Goal: Task Accomplishment & Management: Manage account settings

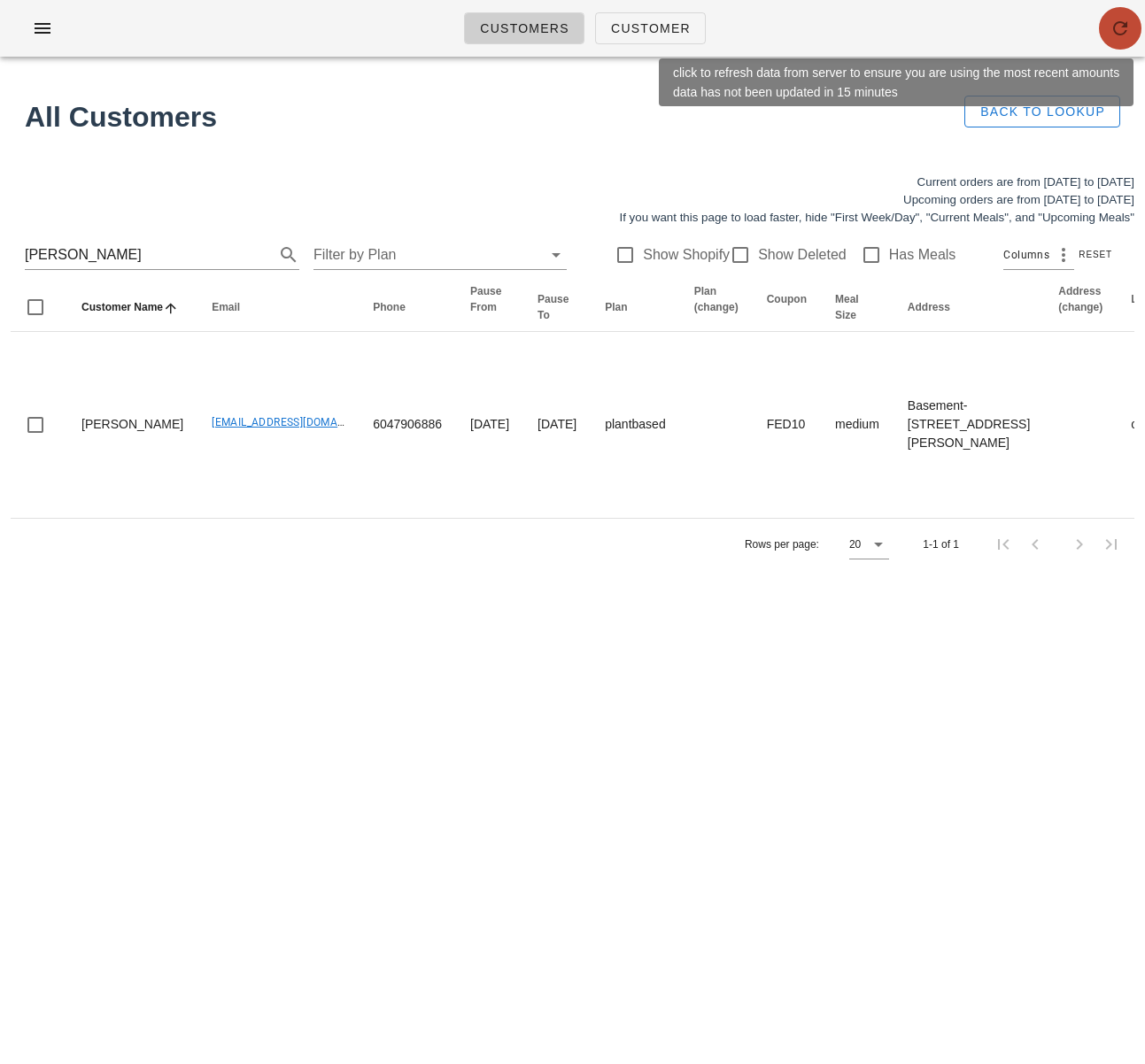
click at [1128, 29] on icon "button" at bounding box center [1120, 28] width 21 height 21
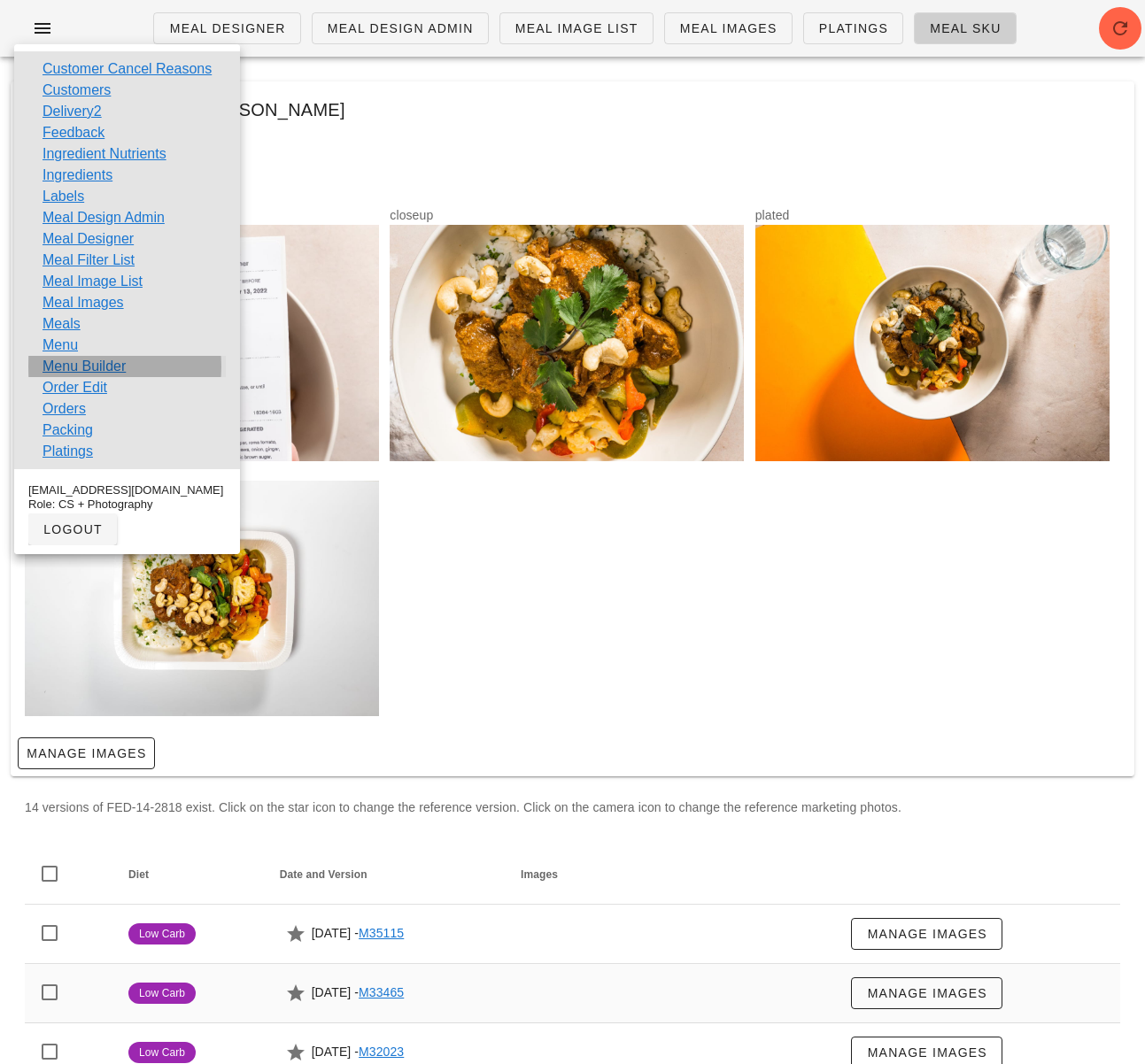
click at [84, 371] on link "Menu Builder" at bounding box center [84, 367] width 83 height 21
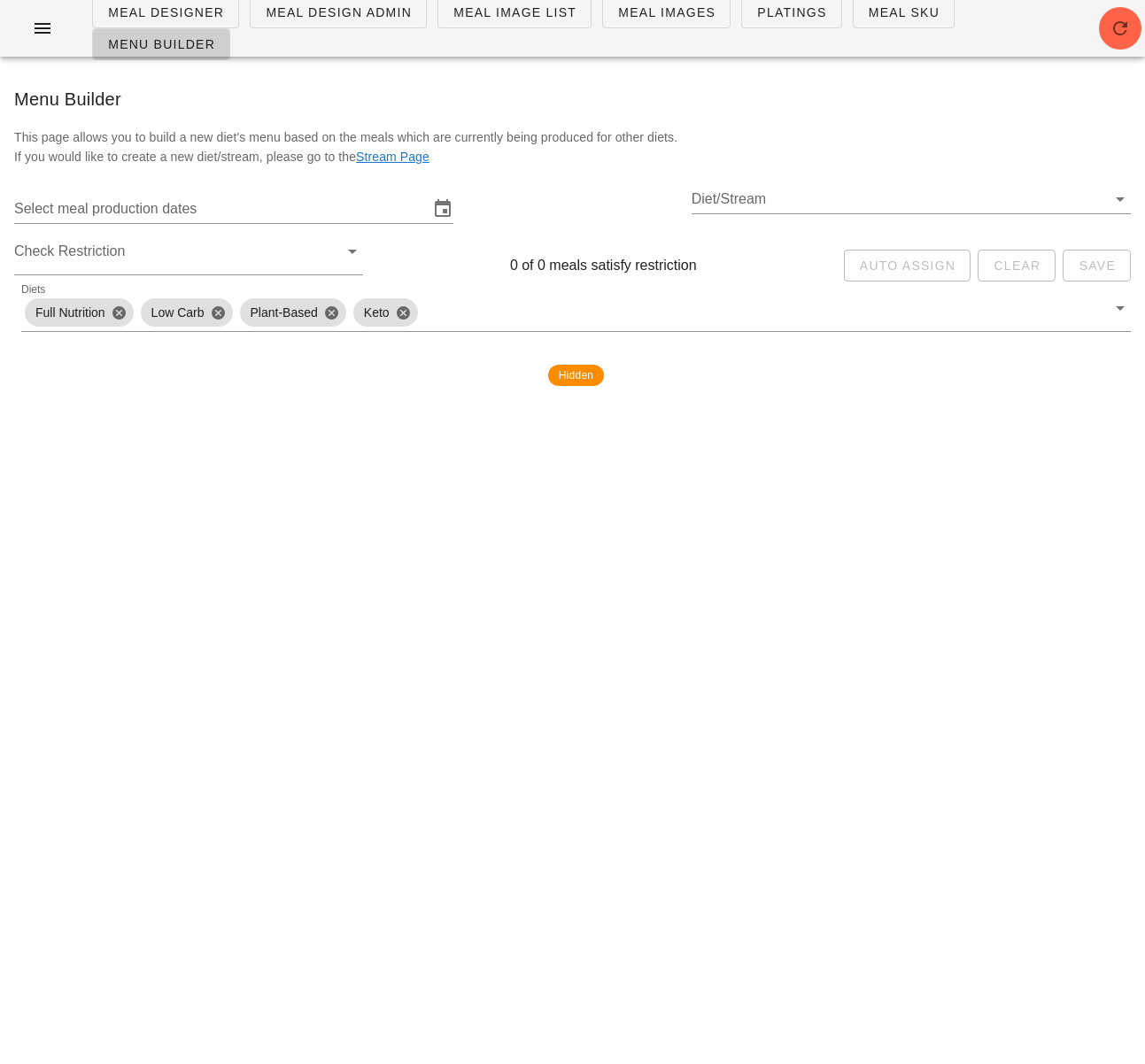
click at [300, 232] on div "Select meal production dates Diet/Stream" at bounding box center [572, 209] width 1145 height 57
drag, startPoint x: 269, startPoint y: 217, endPoint x: 264, endPoint y: 209, distance: 9.4
click at [269, 217] on input "Select meal production dates" at bounding box center [221, 209] width 414 height 28
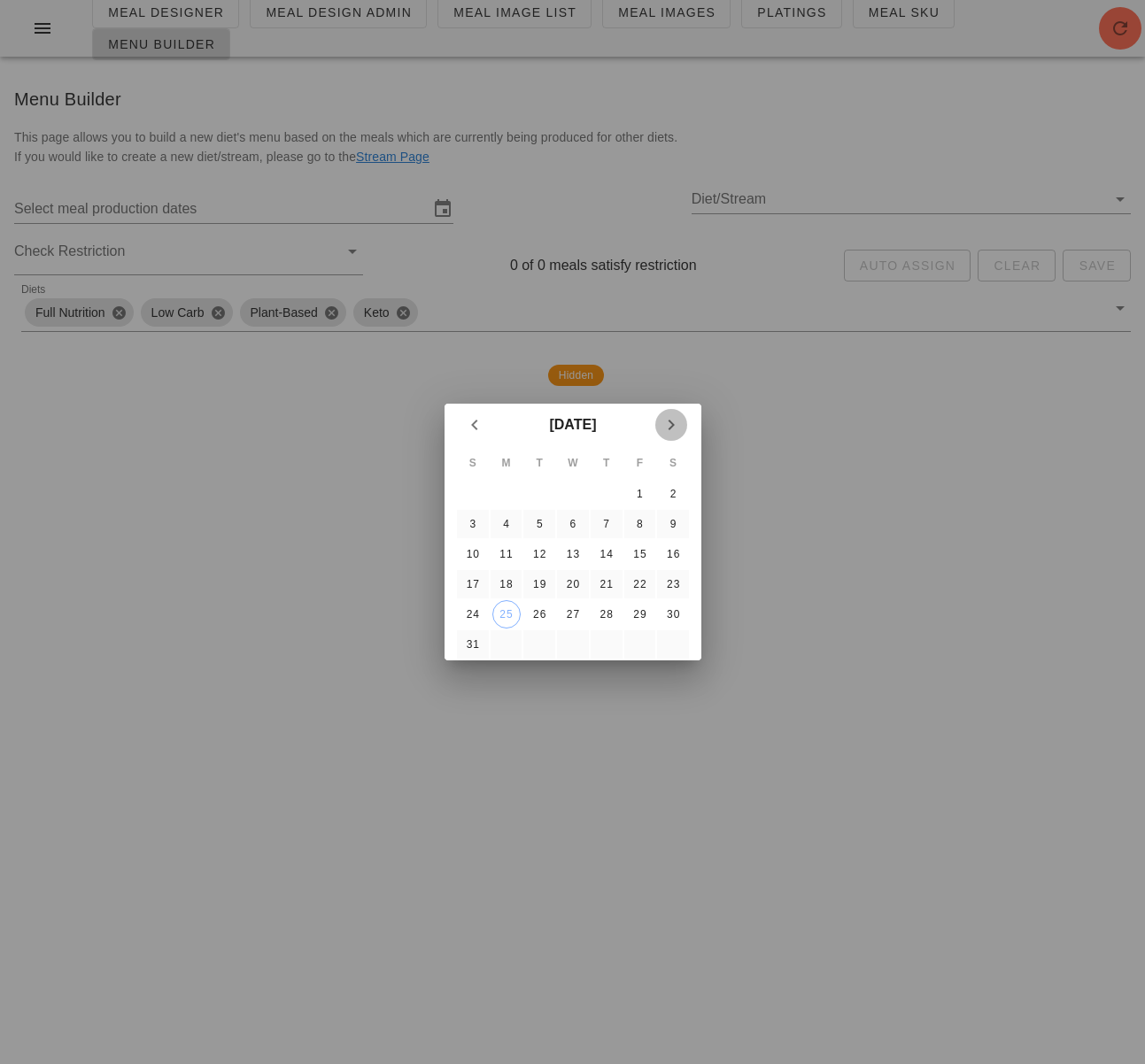
click at [681, 420] on icon "Next month" at bounding box center [671, 424] width 21 height 21
click at [469, 525] on div "7" at bounding box center [472, 524] width 28 height 12
type input "Monday September 8 - Saturday September 13"
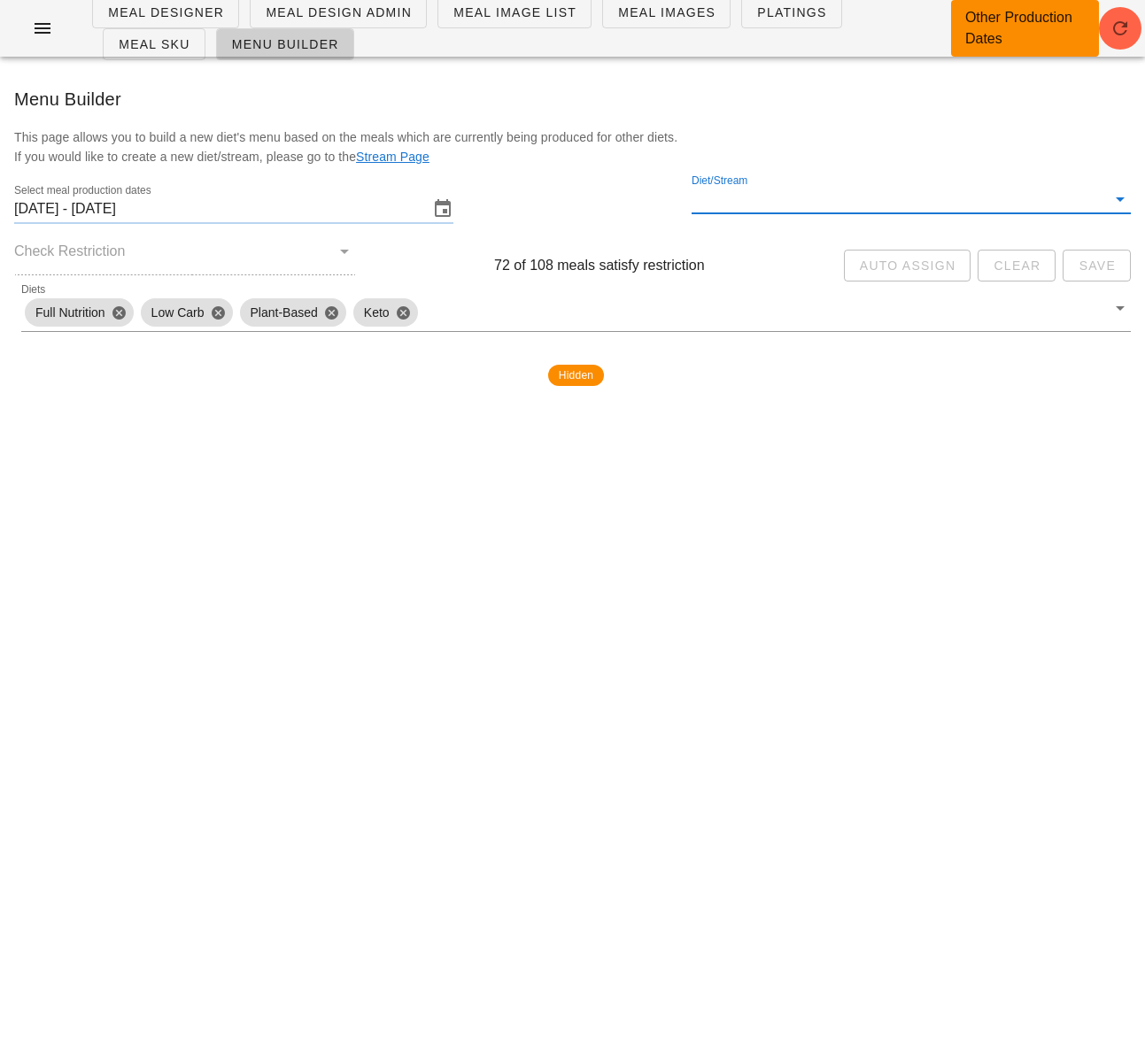
click at [736, 196] on input "Diet/Stream" at bounding box center [899, 199] width 414 height 28
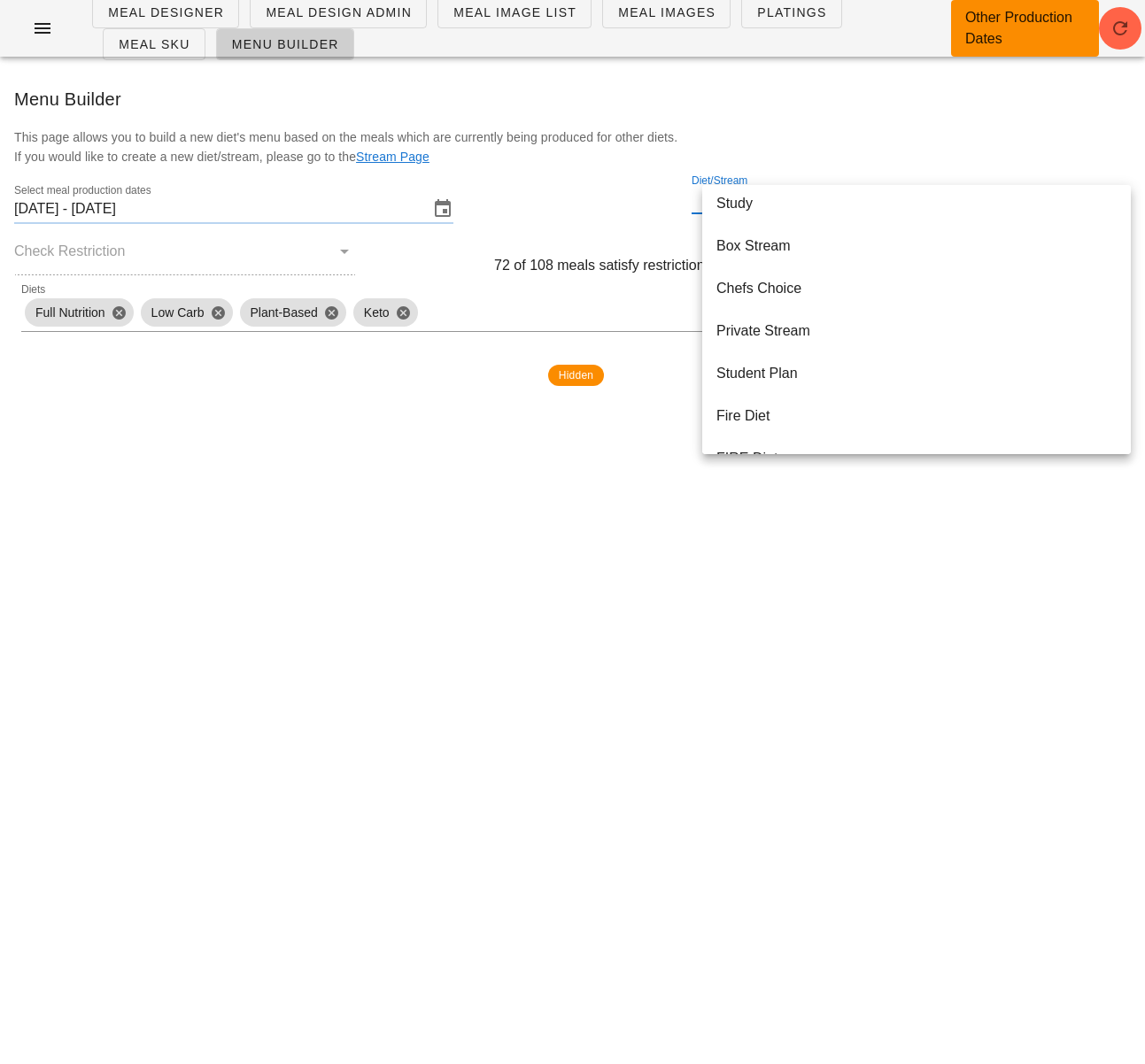
scroll to position [510, 0]
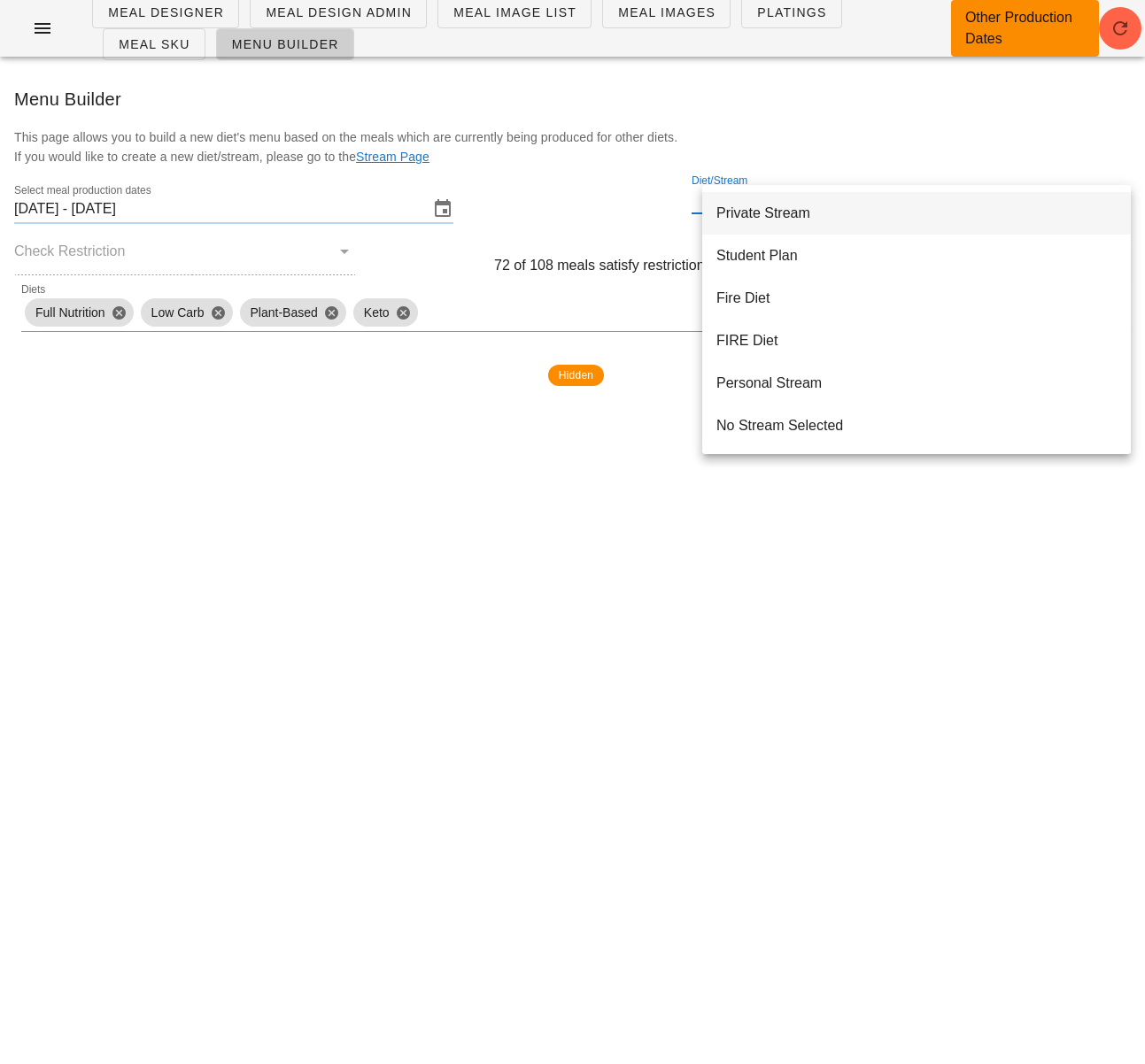
click at [844, 220] on div "Private Stream" at bounding box center [917, 213] width 400 height 17
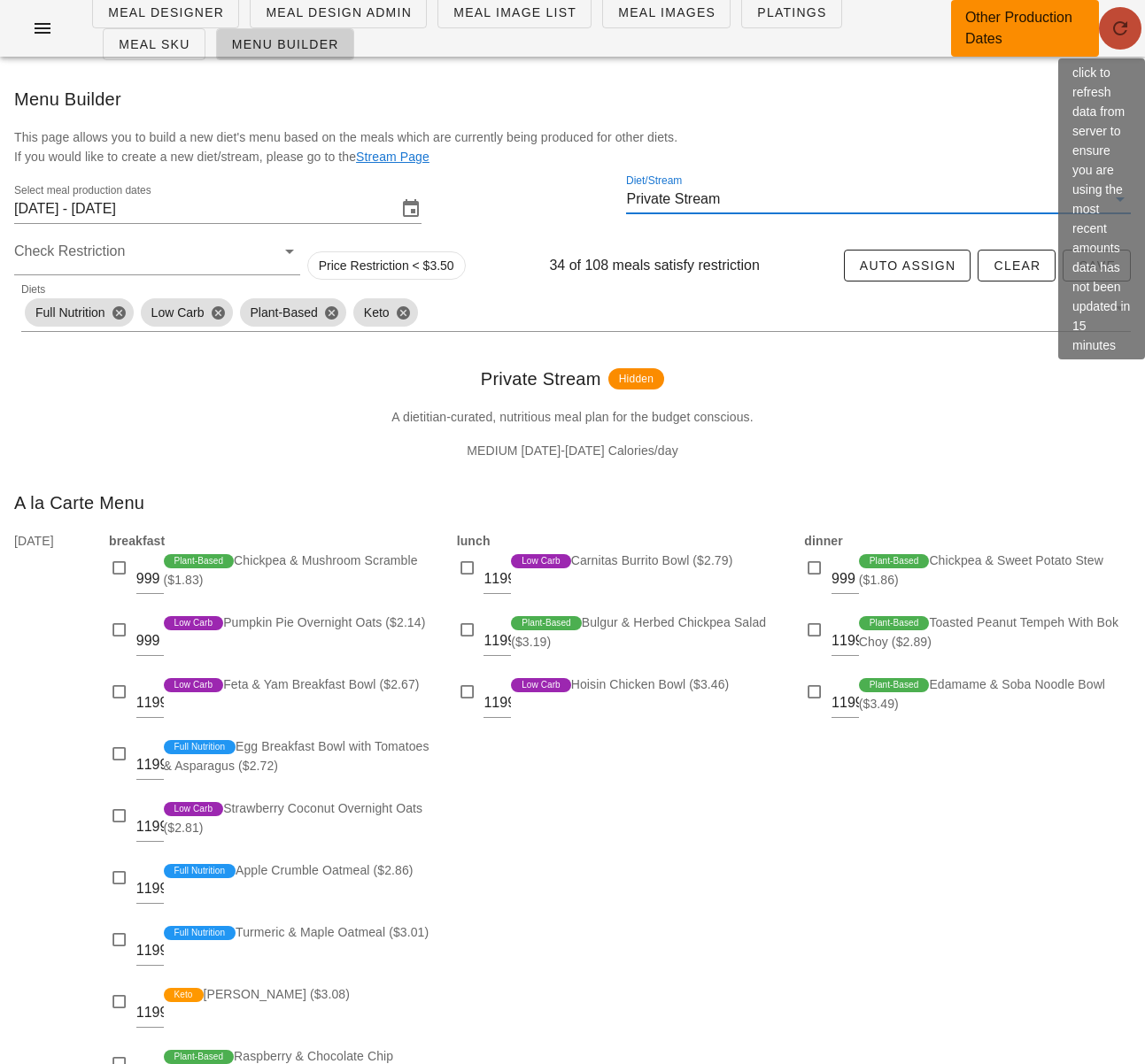
click at [1122, 41] on button "button" at bounding box center [1120, 27] width 43 height 43
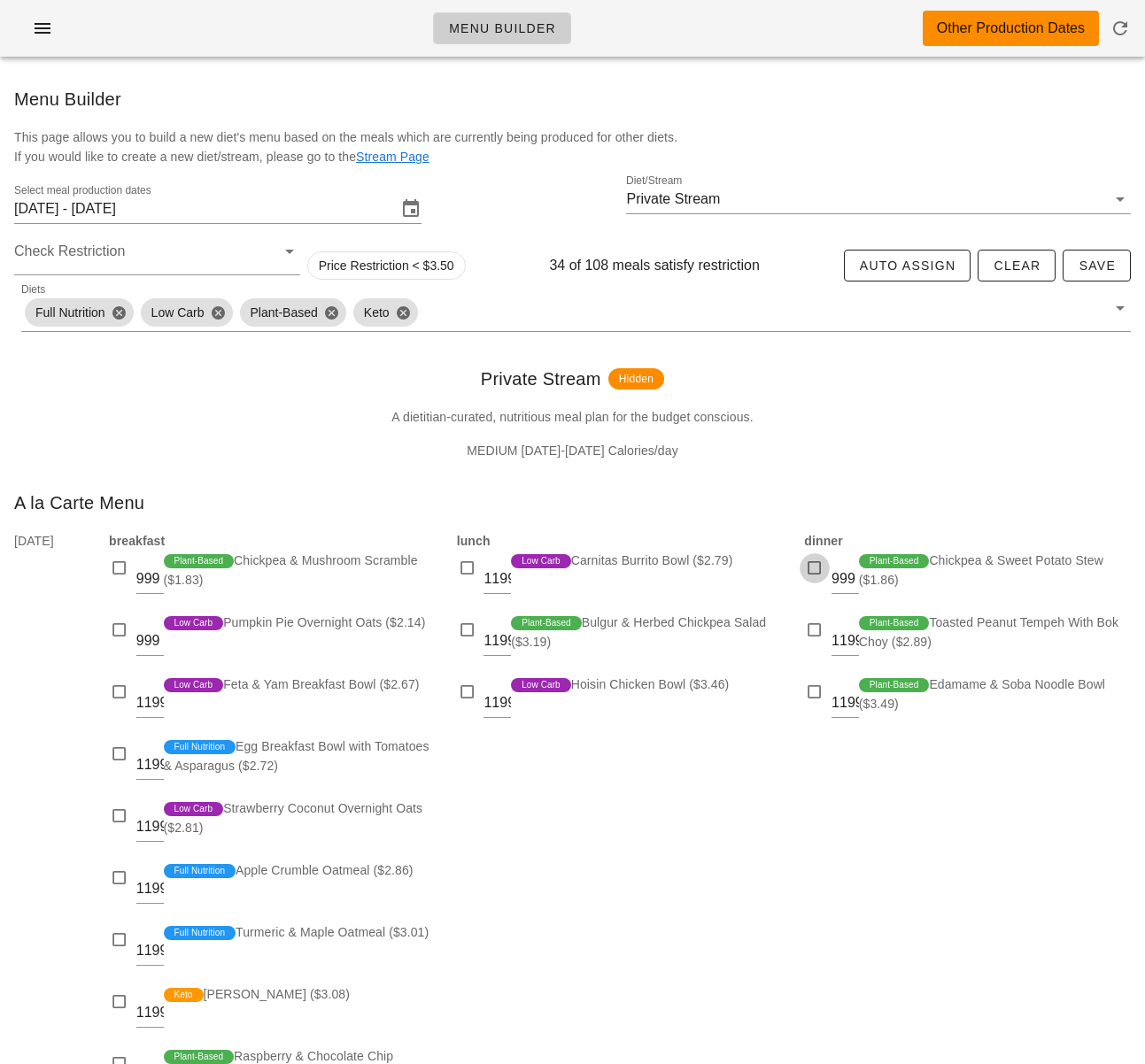
click at [817, 574] on div at bounding box center [815, 568] width 25 height 25
checkbox input "true"
click at [808, 634] on div at bounding box center [815, 630] width 25 height 25
checkbox input "true"
click at [810, 692] on div at bounding box center [815, 693] width 25 height 25
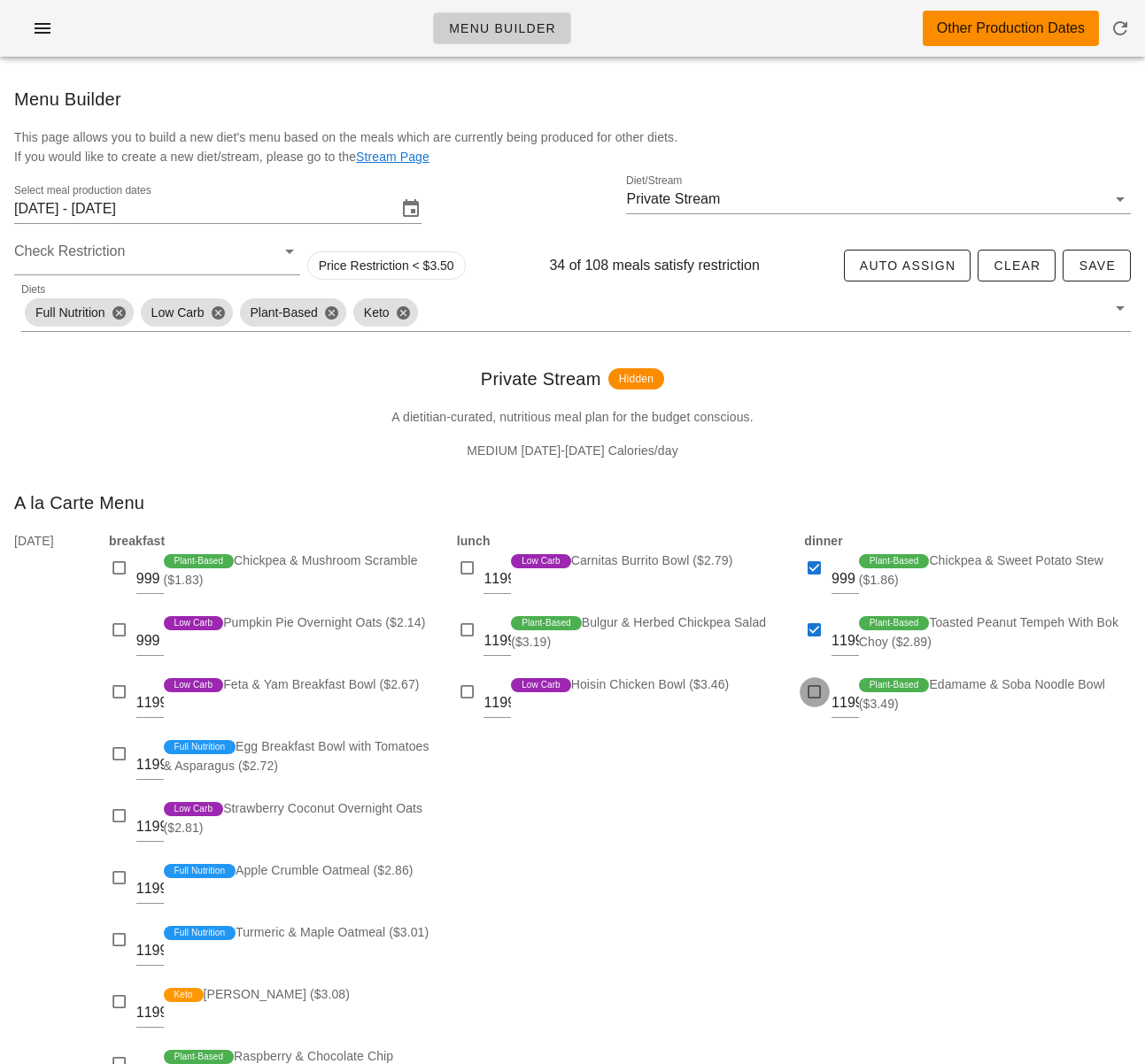
checkbox input "true"
click at [464, 567] on div at bounding box center [467, 568] width 25 height 25
checkbox input "true"
click at [459, 621] on div at bounding box center [467, 630] width 25 height 25
checkbox input "true"
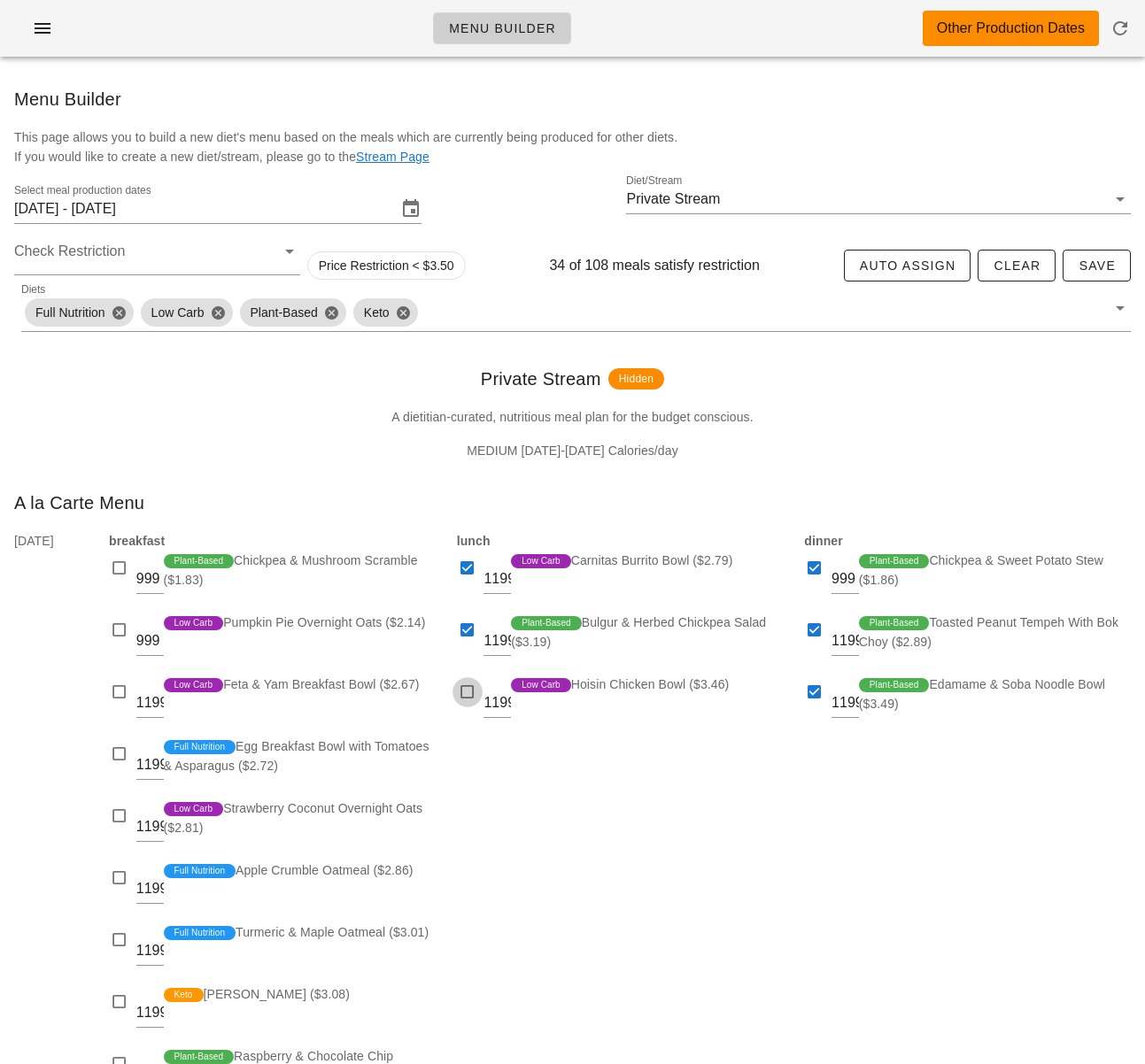
click at [466, 691] on div at bounding box center [467, 693] width 25 height 25
checkbox input "true"
click at [123, 627] on div at bounding box center [119, 630] width 25 height 25
checkbox input "true"
click at [121, 686] on div at bounding box center [119, 693] width 25 height 25
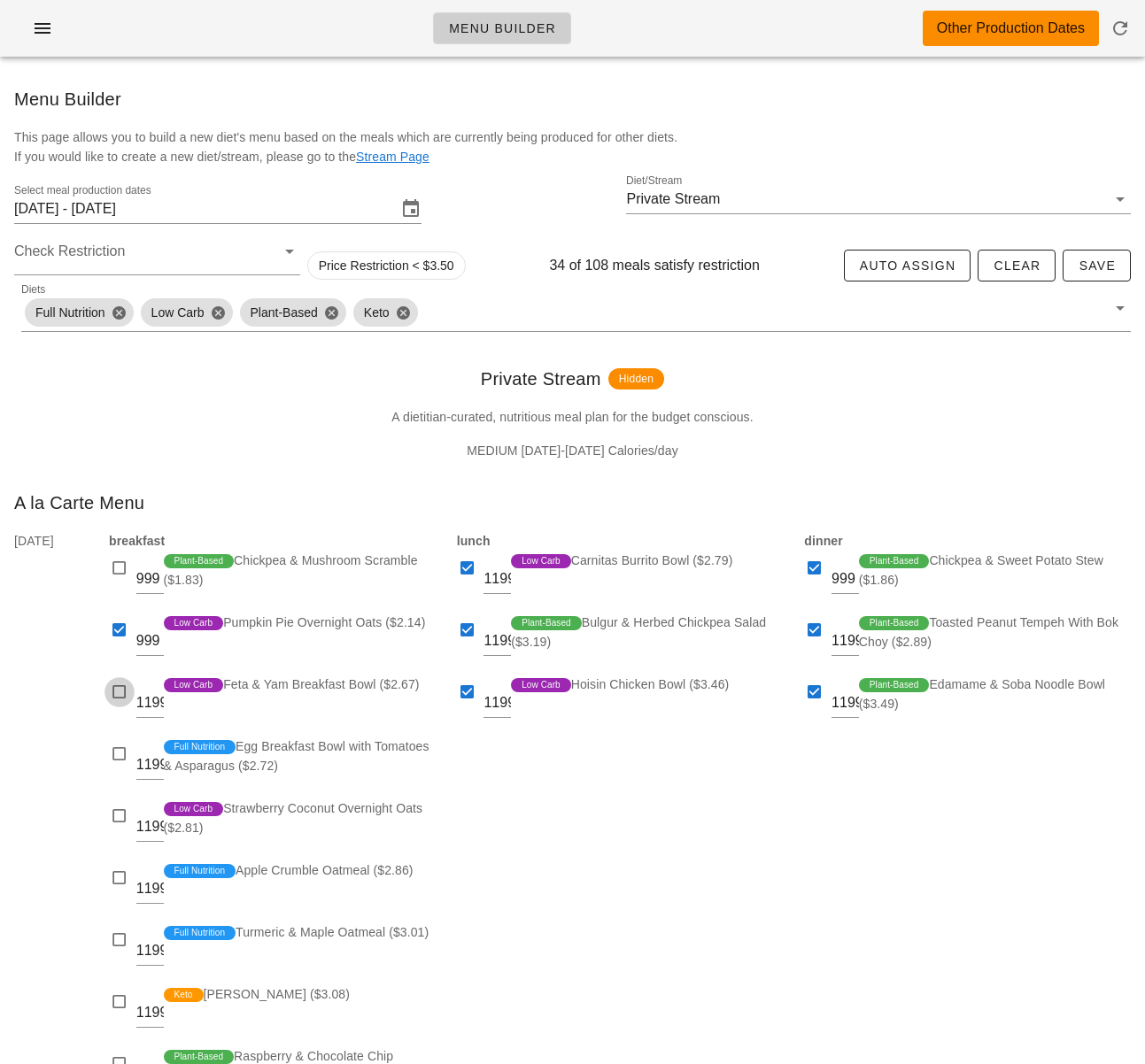
checkbox input "true"
click at [124, 752] on div at bounding box center [119, 754] width 25 height 25
checkbox input "true"
click at [115, 1004] on div at bounding box center [119, 1002] width 25 height 25
checkbox input "true"
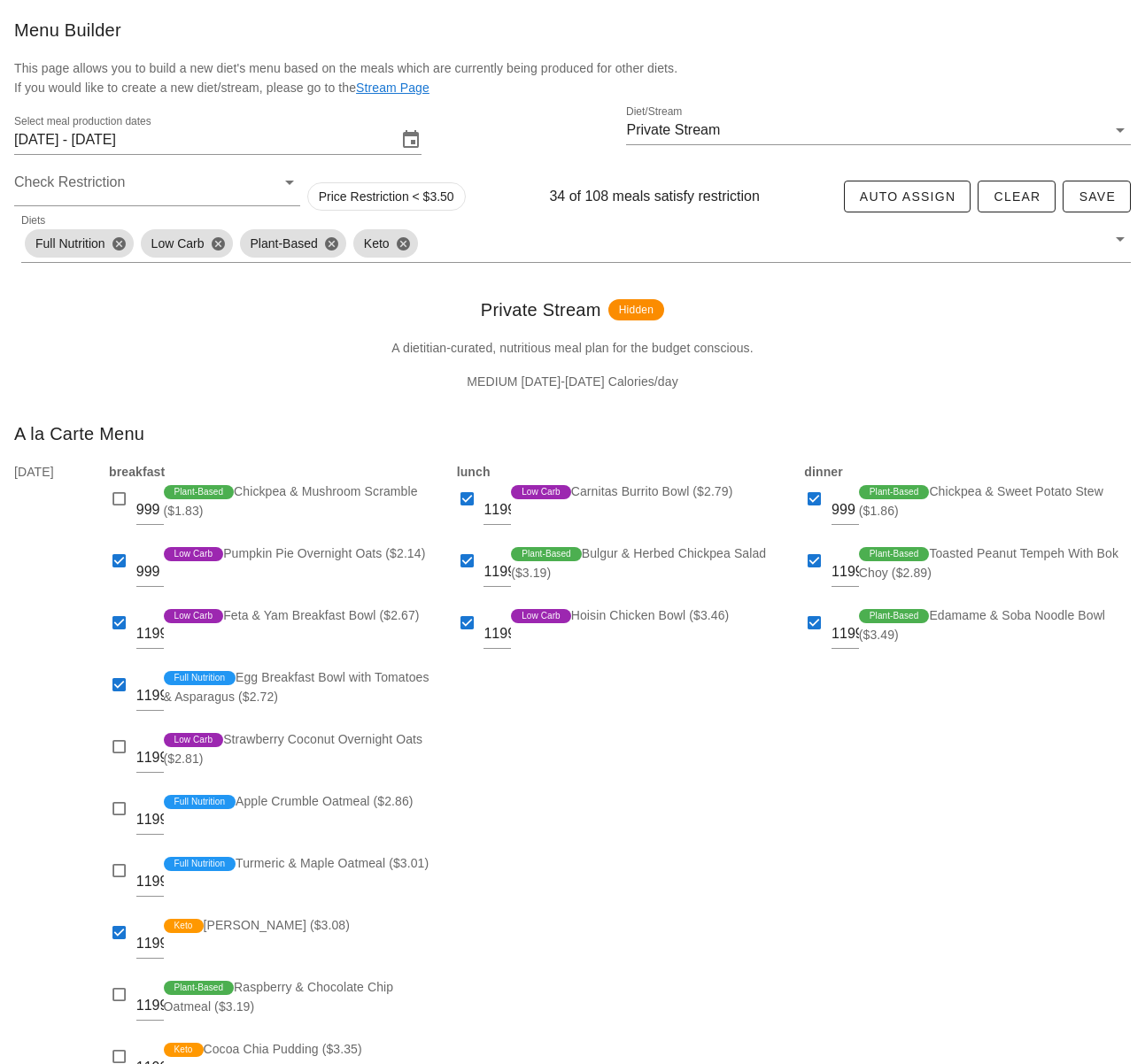
scroll to position [71, 0]
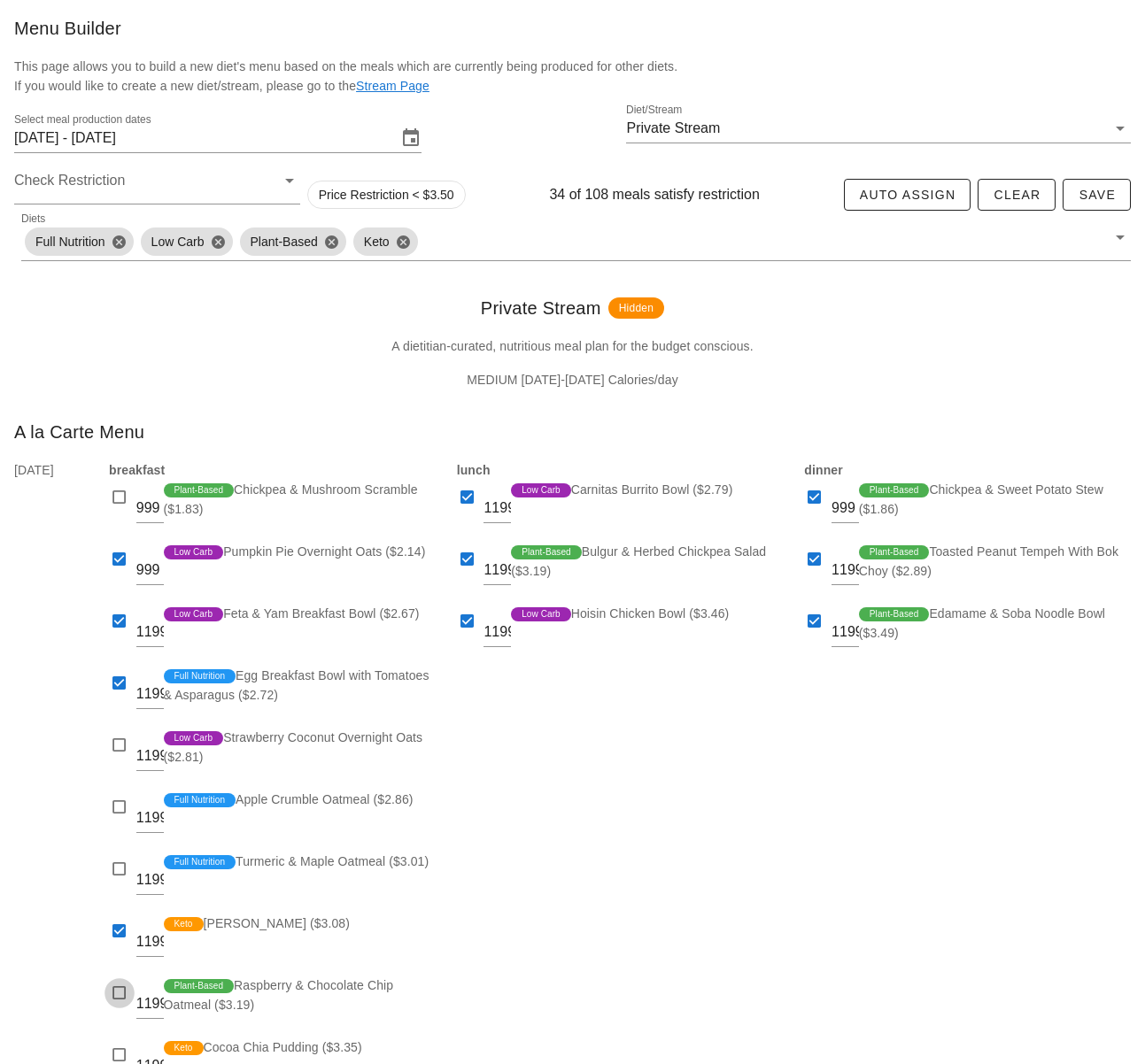
click at [115, 990] on div at bounding box center [119, 993] width 25 height 25
checkbox input "true"
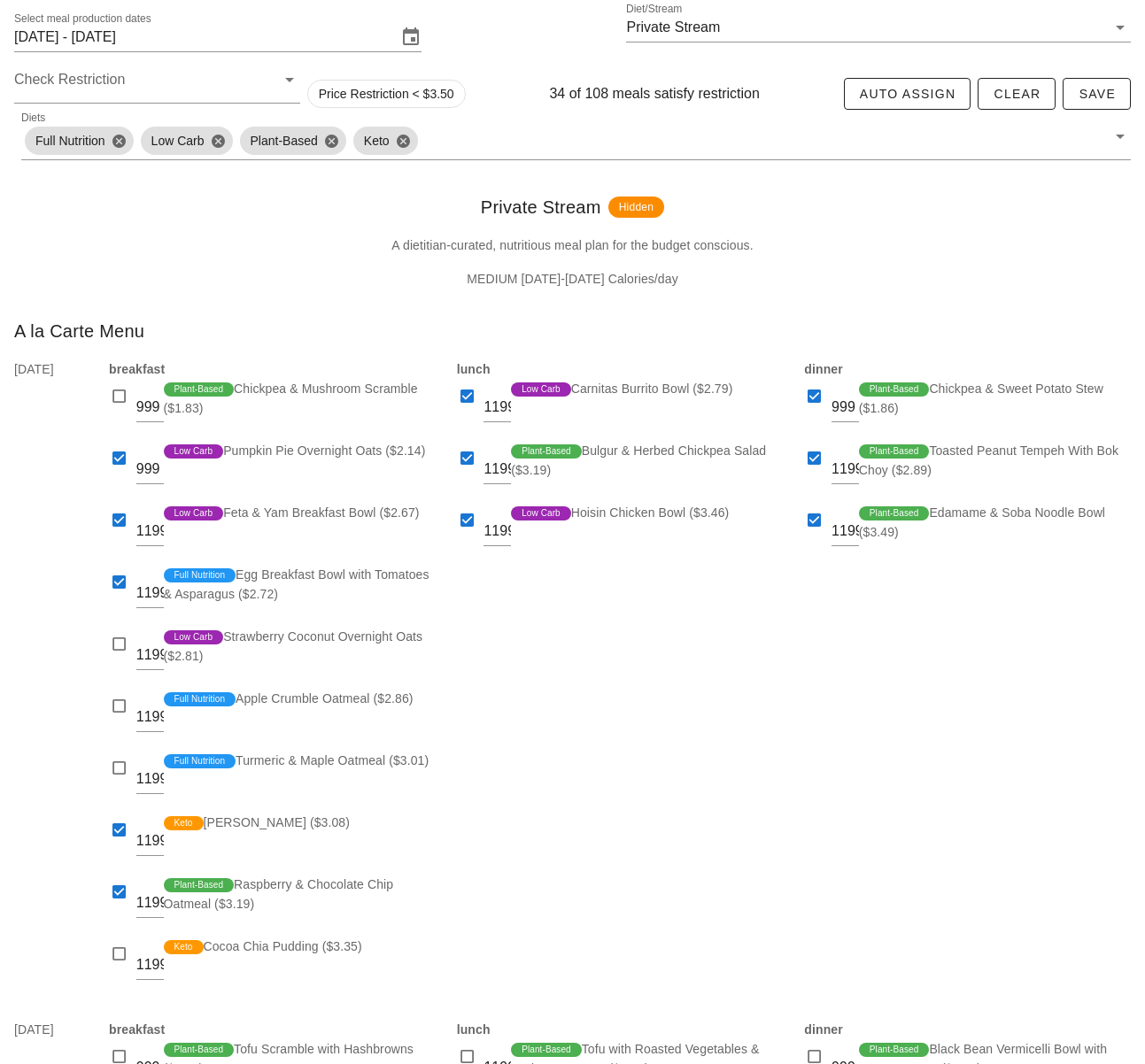
scroll to position [177, 0]
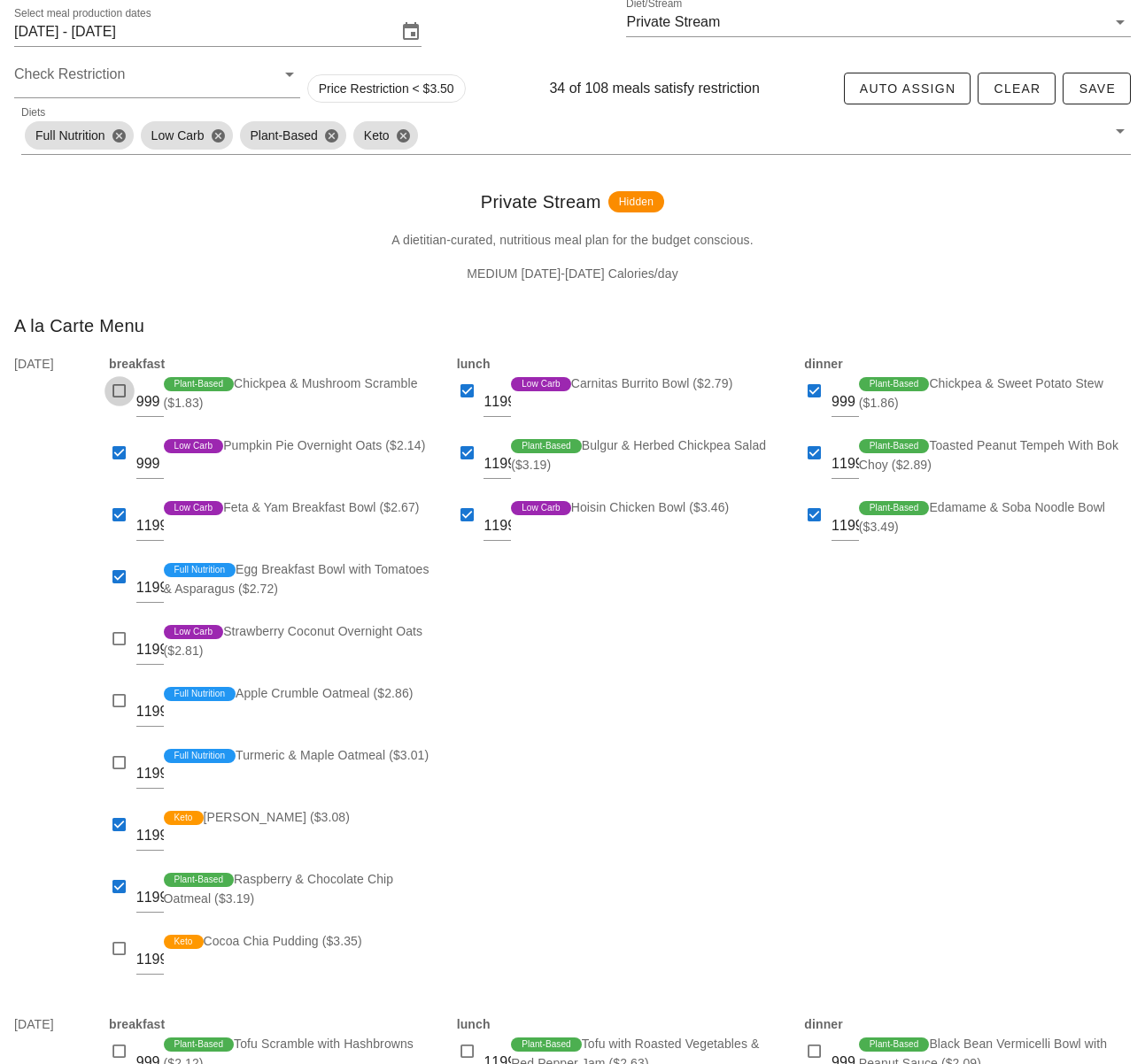
click at [118, 387] on div at bounding box center [119, 391] width 25 height 25
click at [115, 388] on div at bounding box center [119, 391] width 25 height 25
checkbox input "false"
click at [128, 959] on div at bounding box center [119, 949] width 25 height 25
checkbox input "true"
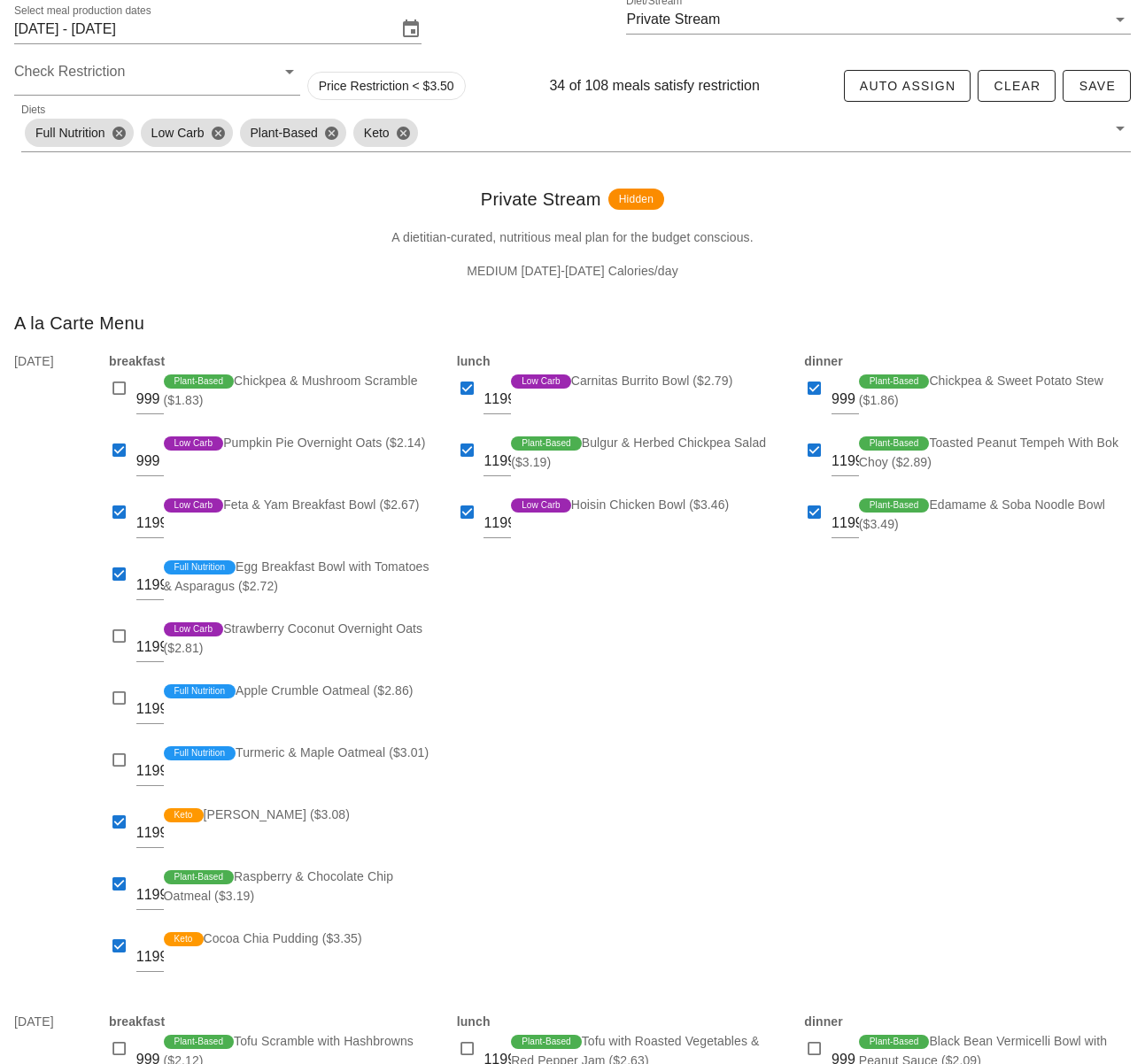
scroll to position [181, 0]
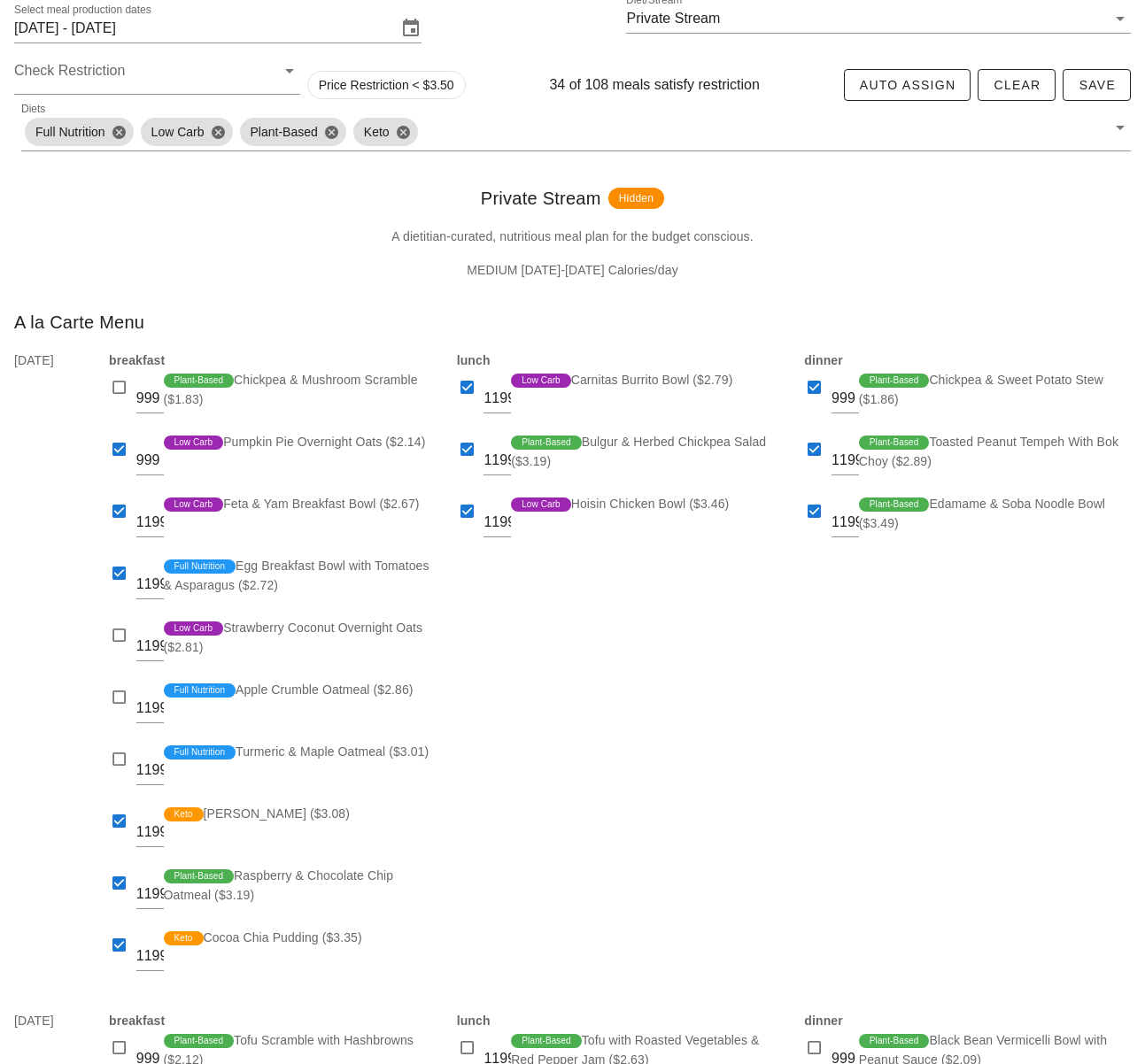
click at [619, 812] on div "lunch 1199 Low Carb Carnitas Burrito Bowl ($2.79) 1199 Plant-Based Bulgur & Her…" at bounding box center [620, 670] width 348 height 660
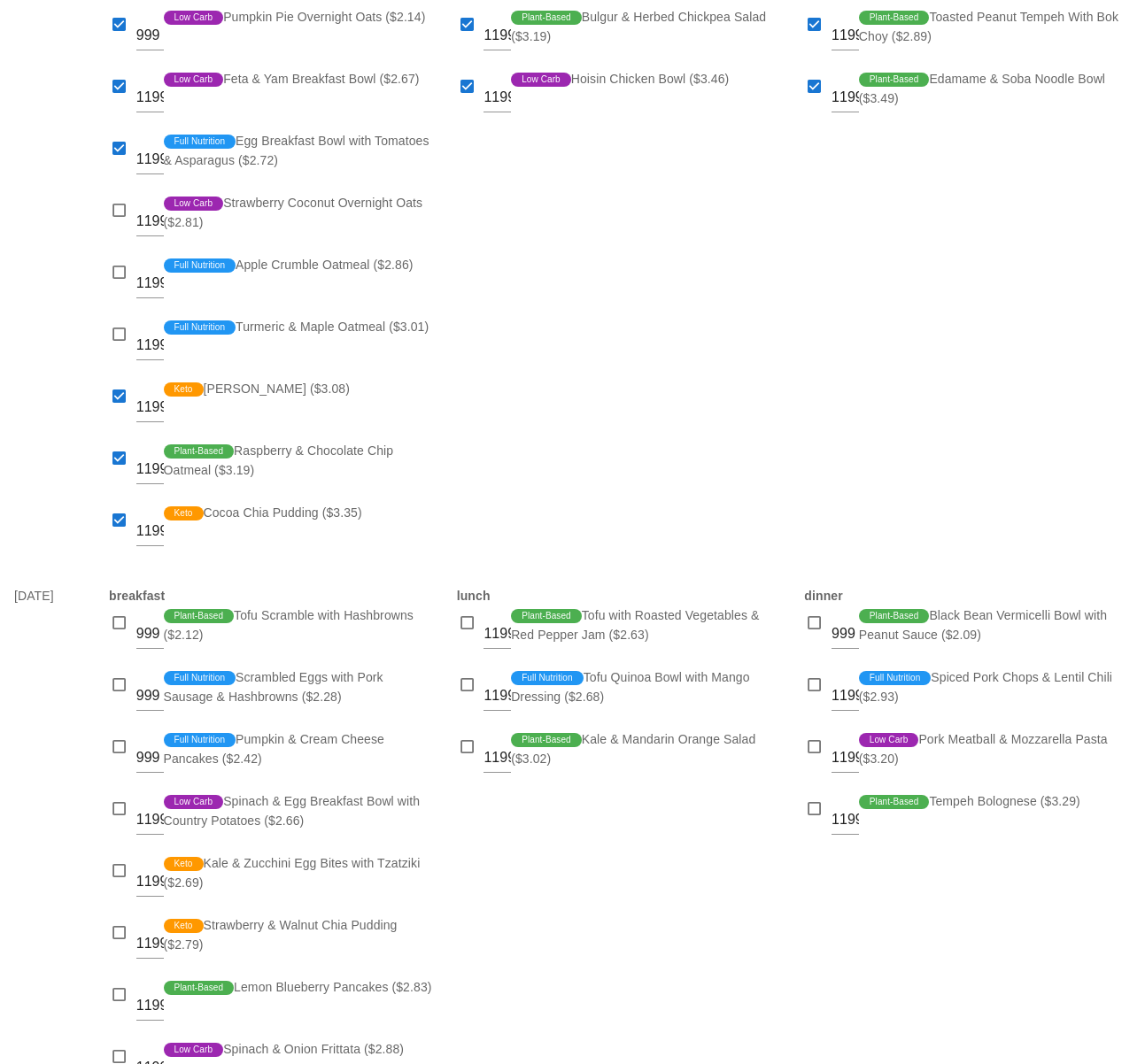
scroll to position [641, 0]
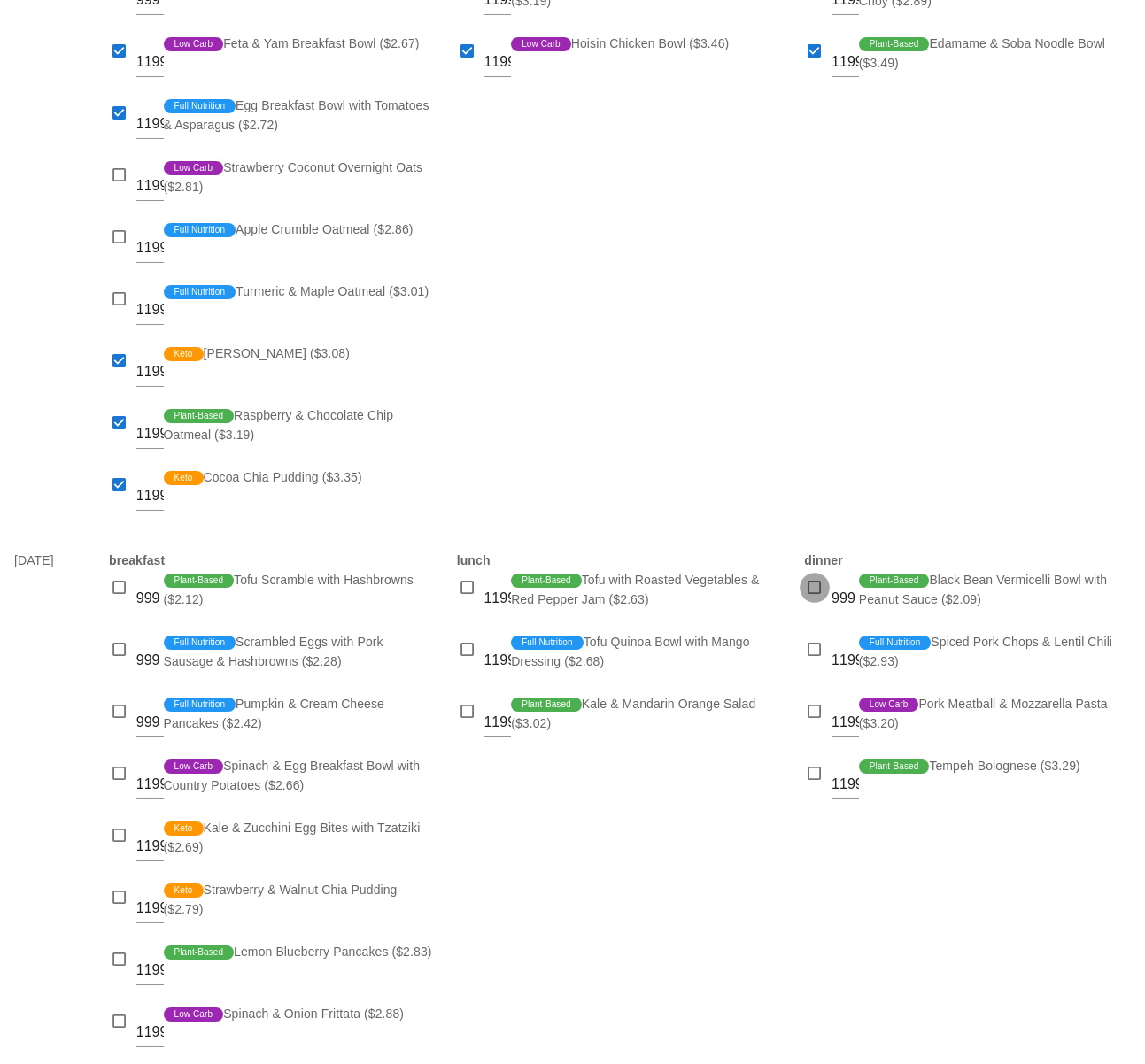
click at [817, 584] on div at bounding box center [815, 587] width 25 height 25
checkbox input "true"
click at [808, 650] on div at bounding box center [815, 650] width 25 height 25
checkbox input "true"
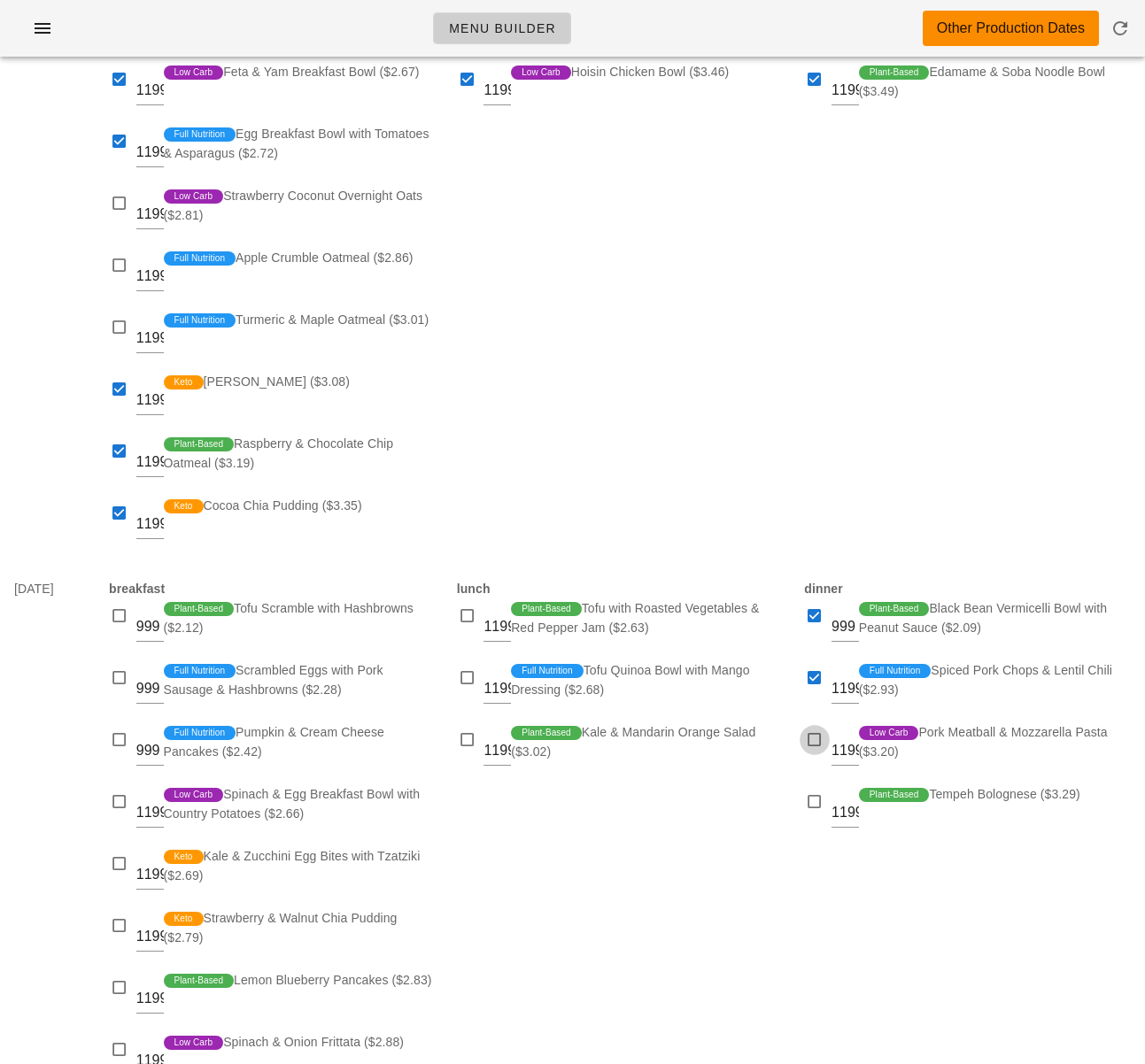
scroll to position [620, 0]
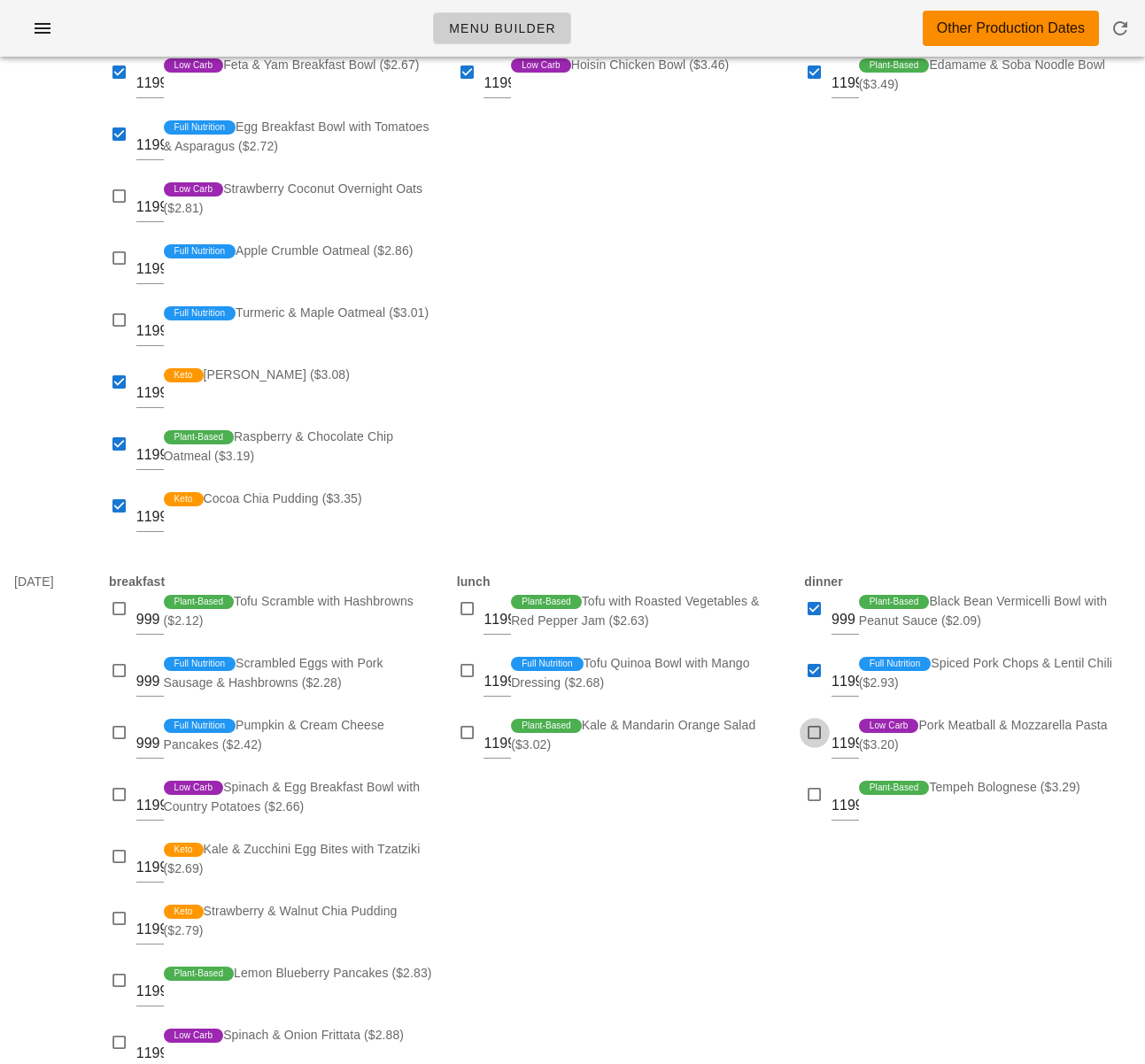
click at [810, 730] on div at bounding box center [815, 733] width 25 height 25
checkbox input "true"
click at [807, 799] on div at bounding box center [815, 795] width 25 height 25
checkbox input "true"
click at [463, 661] on div at bounding box center [467, 671] width 25 height 25
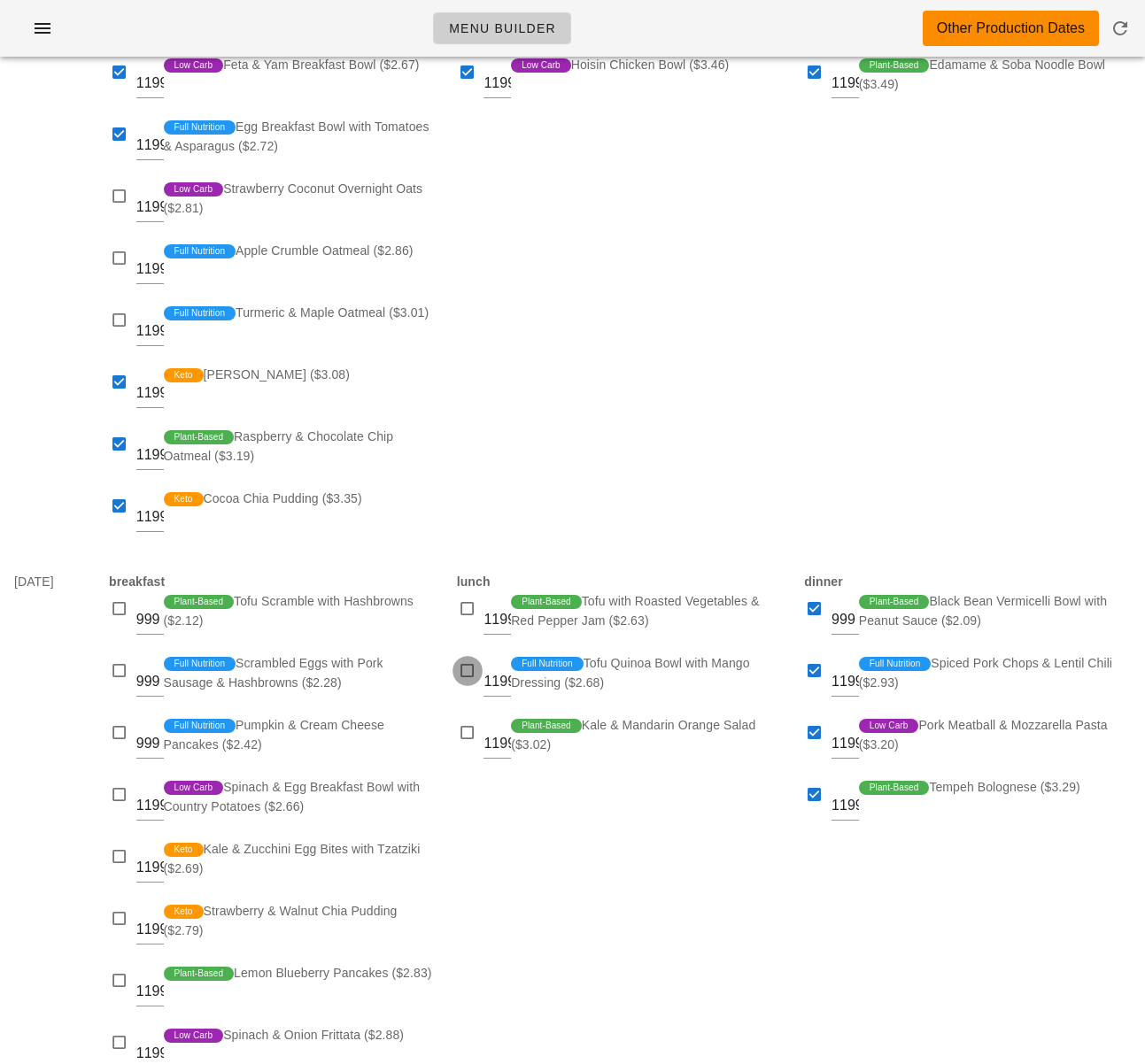
checkbox input "true"
click at [461, 604] on div at bounding box center [467, 609] width 25 height 25
checkbox input "true"
click at [469, 728] on div at bounding box center [467, 733] width 25 height 25
checkbox input "true"
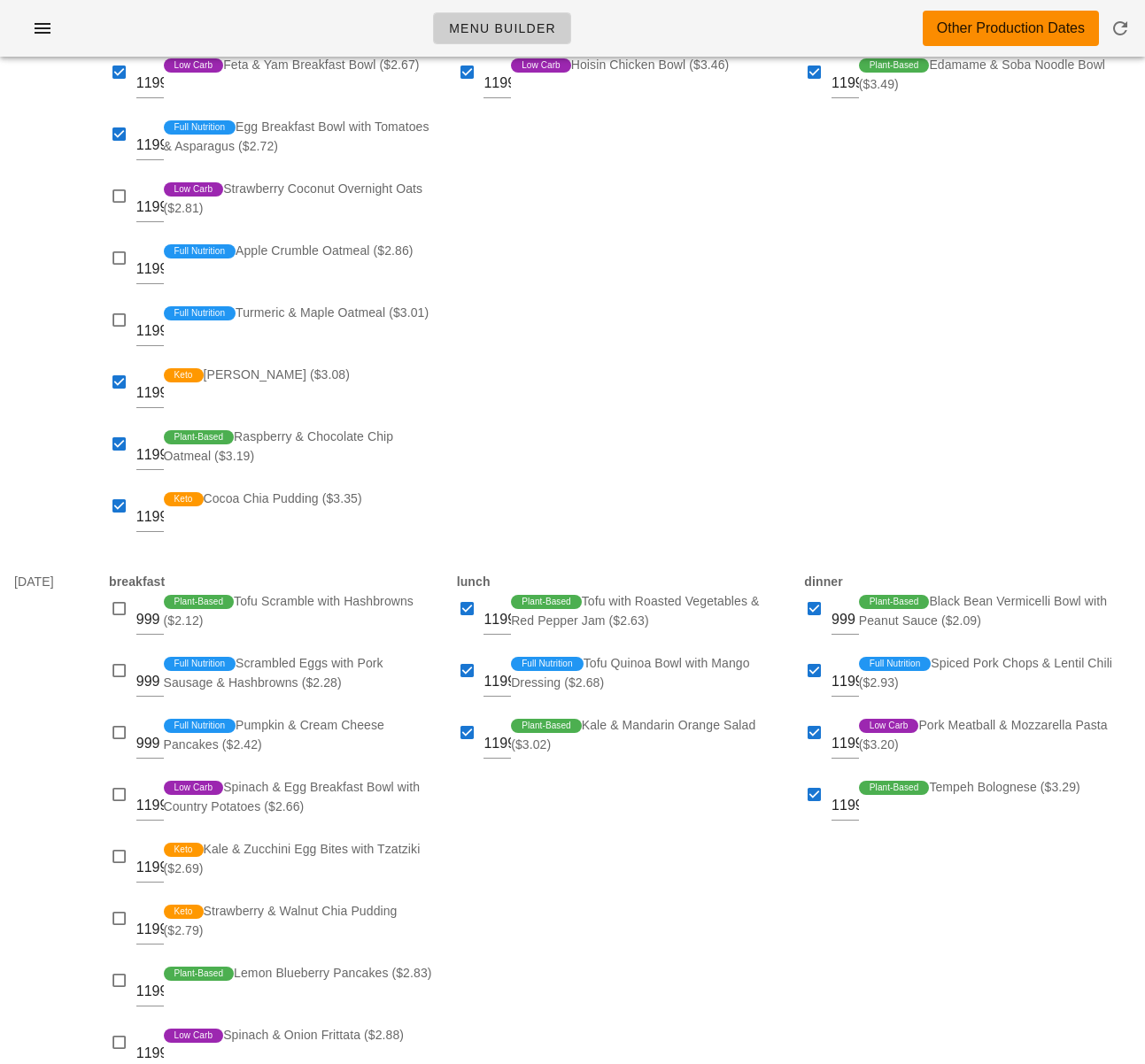
drag, startPoint x: 585, startPoint y: 972, endPoint x: 451, endPoint y: 870, distance: 168.4
click at [584, 971] on div "lunch 1199 Plant-Based Tofu with Roasted Vegetables & Red Pepper Jam ($2.63) 11…" at bounding box center [620, 922] width 348 height 722
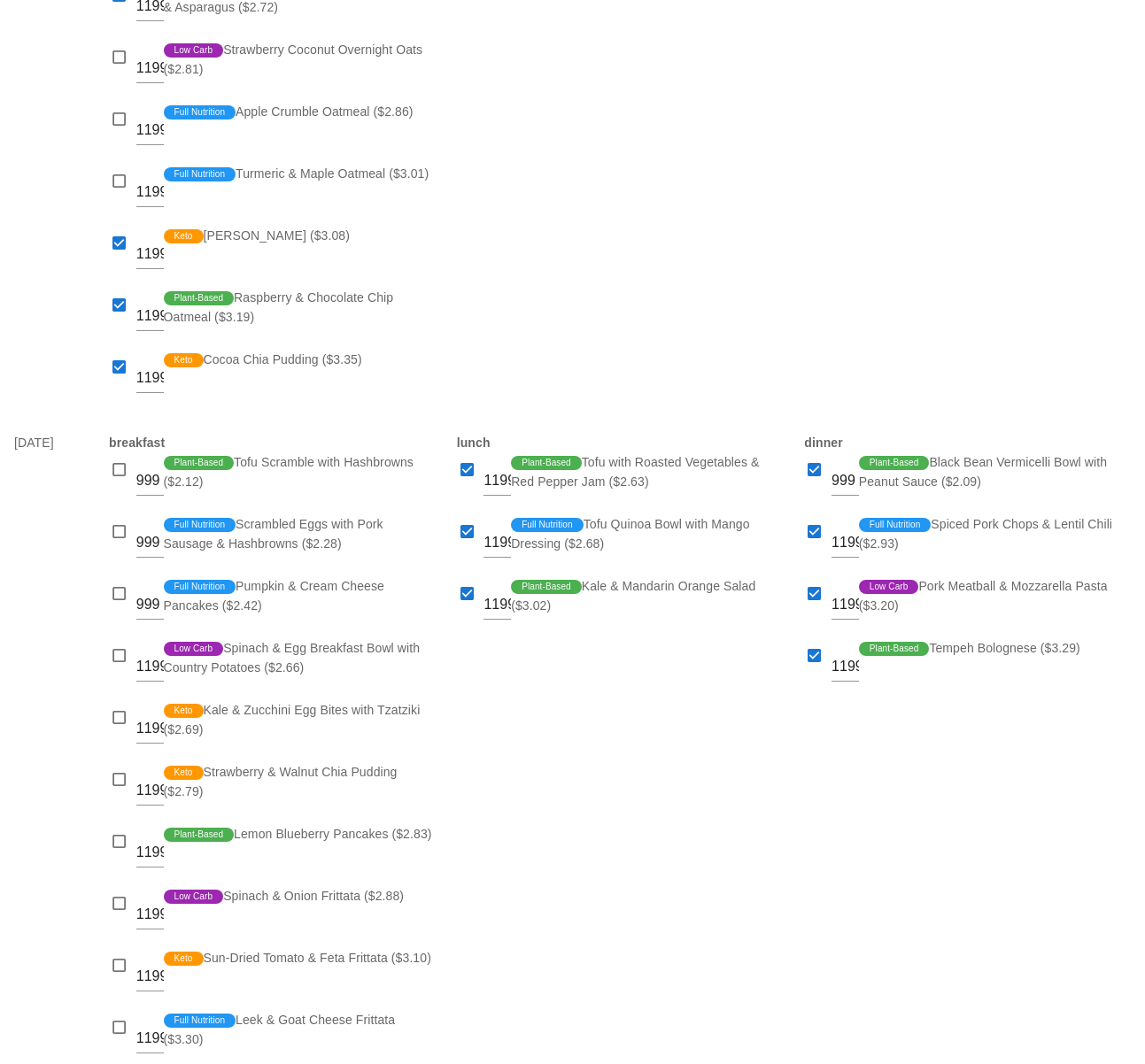
scroll to position [762, 0]
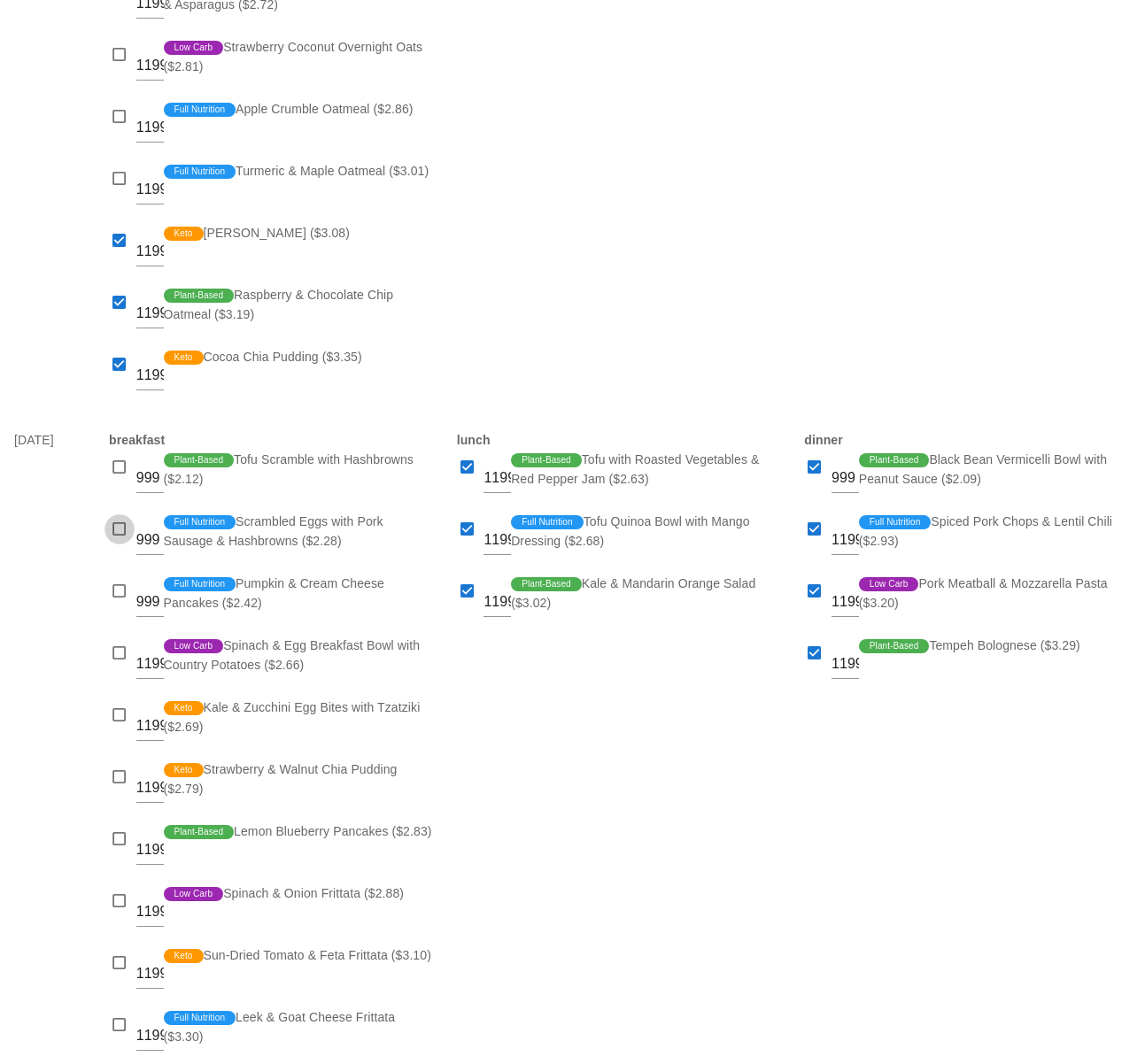
click at [126, 535] on div at bounding box center [119, 530] width 25 height 25
checkbox input "true"
click at [116, 599] on div at bounding box center [119, 591] width 25 height 25
checkbox input "true"
click at [107, 650] on div at bounding box center [119, 654] width 25 height 25
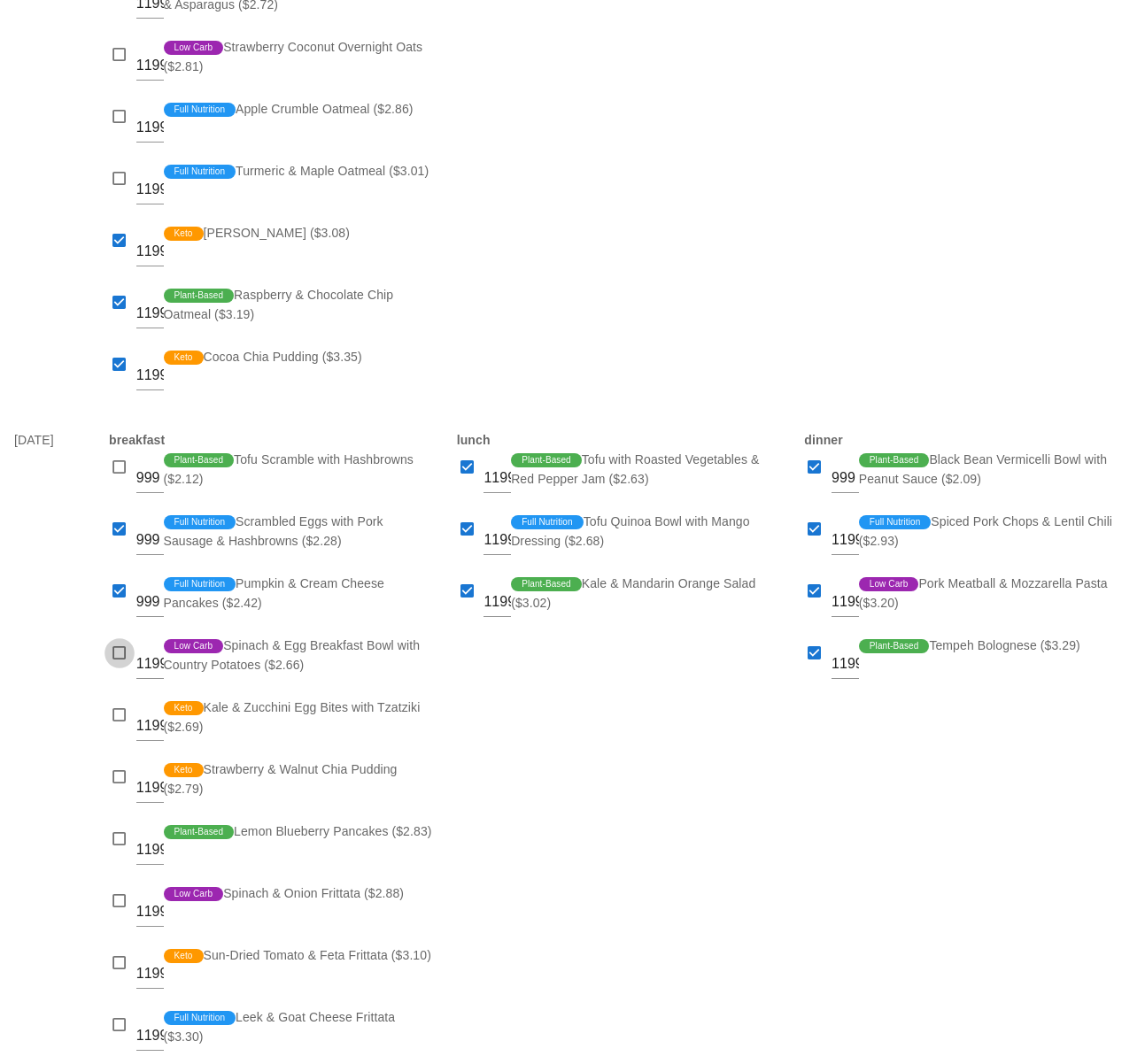
checkbox input "true"
click at [126, 838] on div at bounding box center [119, 839] width 25 height 25
checkbox input "true"
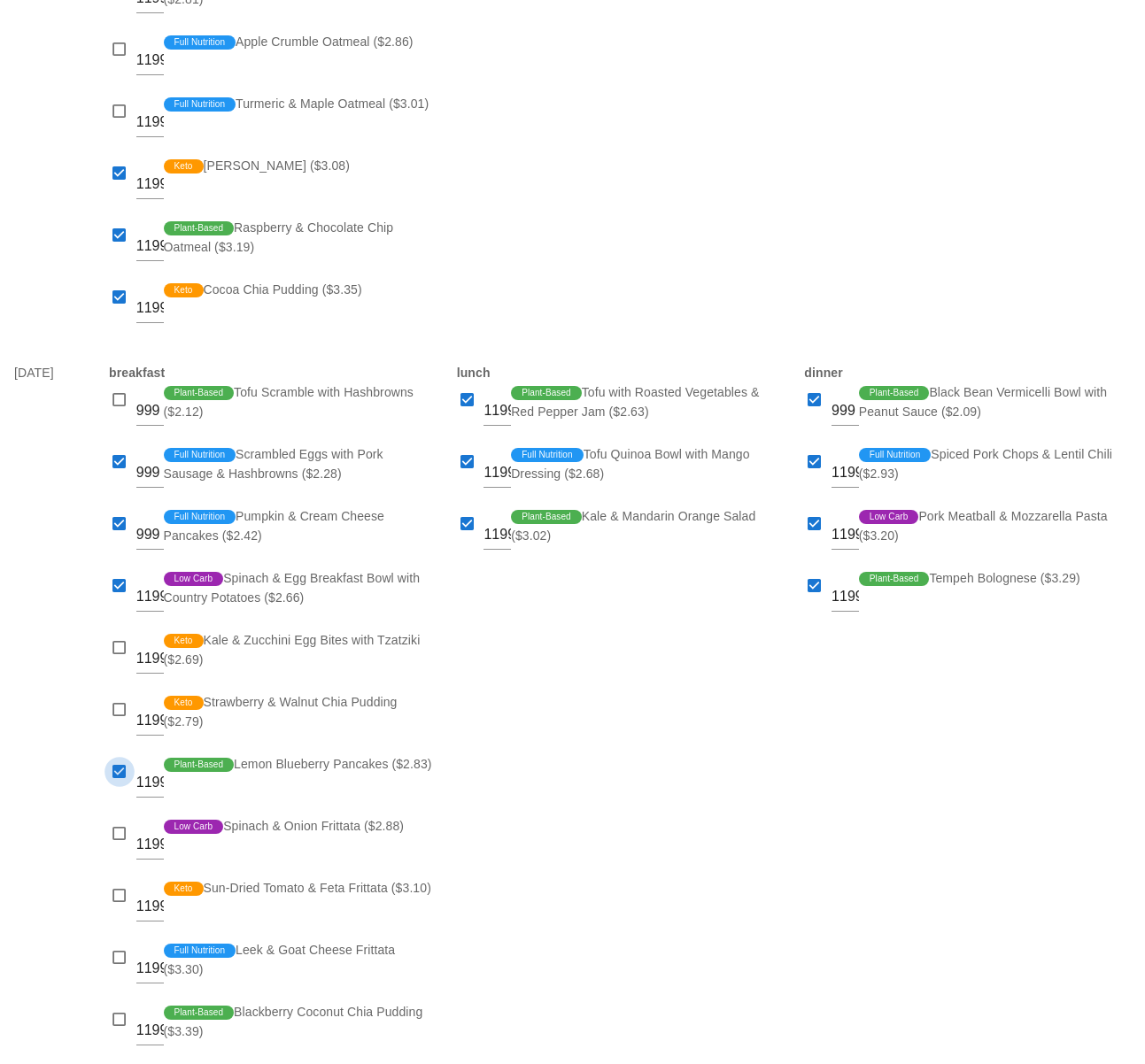
scroll to position [832, 0]
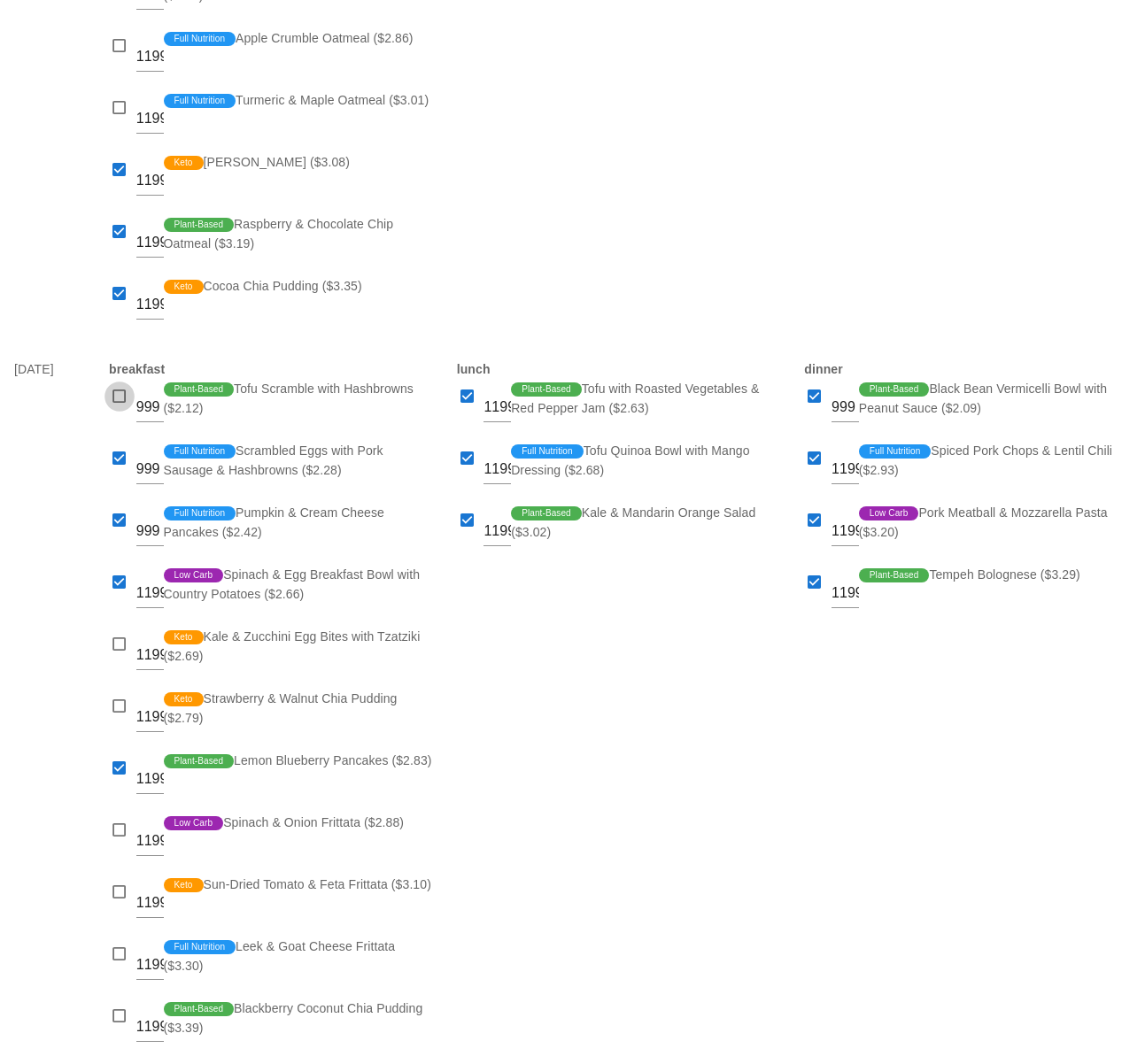
click at [128, 399] on div at bounding box center [119, 397] width 25 height 25
checkbox input "true"
click at [123, 586] on div at bounding box center [119, 583] width 25 height 25
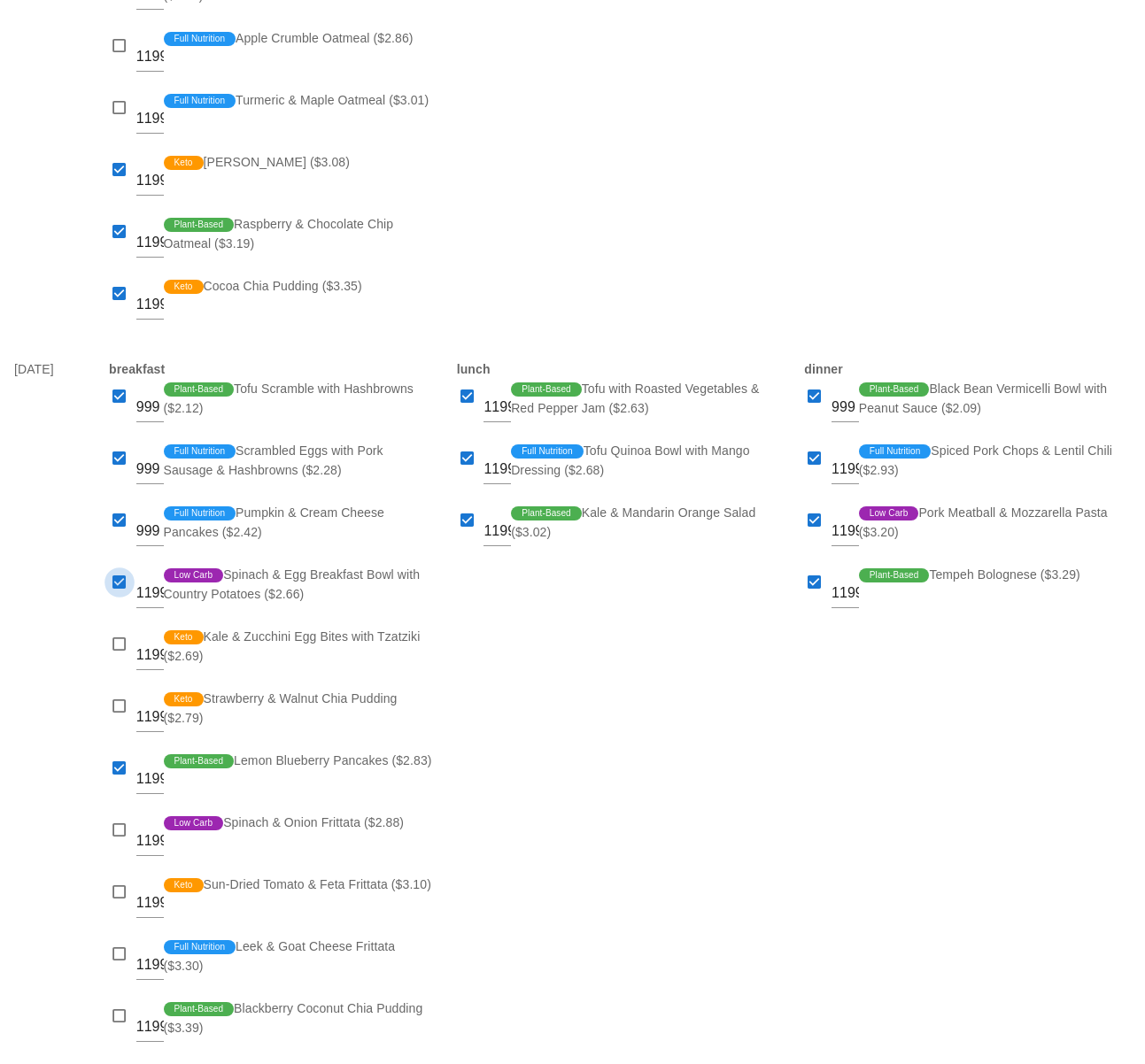
checkbox input "false"
click at [115, 647] on div at bounding box center [119, 644] width 25 height 25
checkbox input "true"
click at [111, 709] on div at bounding box center [119, 707] width 25 height 25
checkbox input "true"
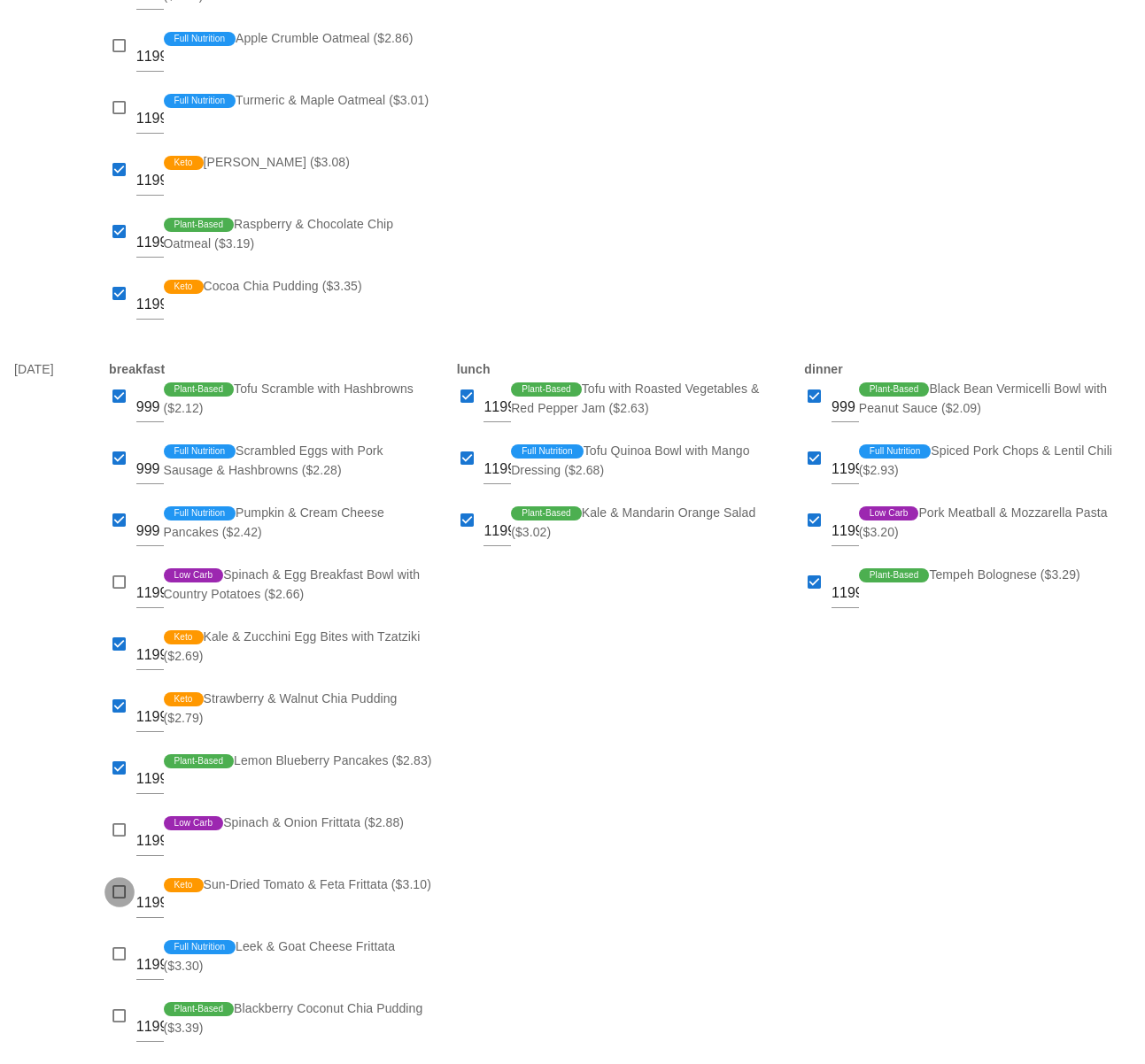
click at [122, 891] on div at bounding box center [119, 893] width 25 height 25
checkbox input "true"
click at [537, 811] on div "lunch 1199 Plant-Based Tofu with Roasted Vegetables & Red Pepper Jam ($2.63) 11…" at bounding box center [620, 710] width 348 height 722
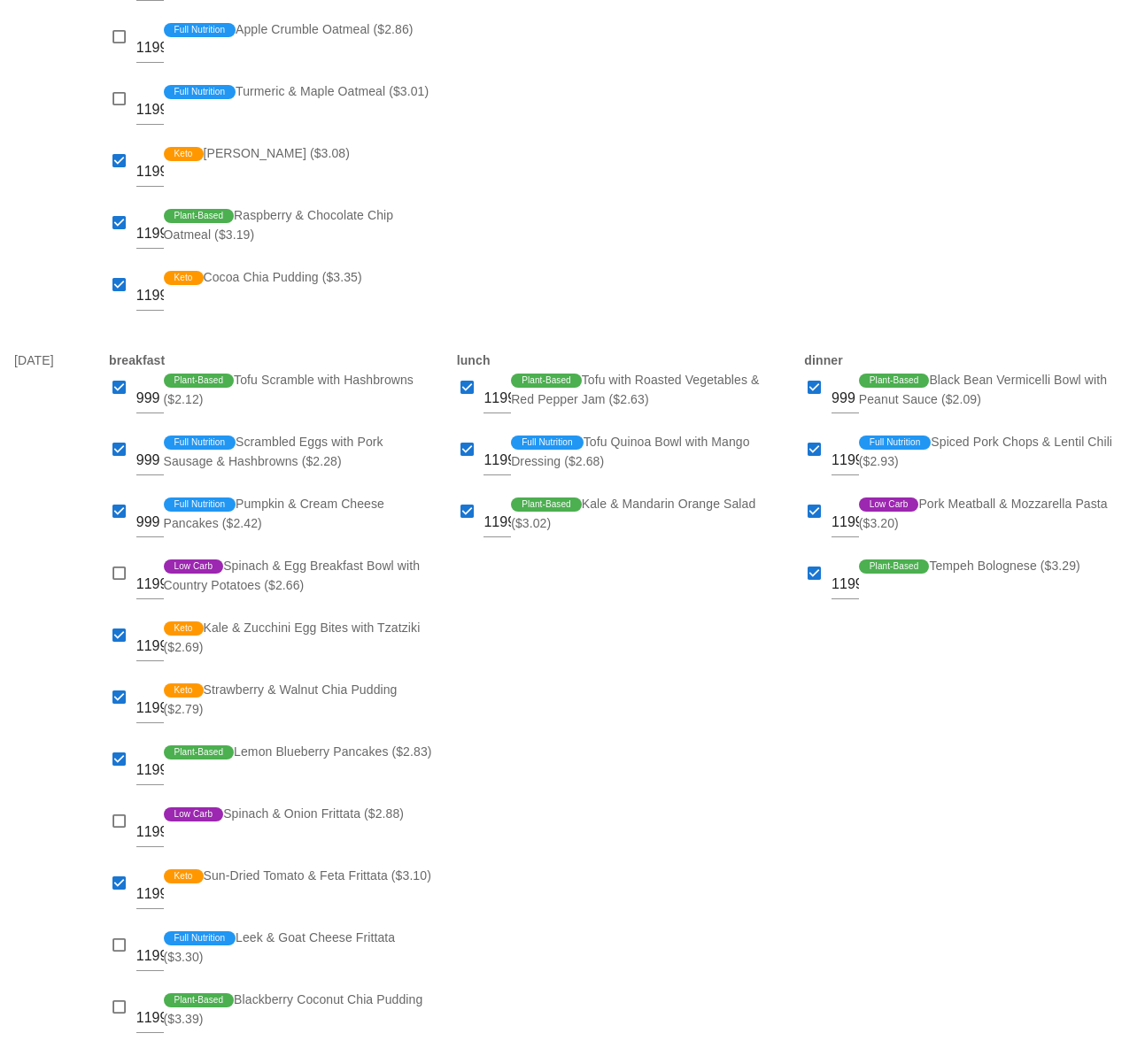
scroll to position [843, 0]
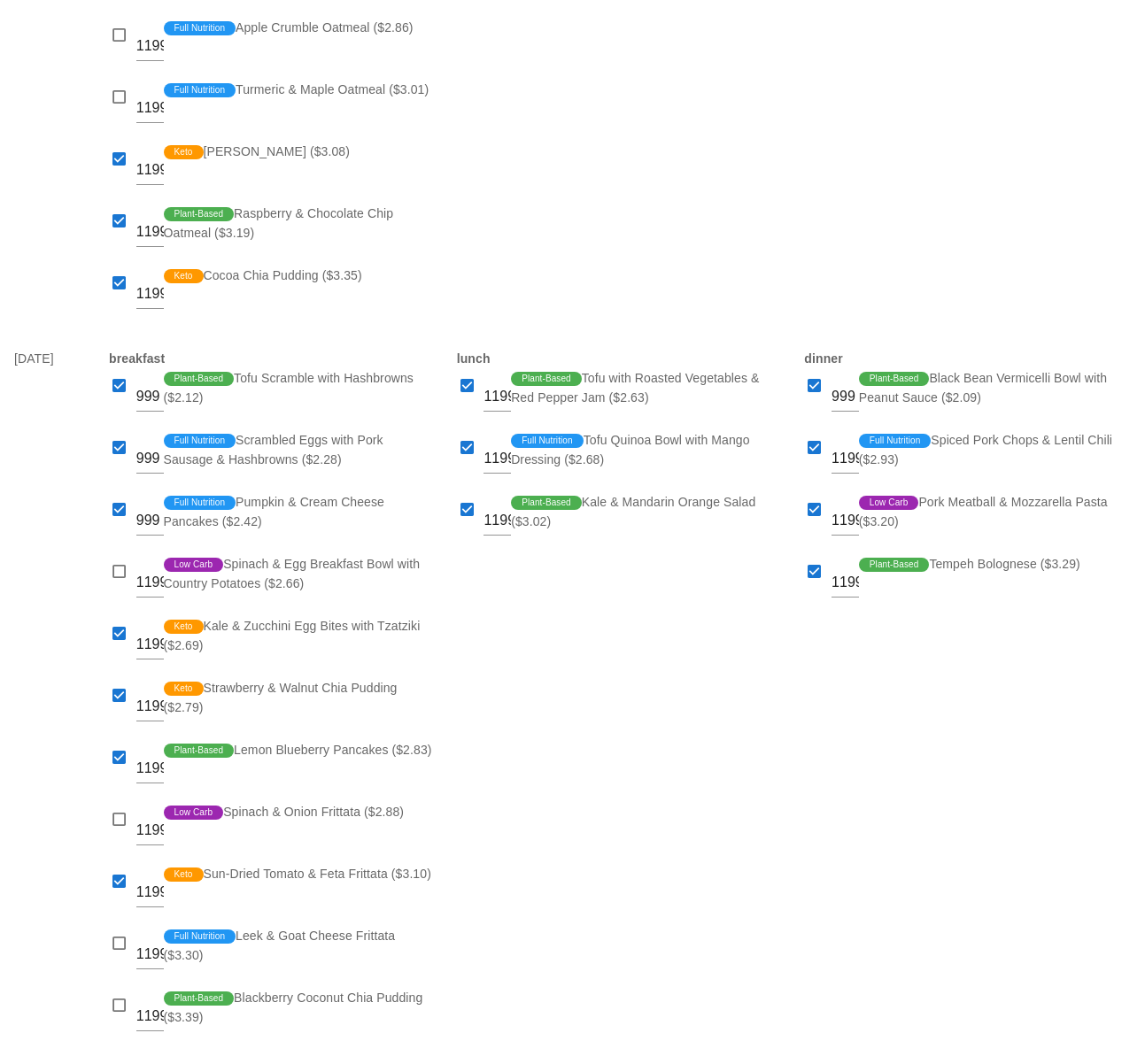
click at [569, 749] on div "lunch 1199 Plant-Based Tofu with Roasted Vegetables & Red Pepper Jam ($2.63) 11…" at bounding box center [620, 699] width 348 height 722
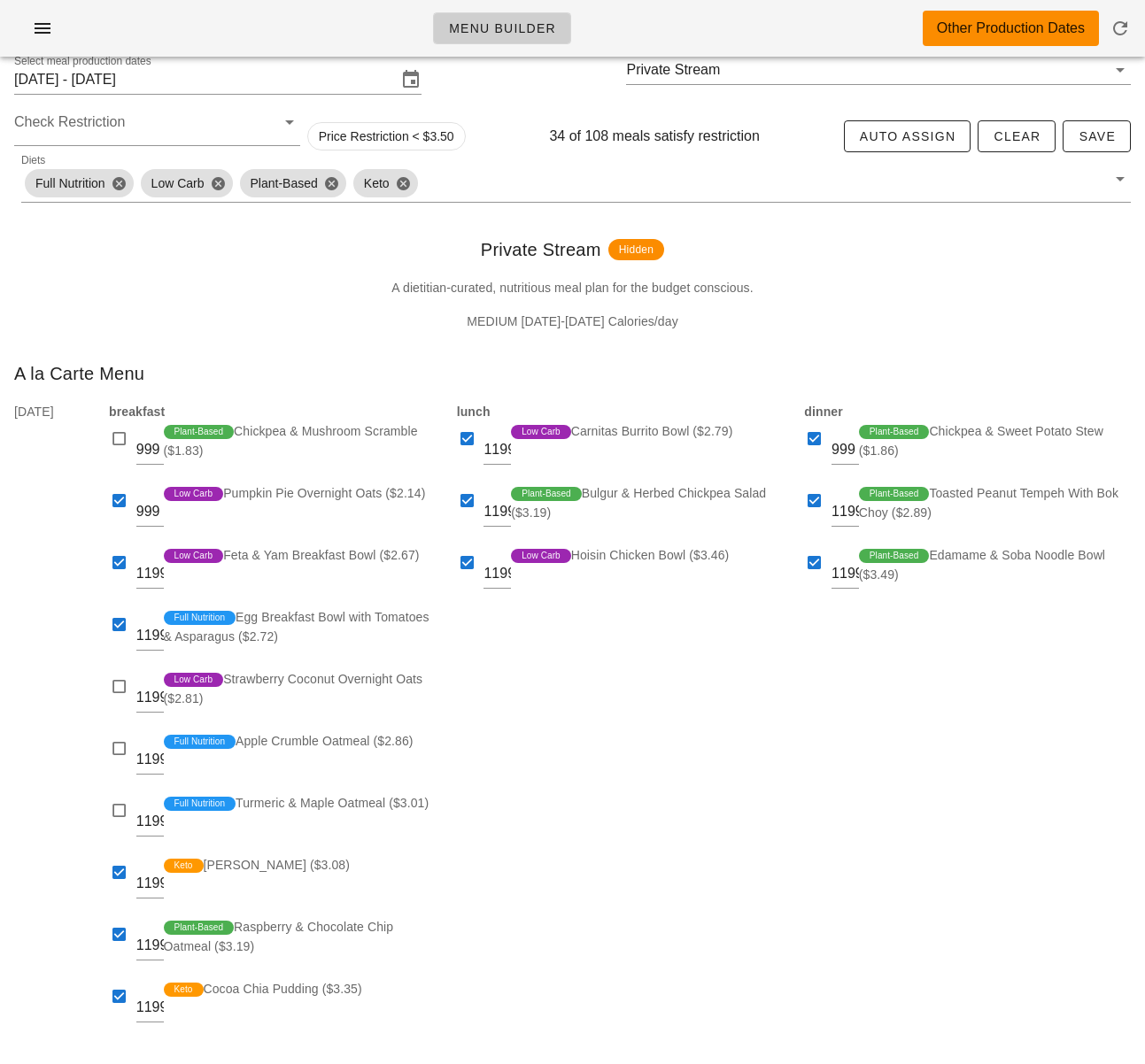
scroll to position [0, 0]
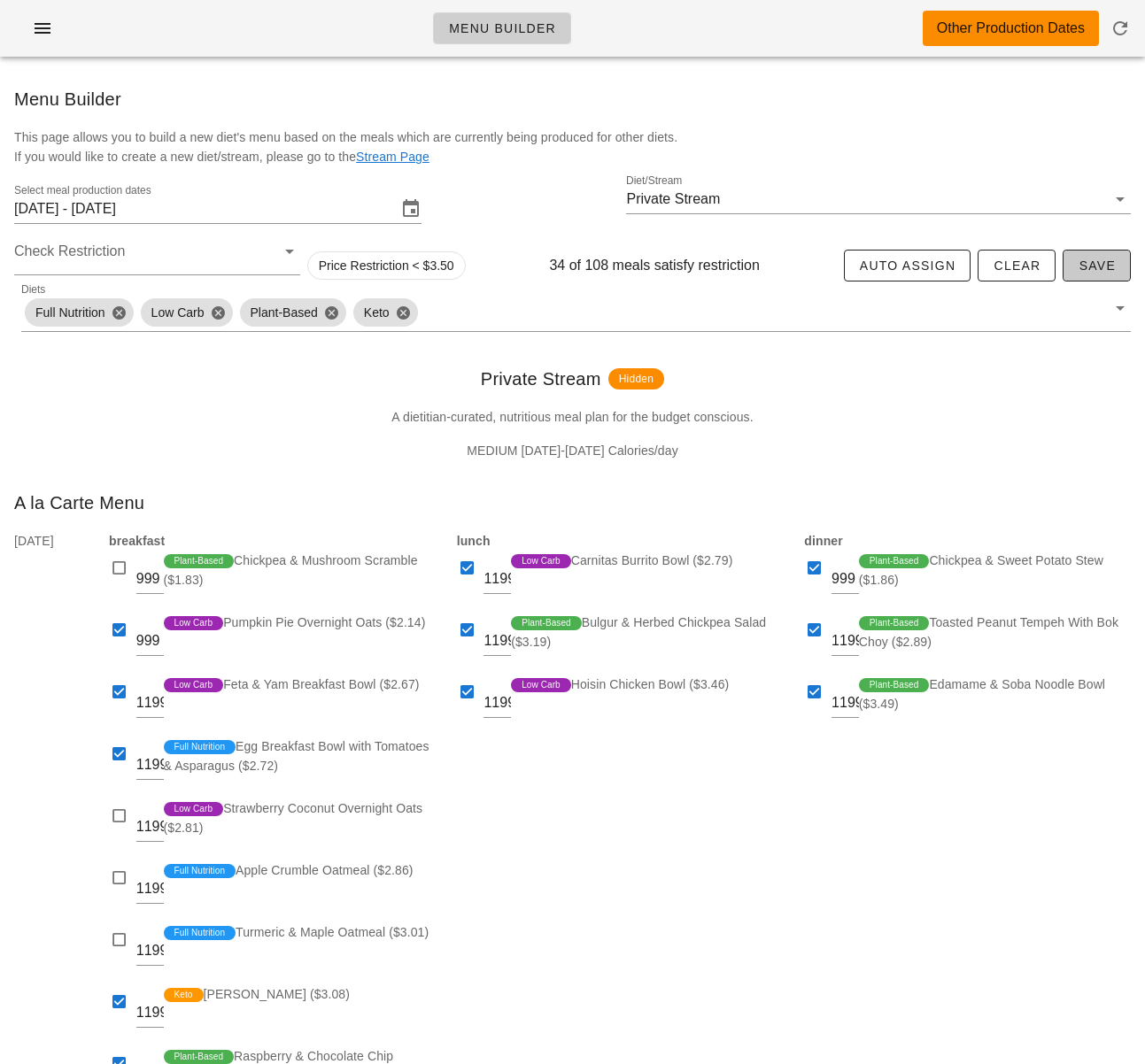
click at [1095, 260] on span "Save" at bounding box center [1097, 265] width 38 height 14
click at [35, 38] on icon "button" at bounding box center [43, 28] width 21 height 21
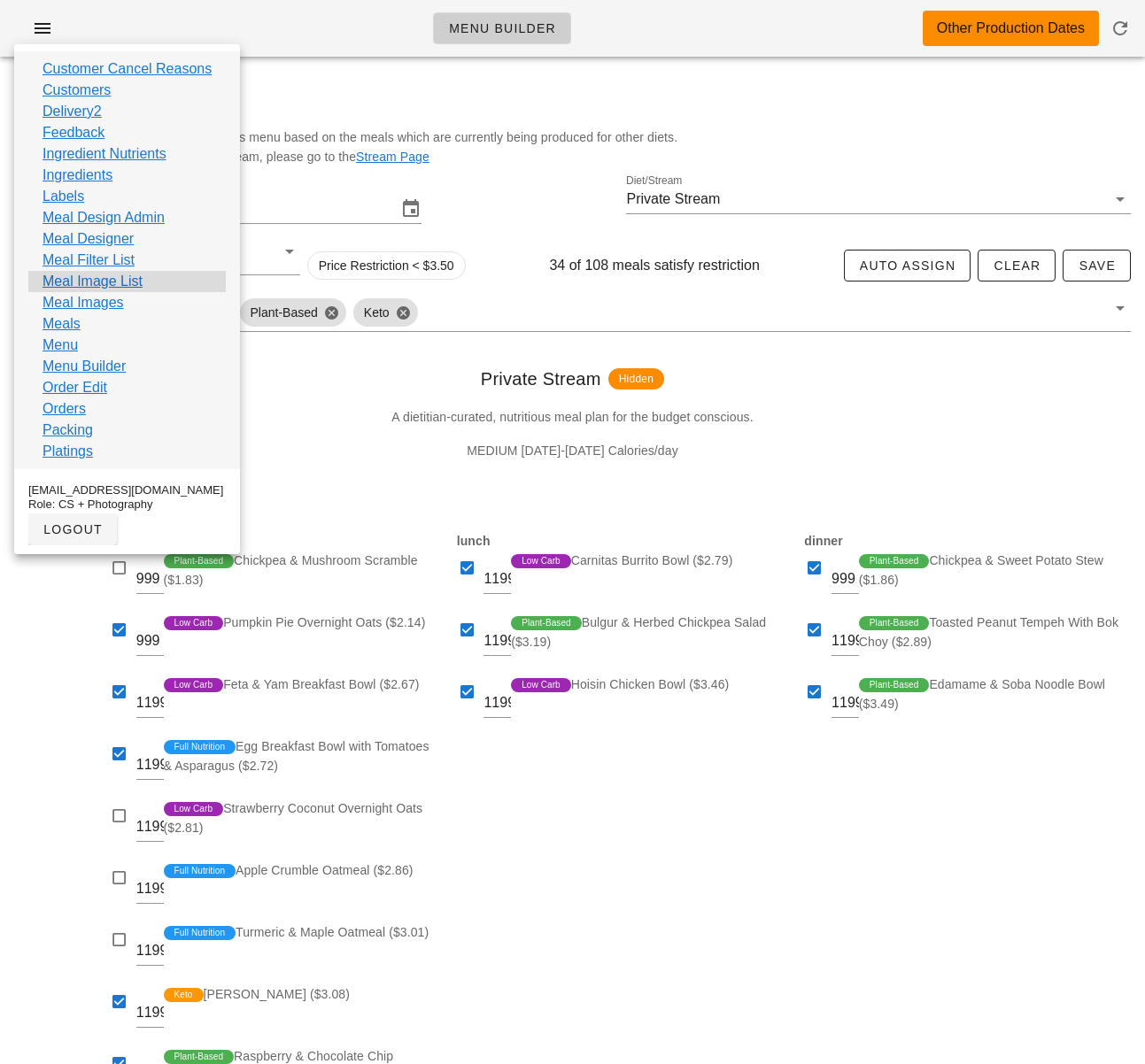
click at [145, 286] on div "Meal Image List" at bounding box center [127, 281] width 197 height 21
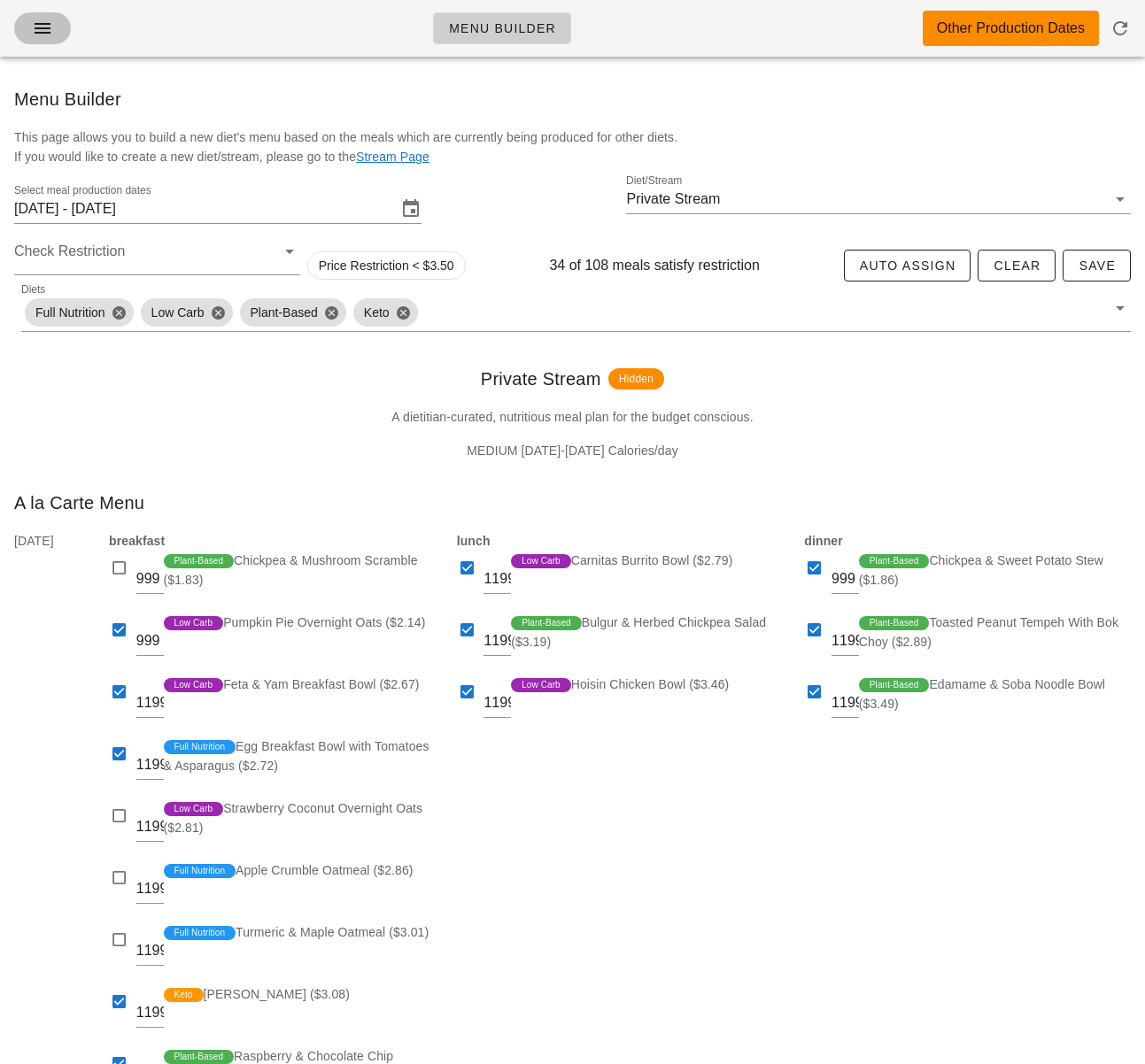
click at [32, 33] on icon "button" at bounding box center [43, 28] width 21 height 21
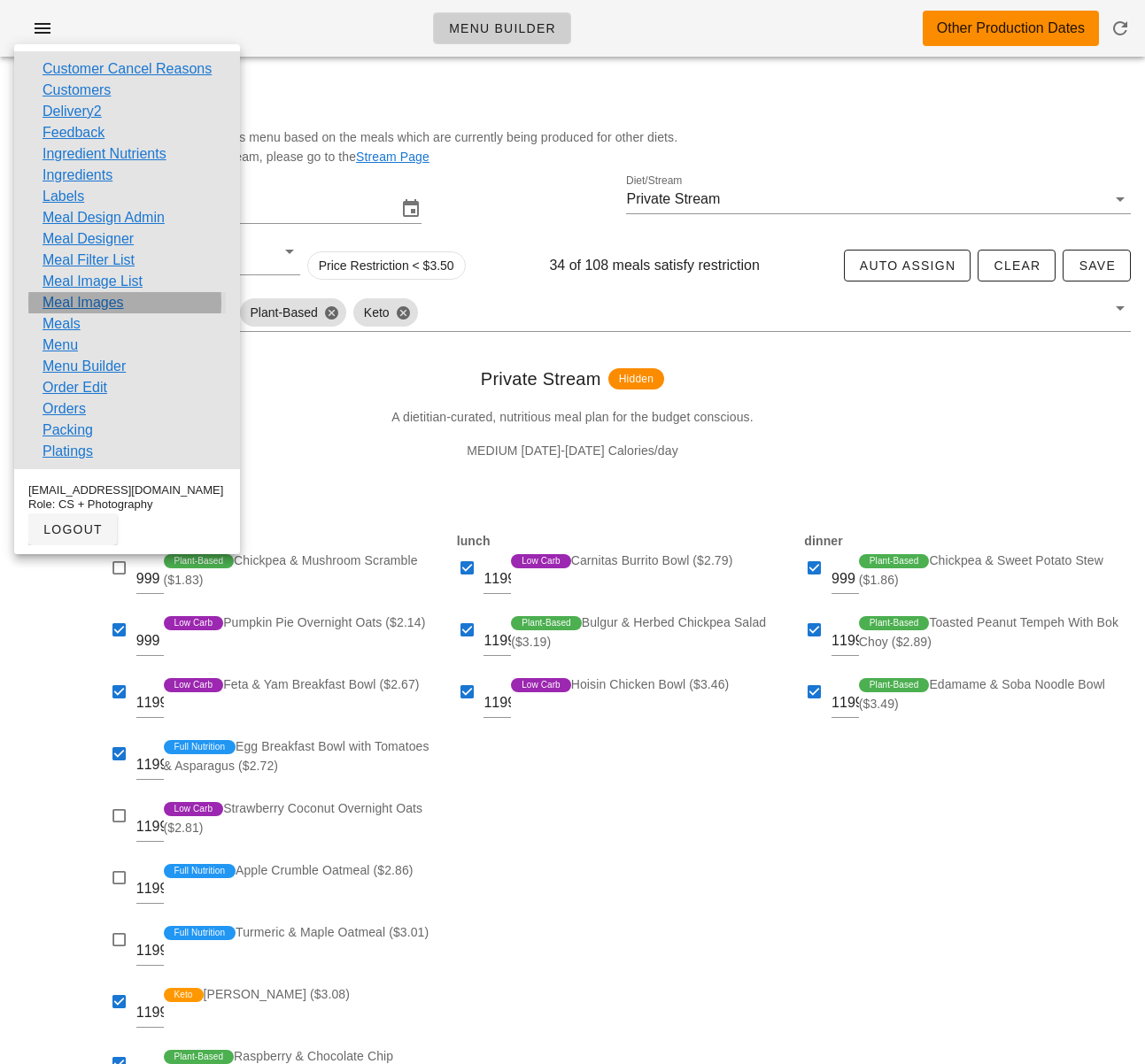
click at [90, 299] on link "Meal Images" at bounding box center [83, 302] width 82 height 21
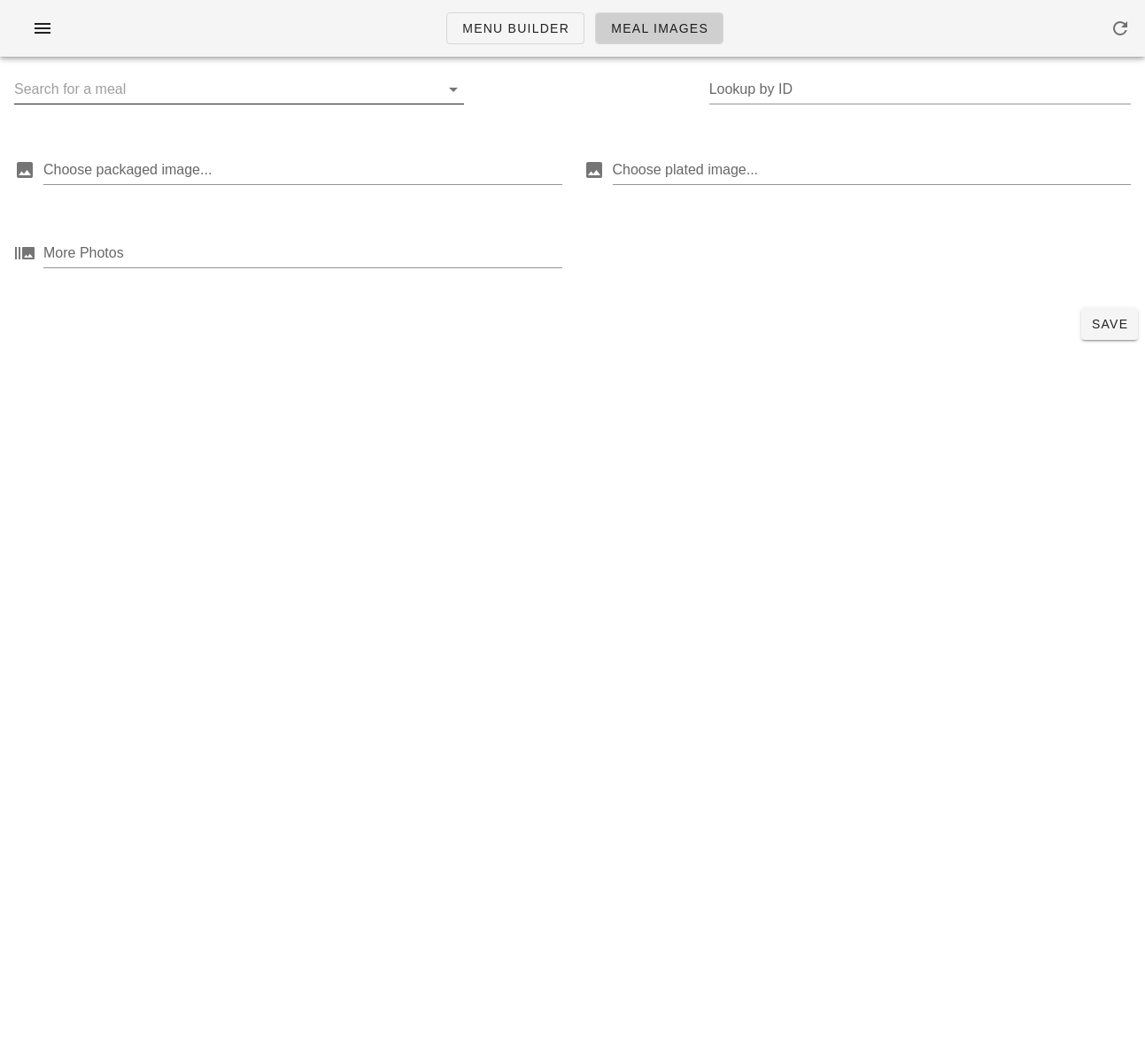
click at [131, 92] on input "text" at bounding box center [225, 89] width 422 height 28
paste input "Vegan-Bolognese"
click at [57, 91] on input "Vegan-Bolognese" at bounding box center [221, 89] width 414 height 28
type input "Vegan Bolognese"
click at [136, 100] on input "Vegan Bolognese" at bounding box center [221, 89] width 414 height 28
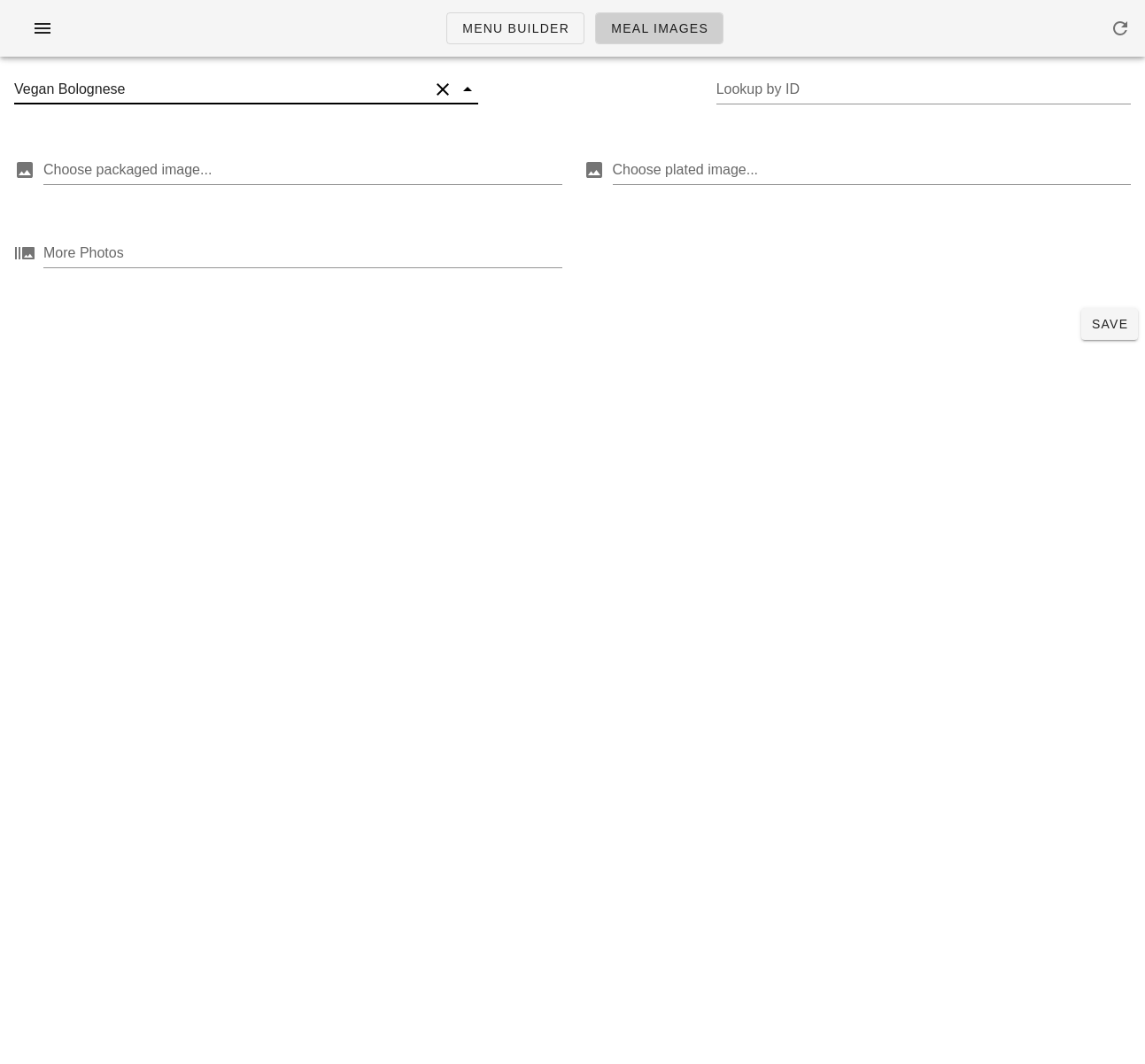
drag, startPoint x: 47, startPoint y: 88, endPoint x: -97, endPoint y: 81, distance: 144.2
click at [0, 81] on html "Menu Builder Meal Images Vegan Bolognese Lookup by ID Choose packaged image... …" at bounding box center [572, 532] width 1145 height 1064
click at [41, 85] on input "text" at bounding box center [225, 89] width 422 height 28
paste input "Vegan Bolognese"
type input "Vegan Bolognese"
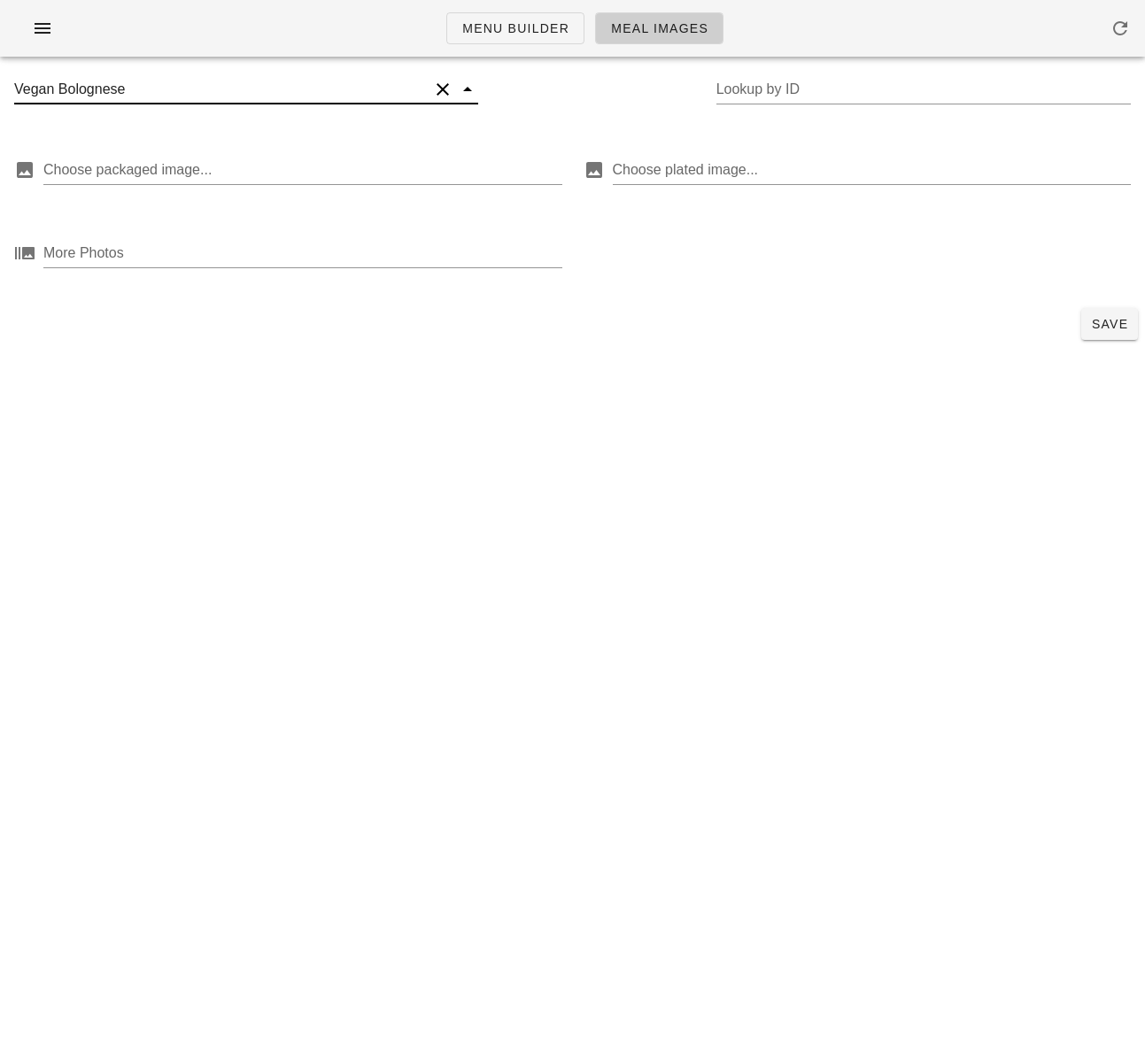
click at [256, 326] on div "Save" at bounding box center [572, 324] width 1145 height 46
click at [164, 92] on input "text" at bounding box center [225, 89] width 422 height 28
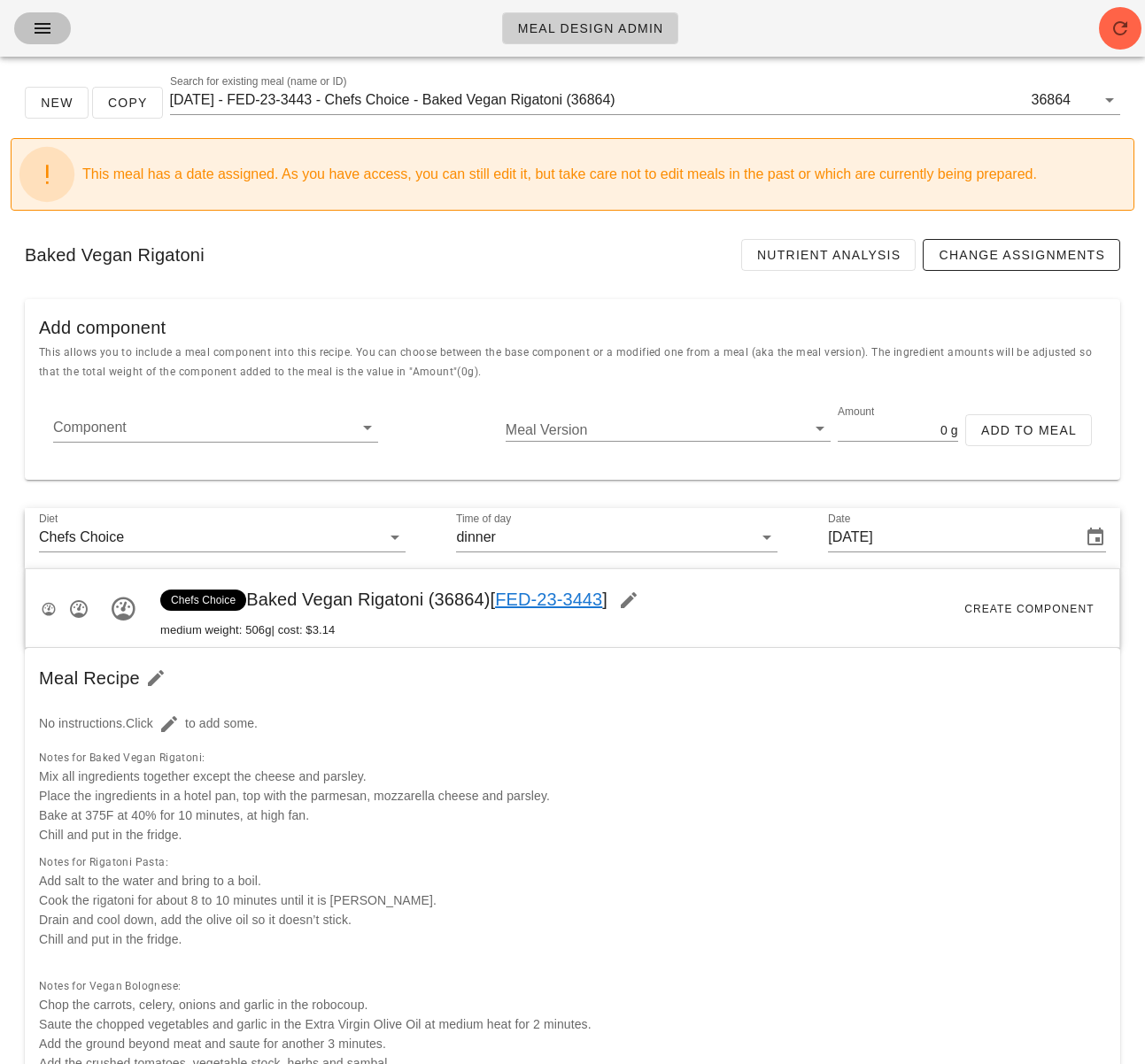
click at [46, 36] on icon "button" at bounding box center [43, 28] width 21 height 21
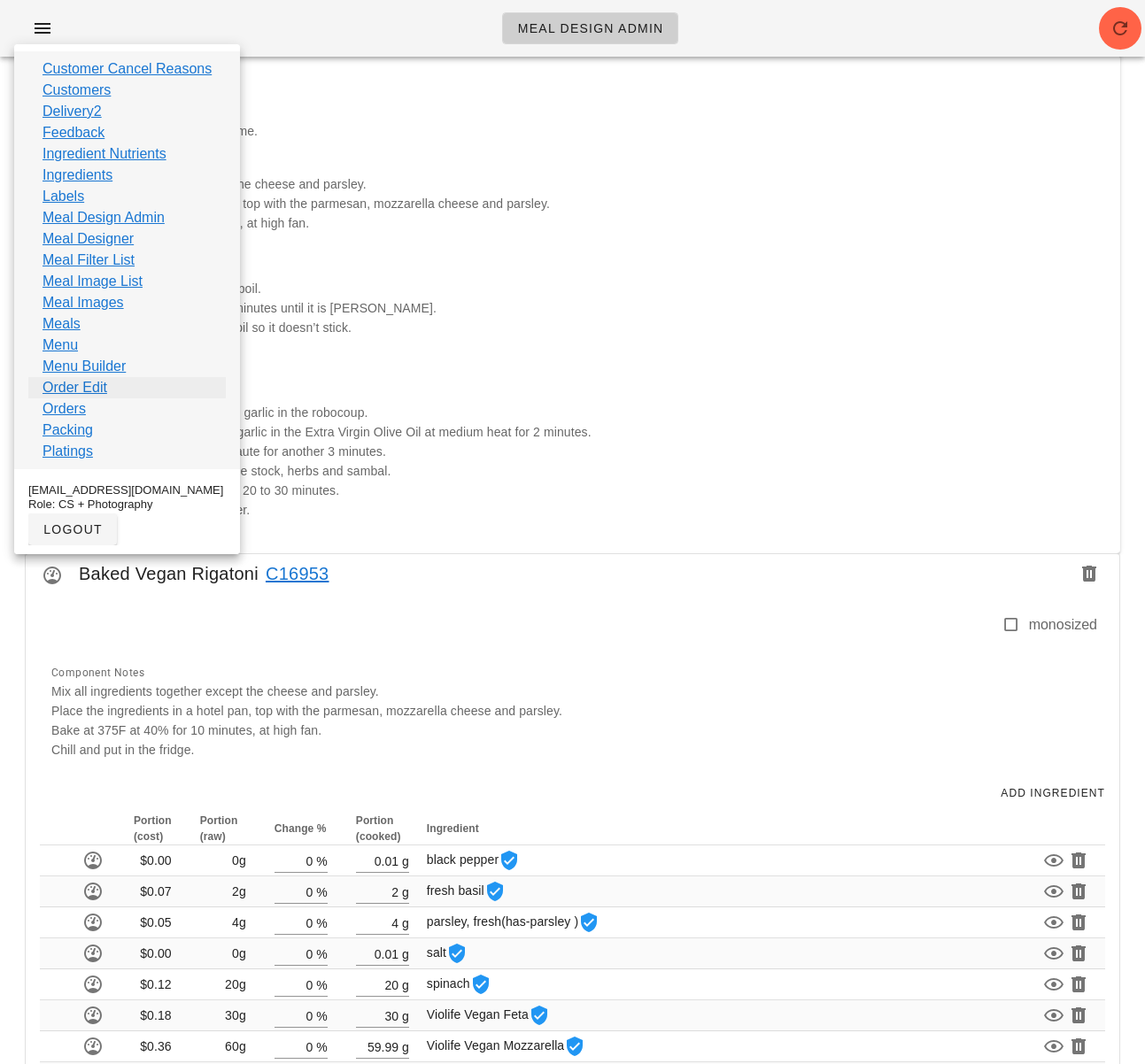
click at [96, 389] on link "Order Edit" at bounding box center [75, 388] width 64 height 21
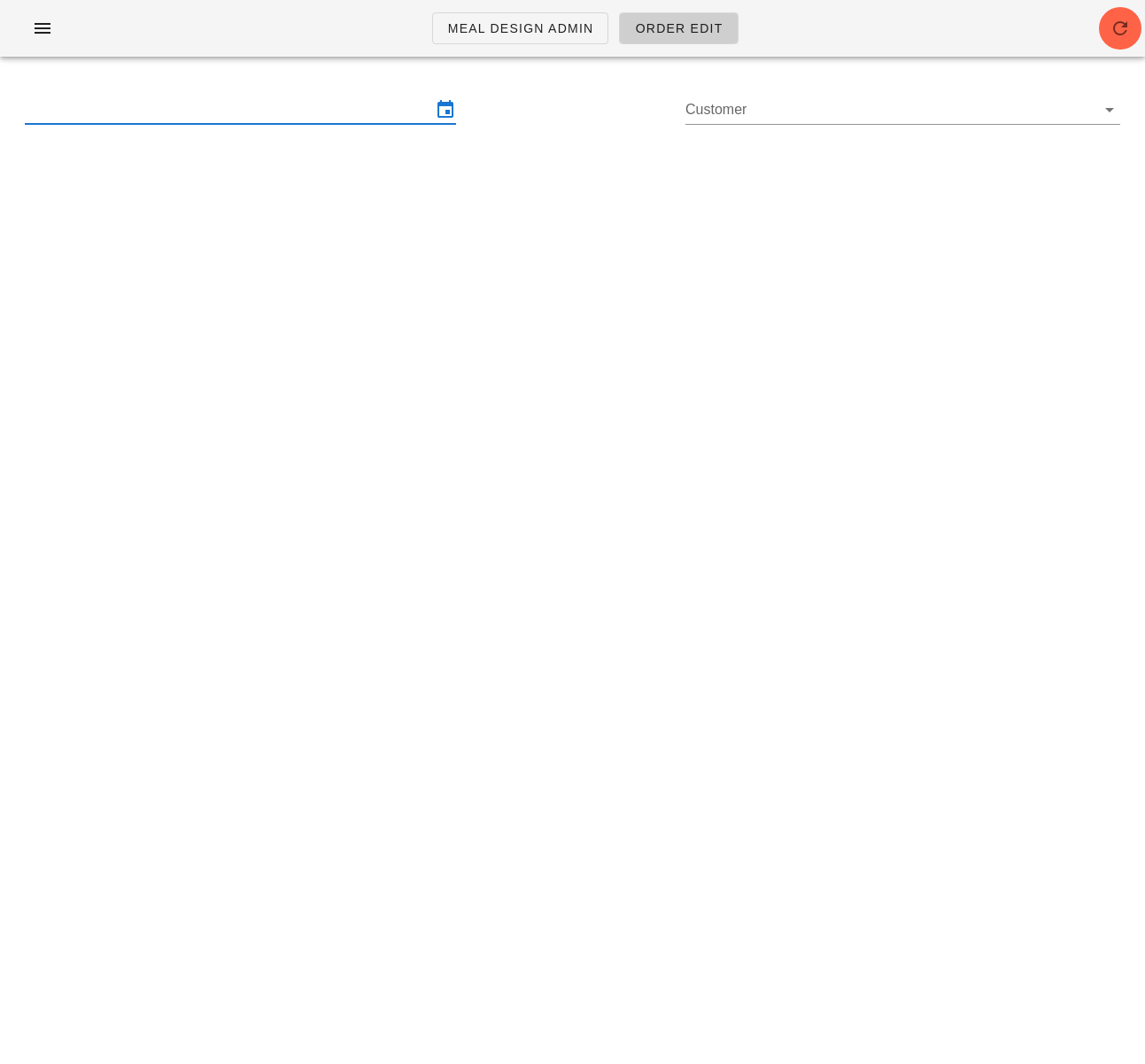
click at [182, 113] on input "text" at bounding box center [227, 110] width 407 height 28
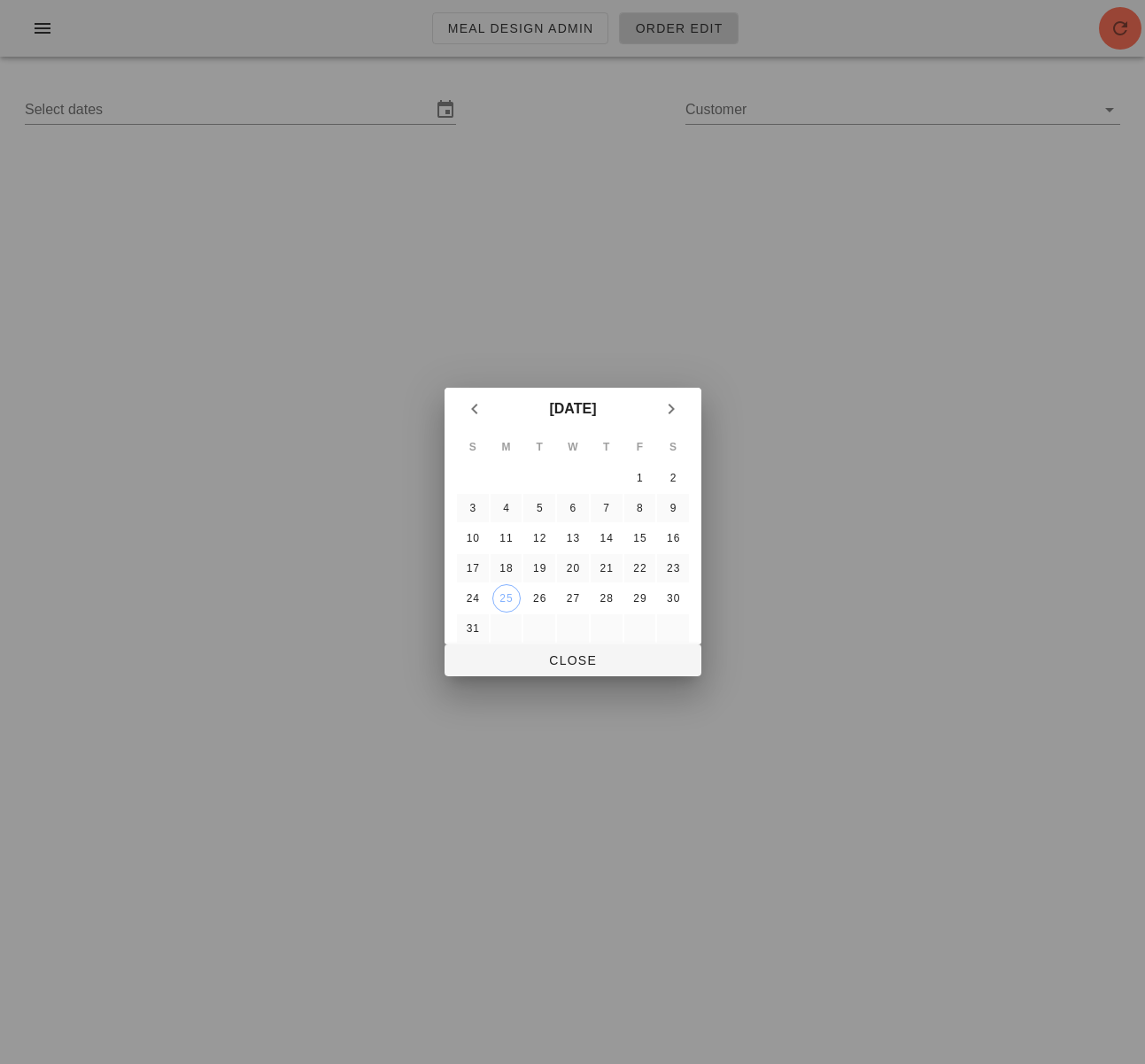
click at [521, 235] on div at bounding box center [572, 532] width 1145 height 1064
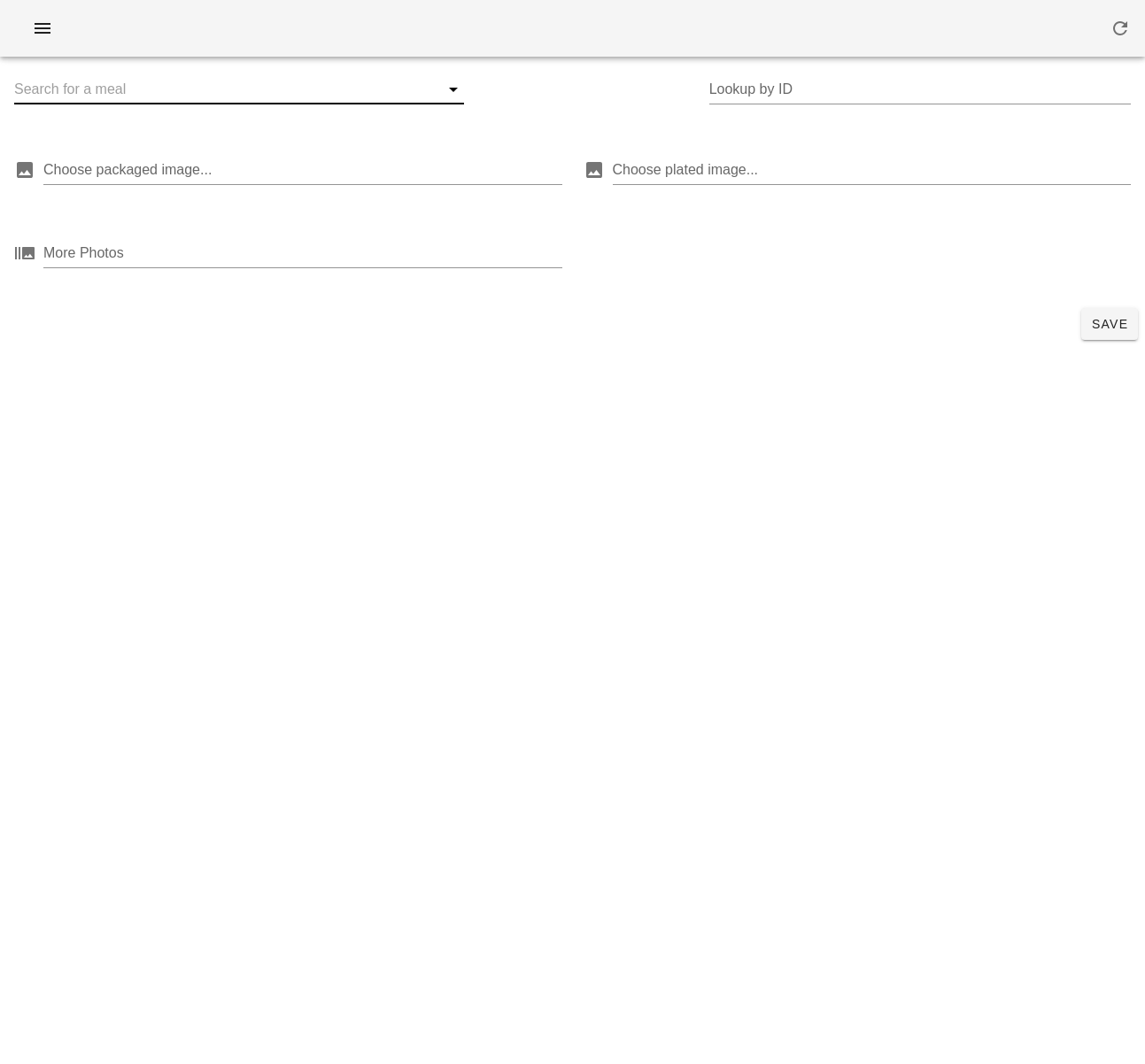
click at [155, 82] on input "text" at bounding box center [225, 89] width 422 height 28
paste input "Baked Vegan Rigatoni"
type input "Baked Vegan Rigatoni"
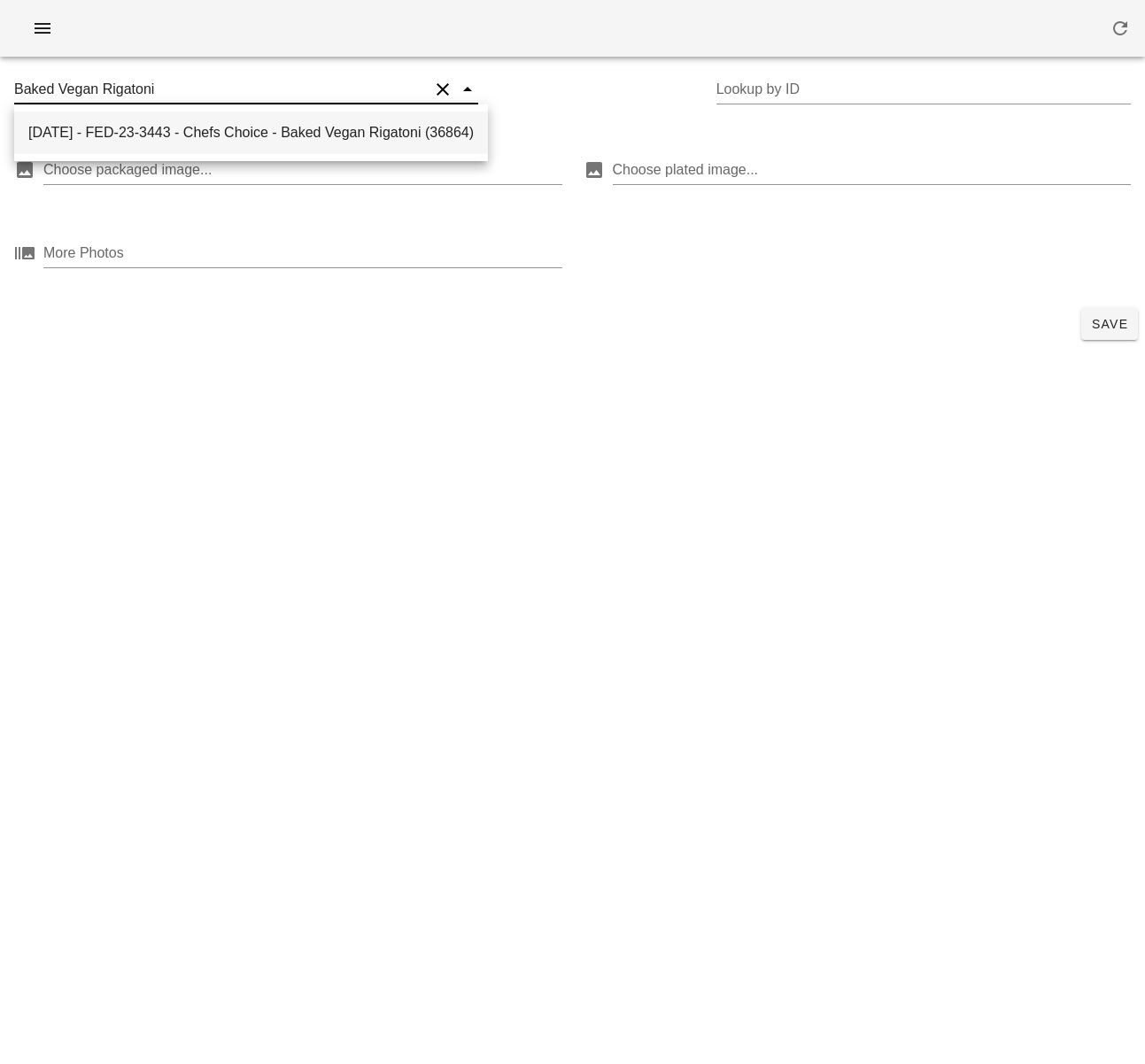
click at [65, 128] on div "[DATE] - FED-23-3443 - Chefs Choice - Baked Vegan Rigatoni (36864)" at bounding box center [251, 133] width 445 height 17
type input "36864"
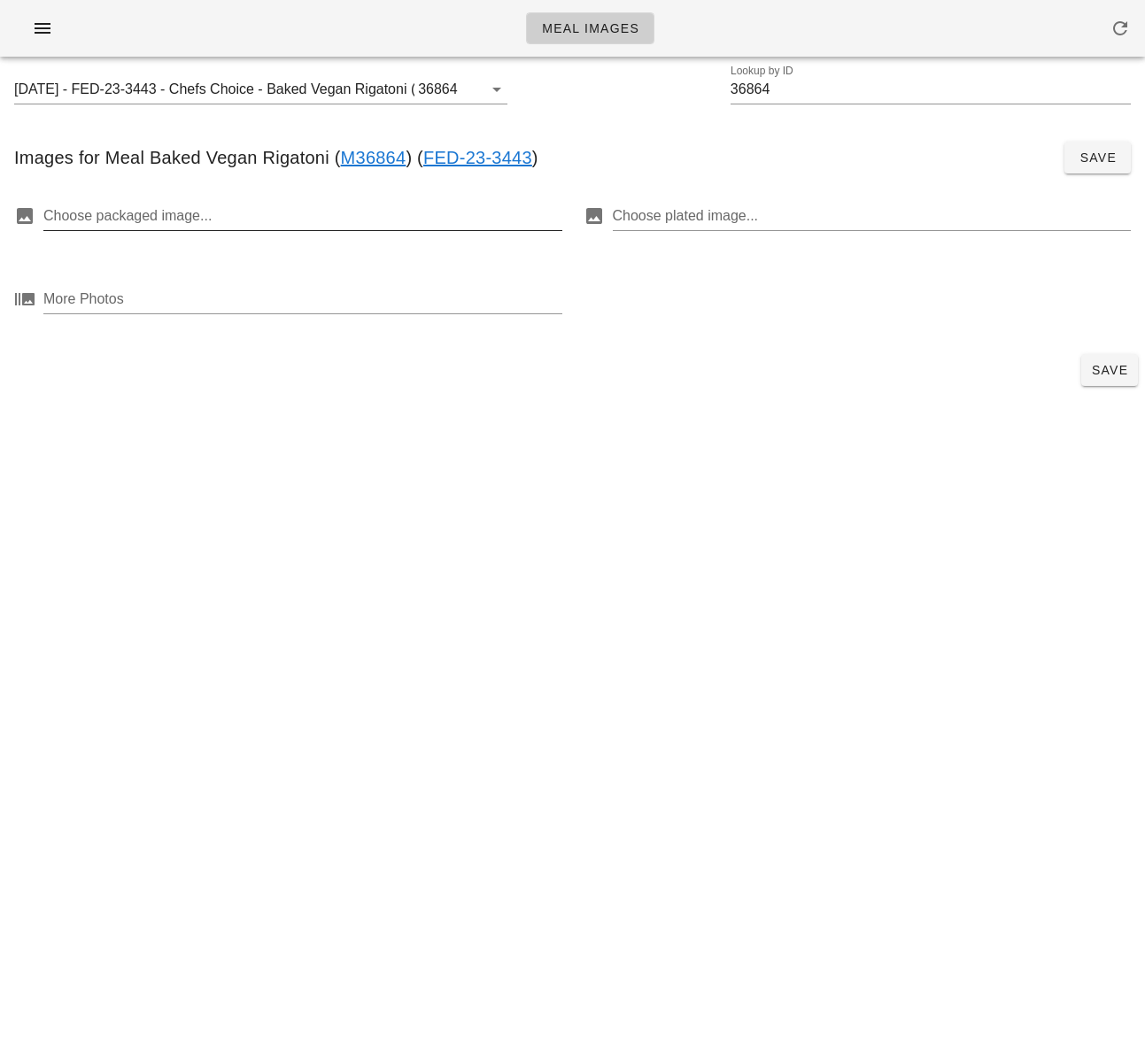
click at [202, 223] on div at bounding box center [301, 216] width 516 height 28
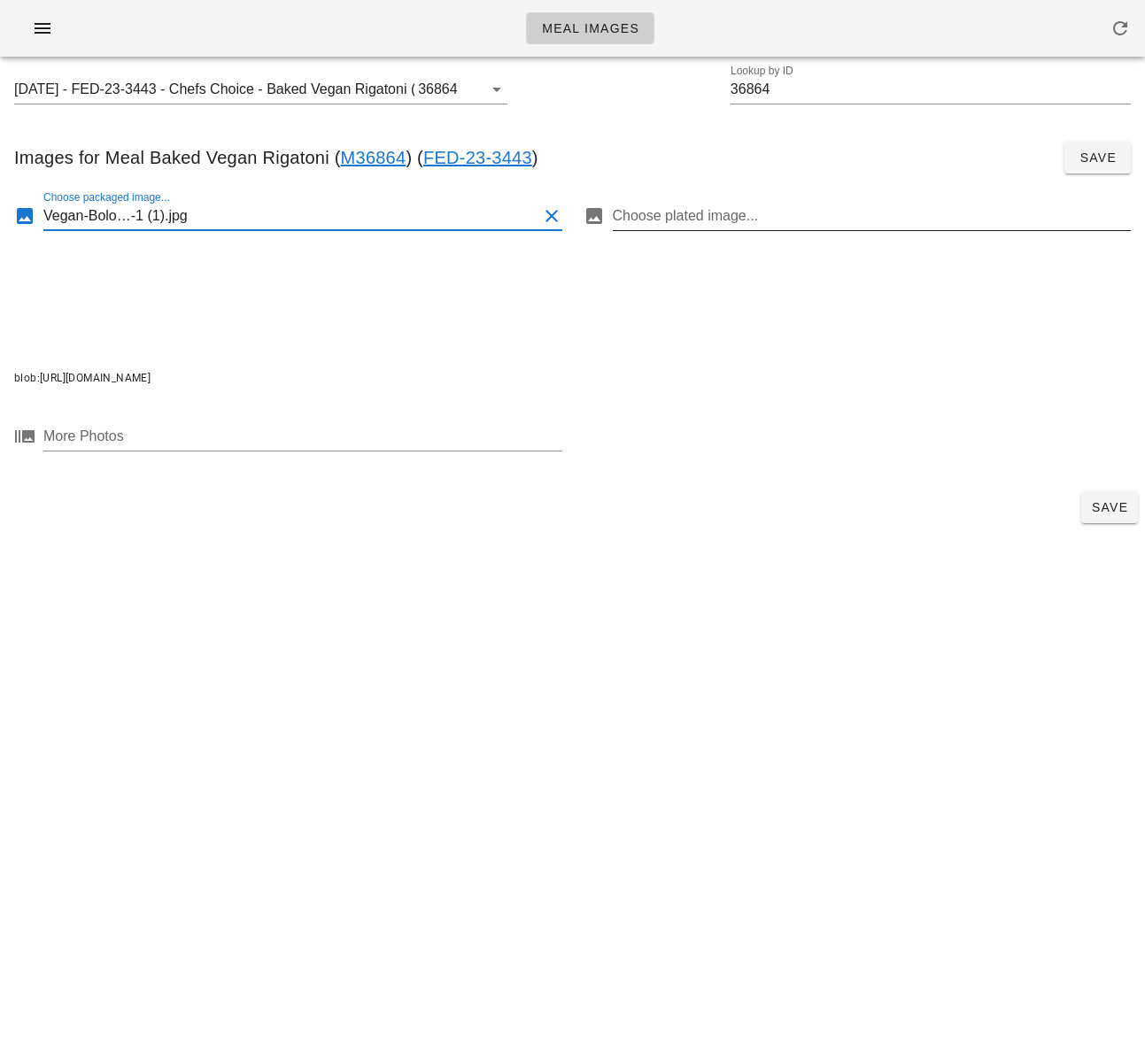
click at [796, 217] on div at bounding box center [871, 216] width 516 height 28
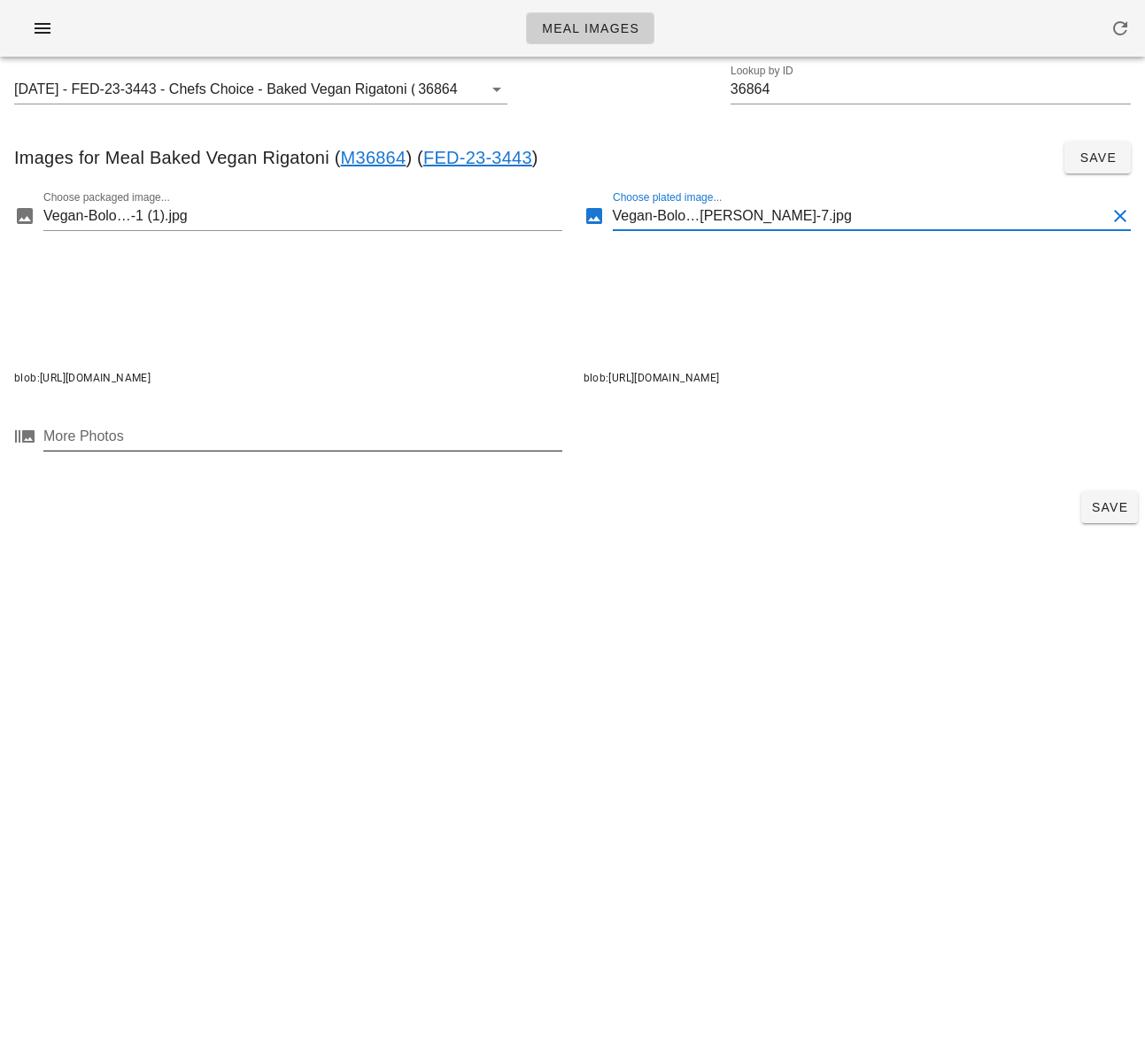
click at [409, 442] on div at bounding box center [301, 437] width 516 height 28
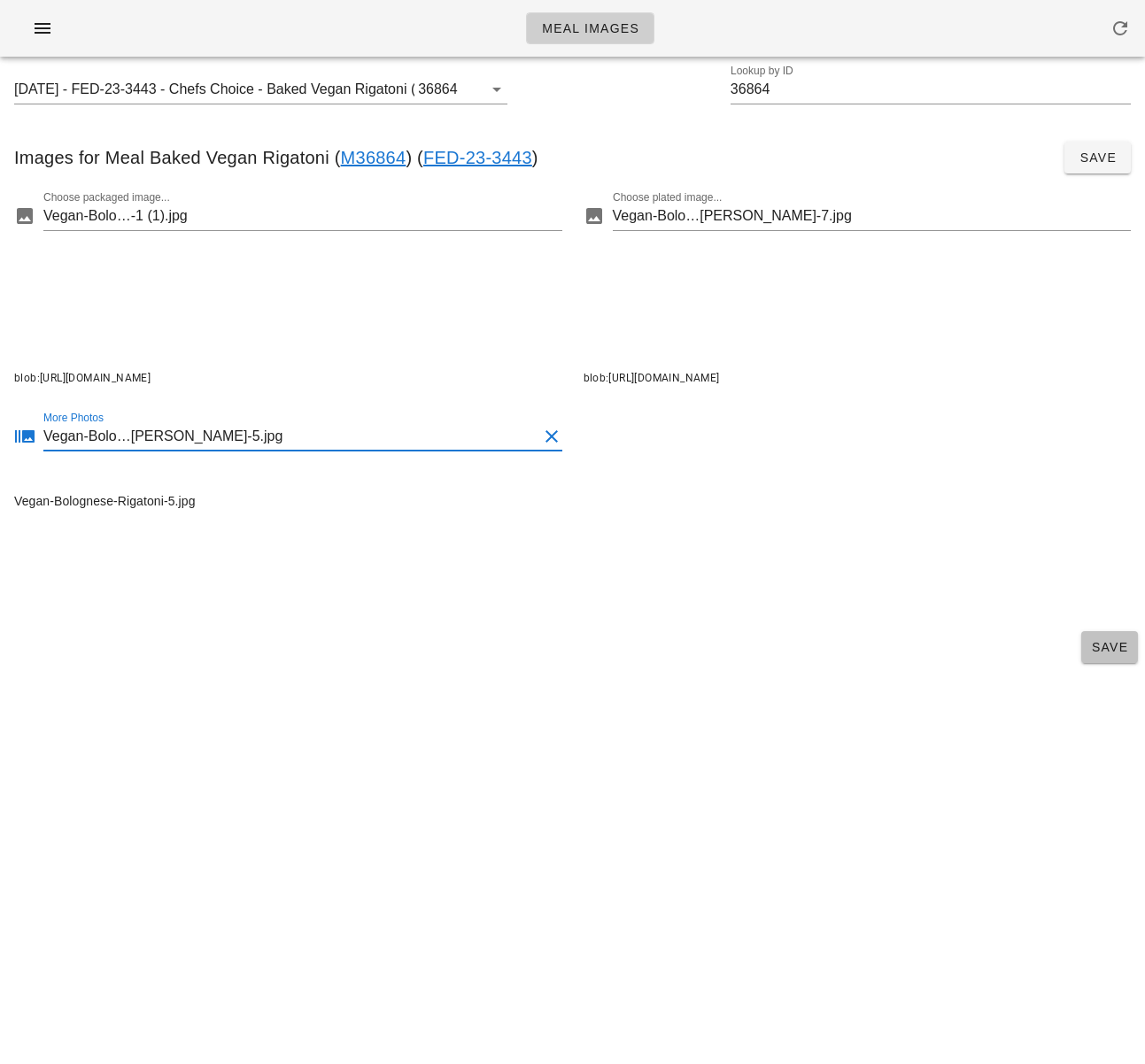
click at [1091, 647] on span "Save" at bounding box center [1109, 647] width 43 height 14
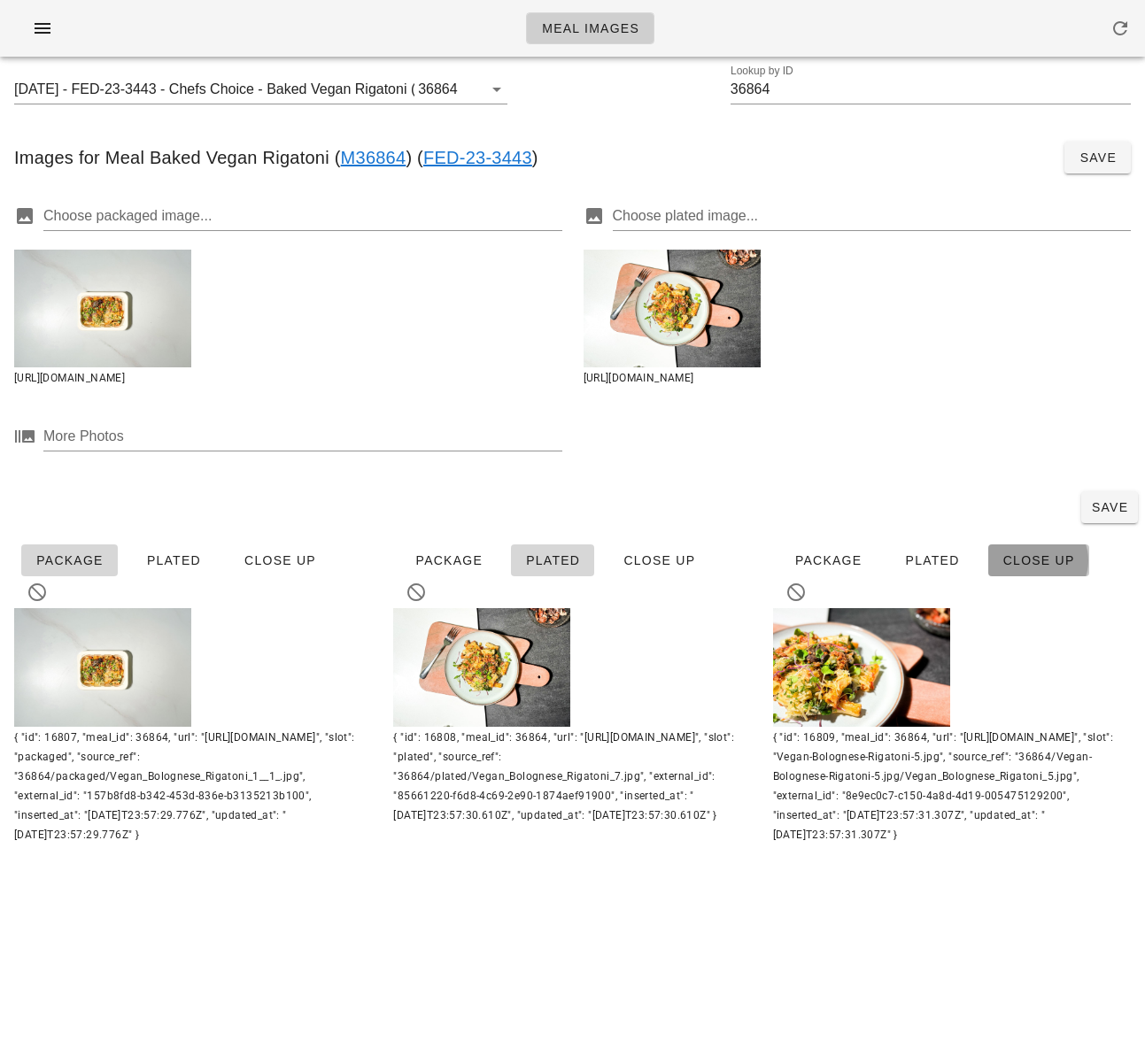
click at [1033, 556] on span "Close Up" at bounding box center [1039, 560] width 73 height 14
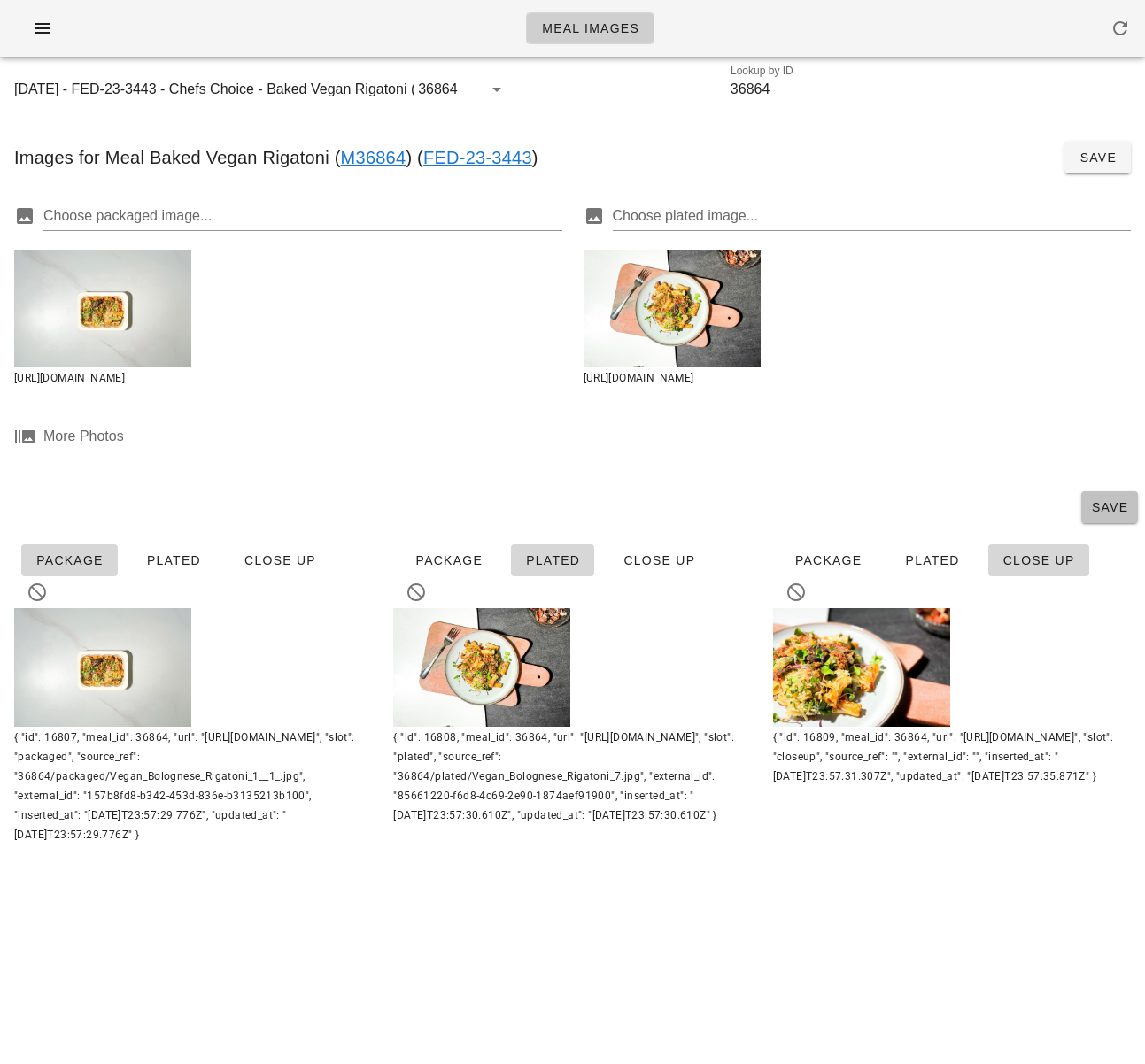
click at [1092, 511] on span "Save" at bounding box center [1109, 507] width 43 height 14
click at [767, 88] on input "36864" at bounding box center [931, 89] width 400 height 28
click at [26, 23] on button "button" at bounding box center [43, 28] width 57 height 32
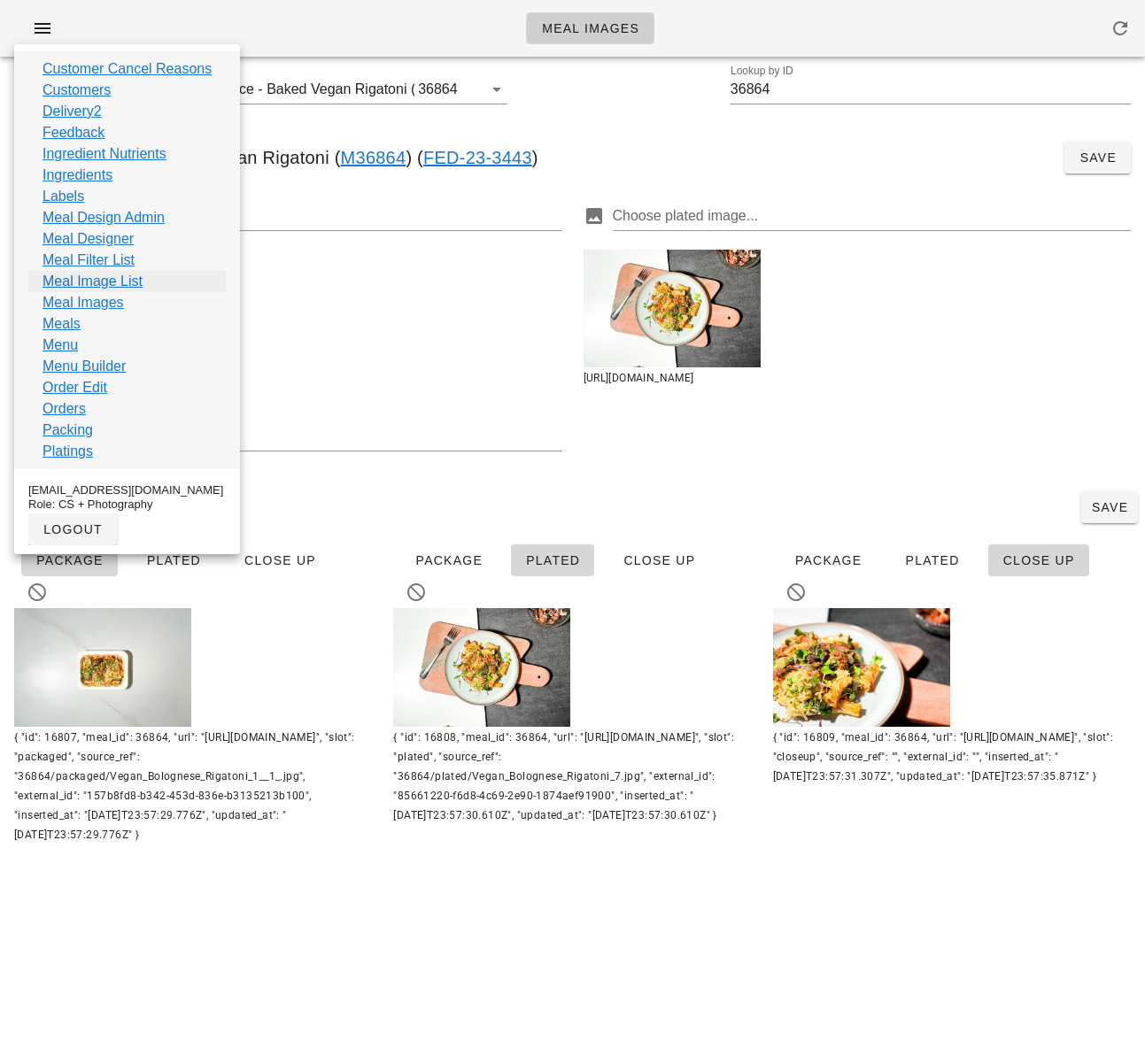
click at [126, 286] on link "Meal Image List" at bounding box center [93, 281] width 100 height 21
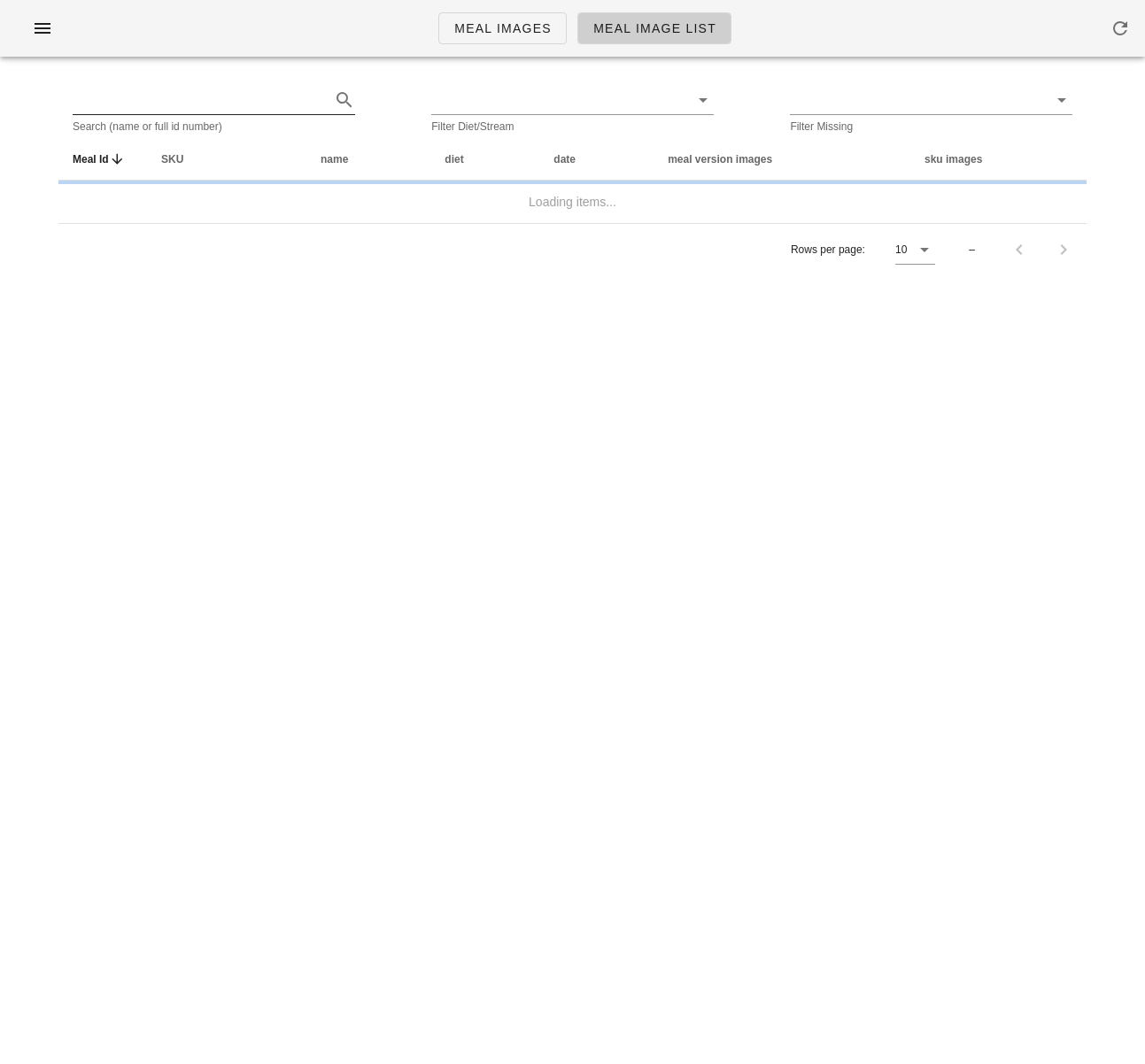
click at [241, 101] on input "text" at bounding box center [200, 100] width 254 height 28
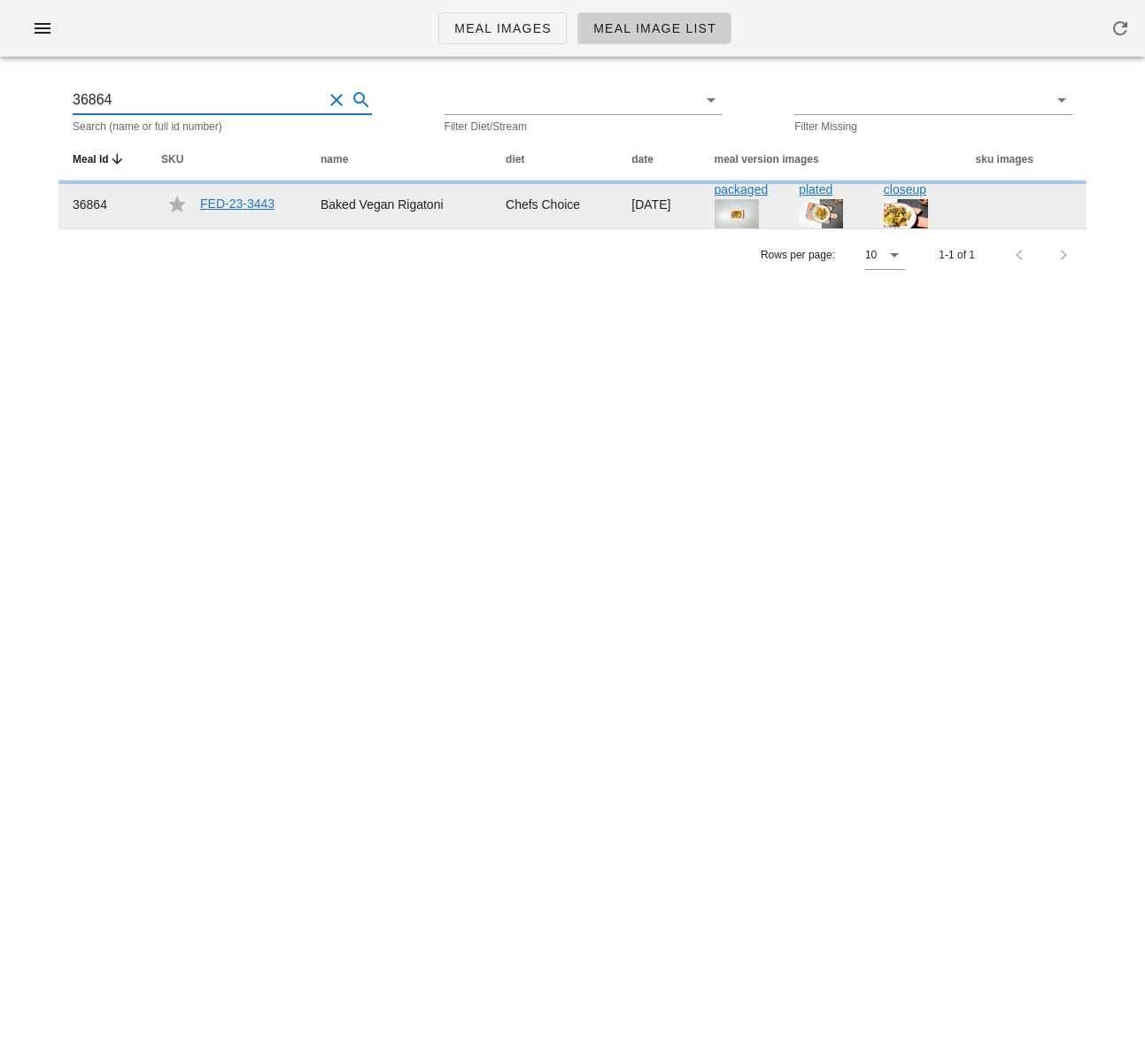
type input "36864"
click at [247, 208] on link "FED-23-3443" at bounding box center [237, 203] width 74 height 14
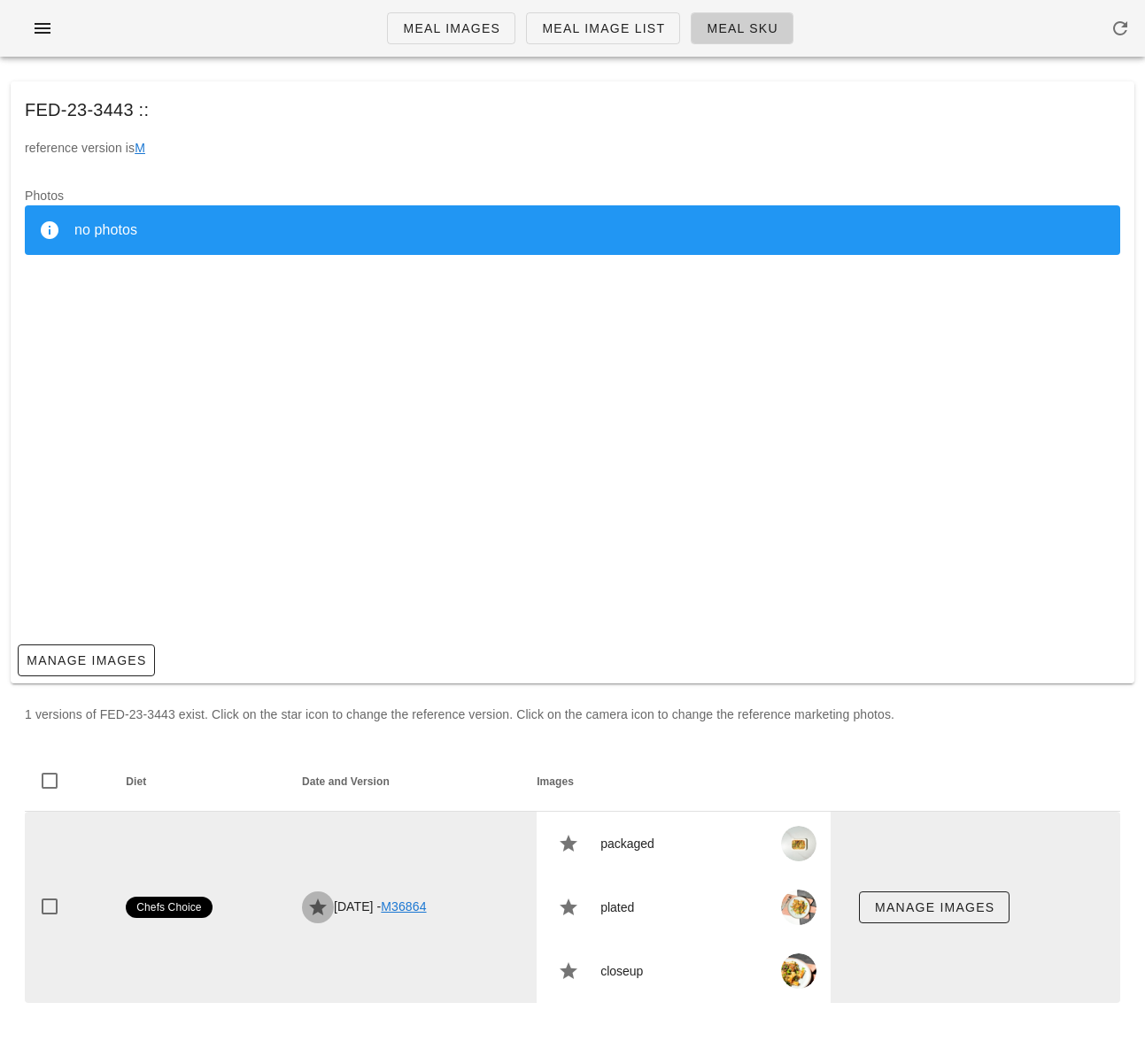
click at [307, 906] on icon "button" at bounding box center [318, 908] width 21 height 21
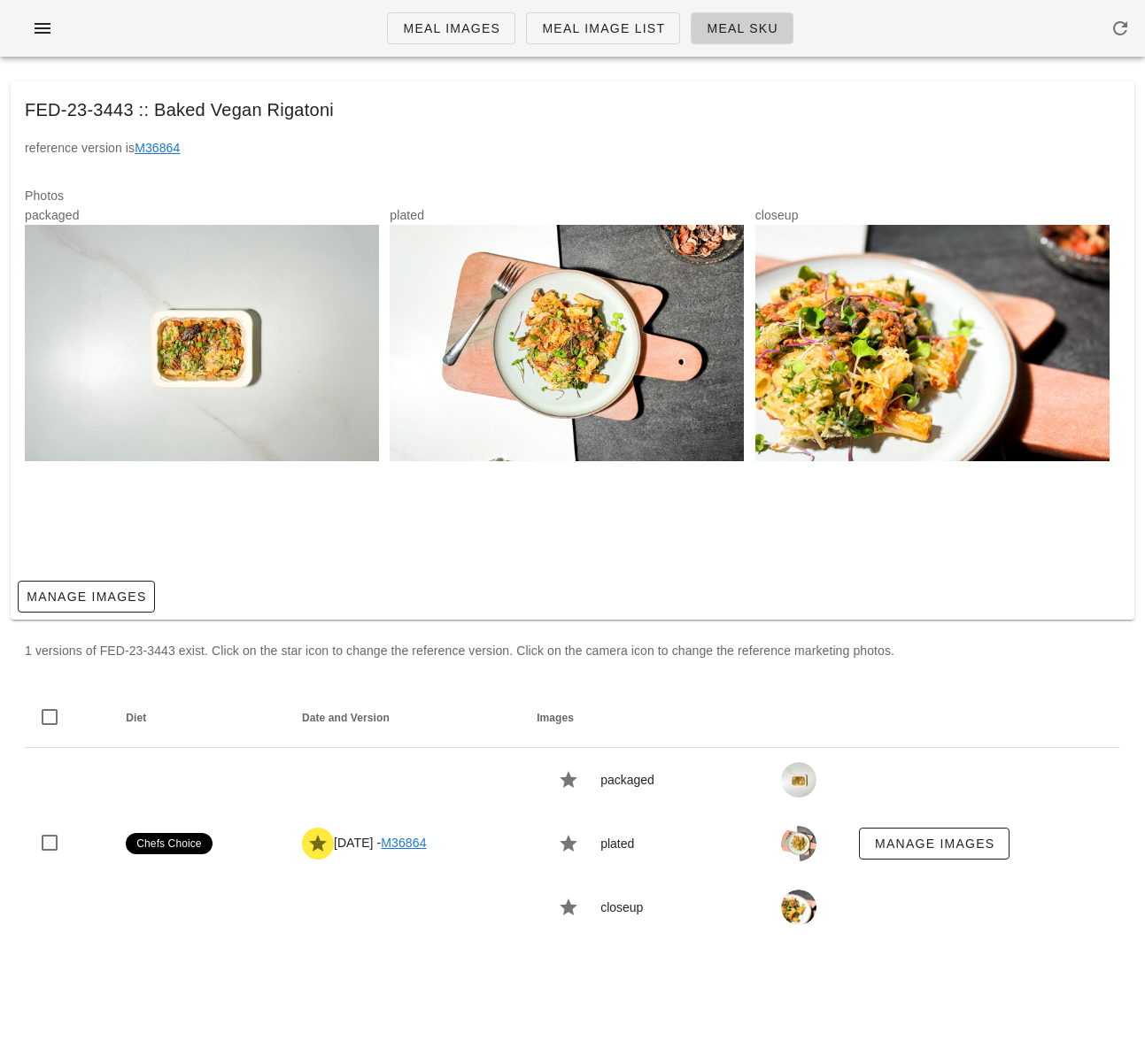
drag, startPoint x: 918, startPoint y: 151, endPoint x: 904, endPoint y: 132, distance: 23.6
click at [918, 151] on div "reference version is M36864" at bounding box center [572, 155] width 1124 height 34
drag, startPoint x: 40, startPoint y: 27, endPoint x: 92, endPoint y: 45, distance: 55.0
click at [40, 27] on icon "button" at bounding box center [43, 28] width 21 height 21
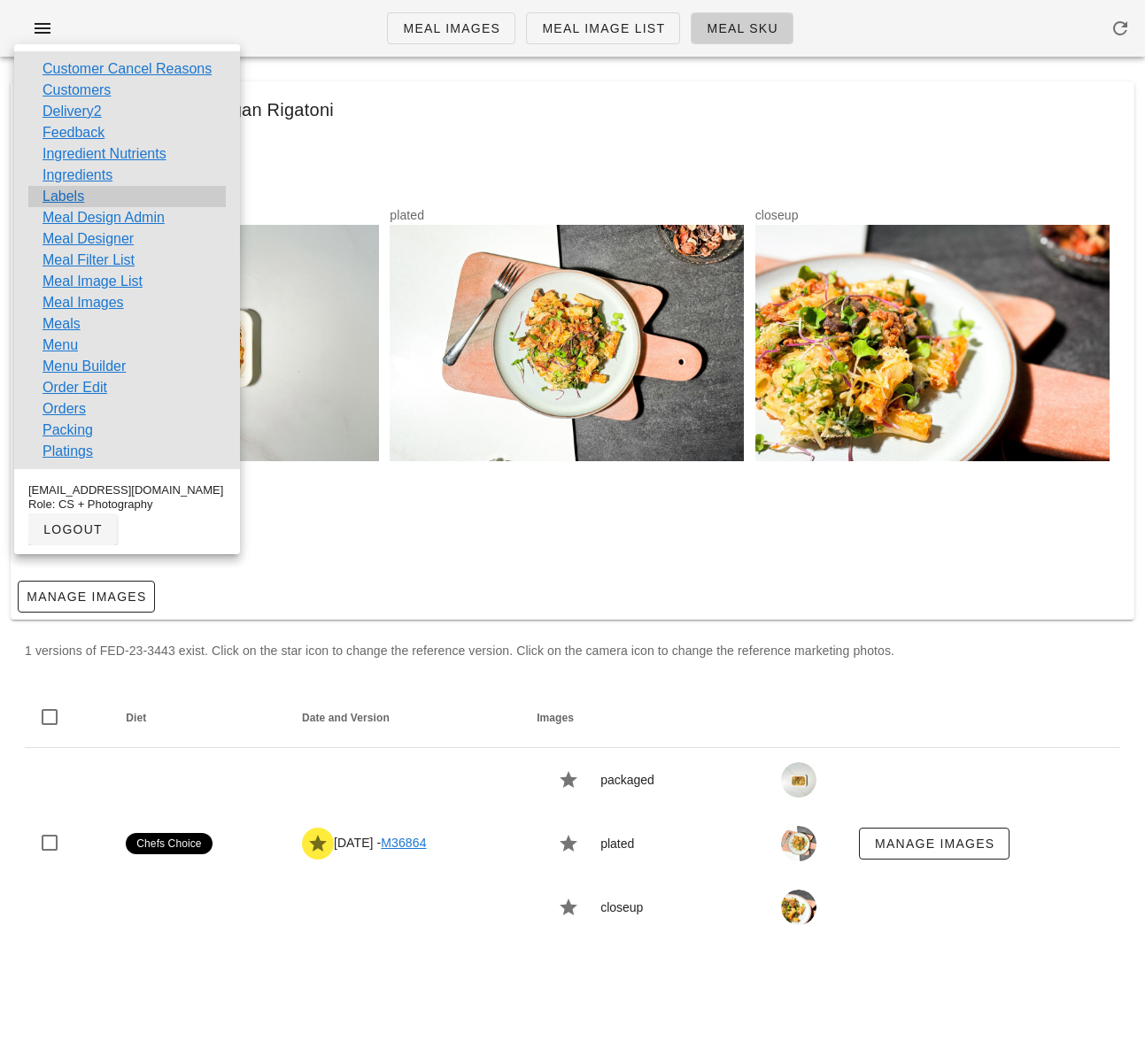
click at [83, 195] on div "Labels" at bounding box center [127, 196] width 197 height 21
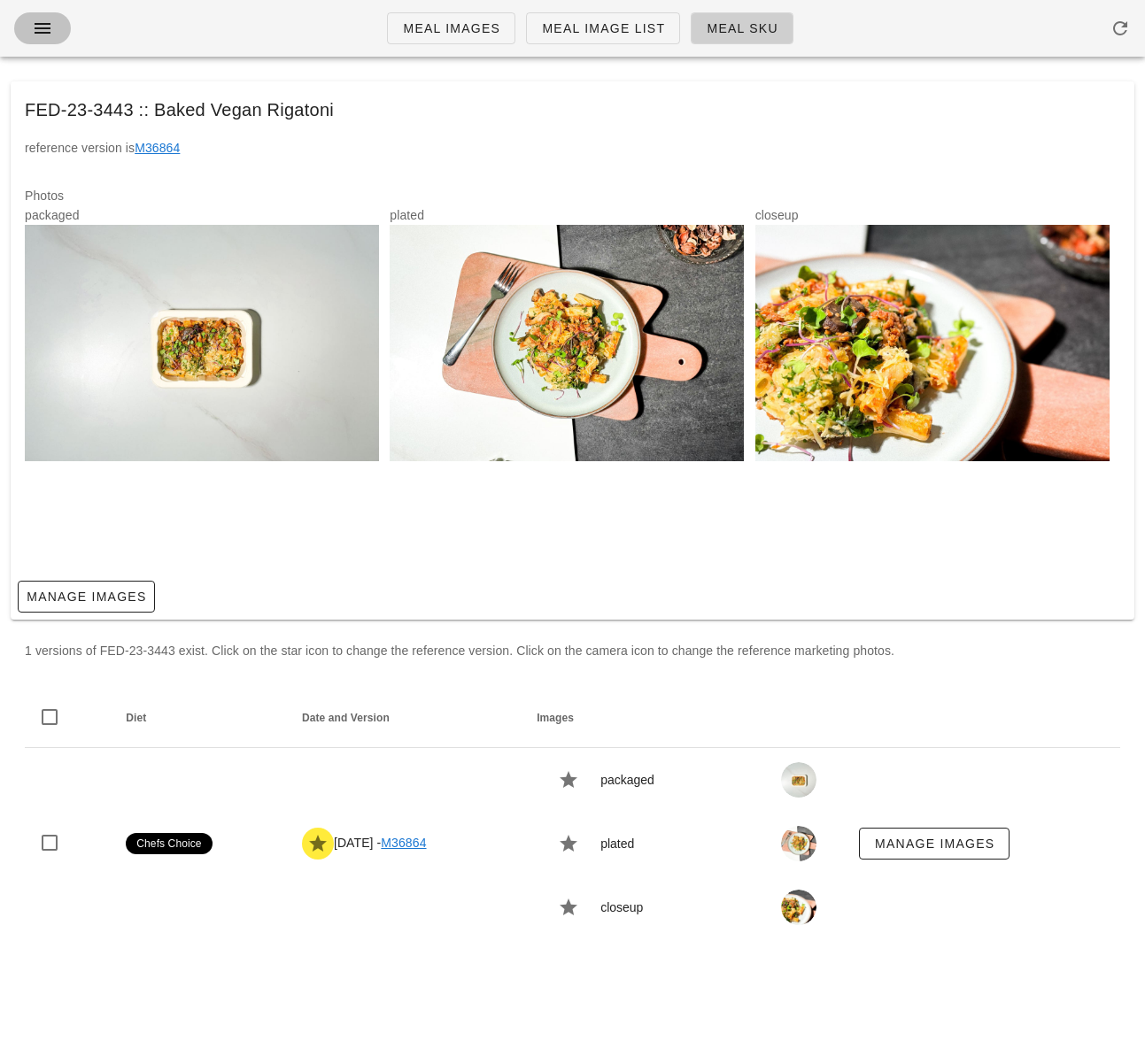
click at [28, 27] on span "button" at bounding box center [43, 28] width 28 height 21
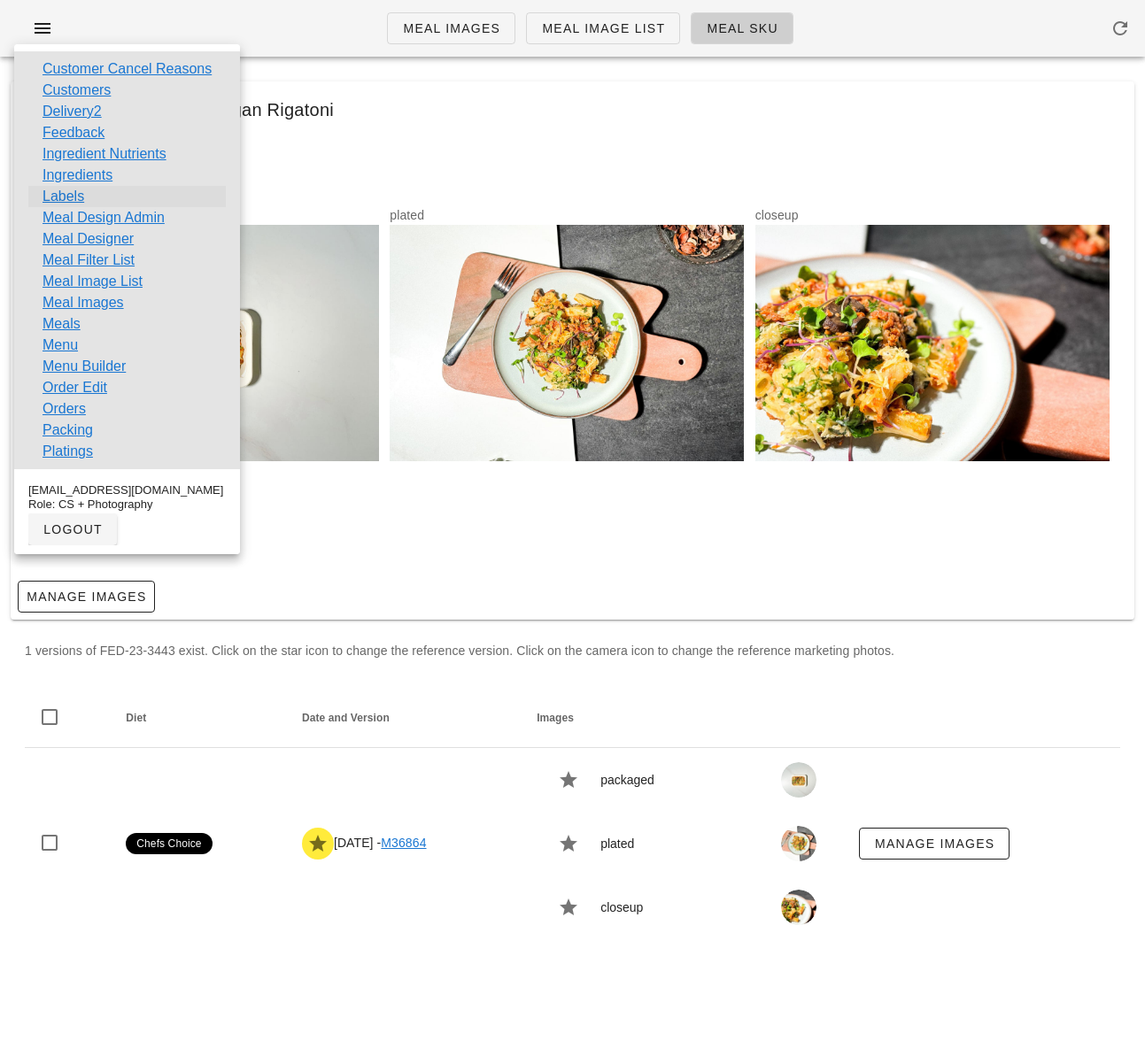
click at [63, 199] on link "Labels" at bounding box center [64, 196] width 42 height 21
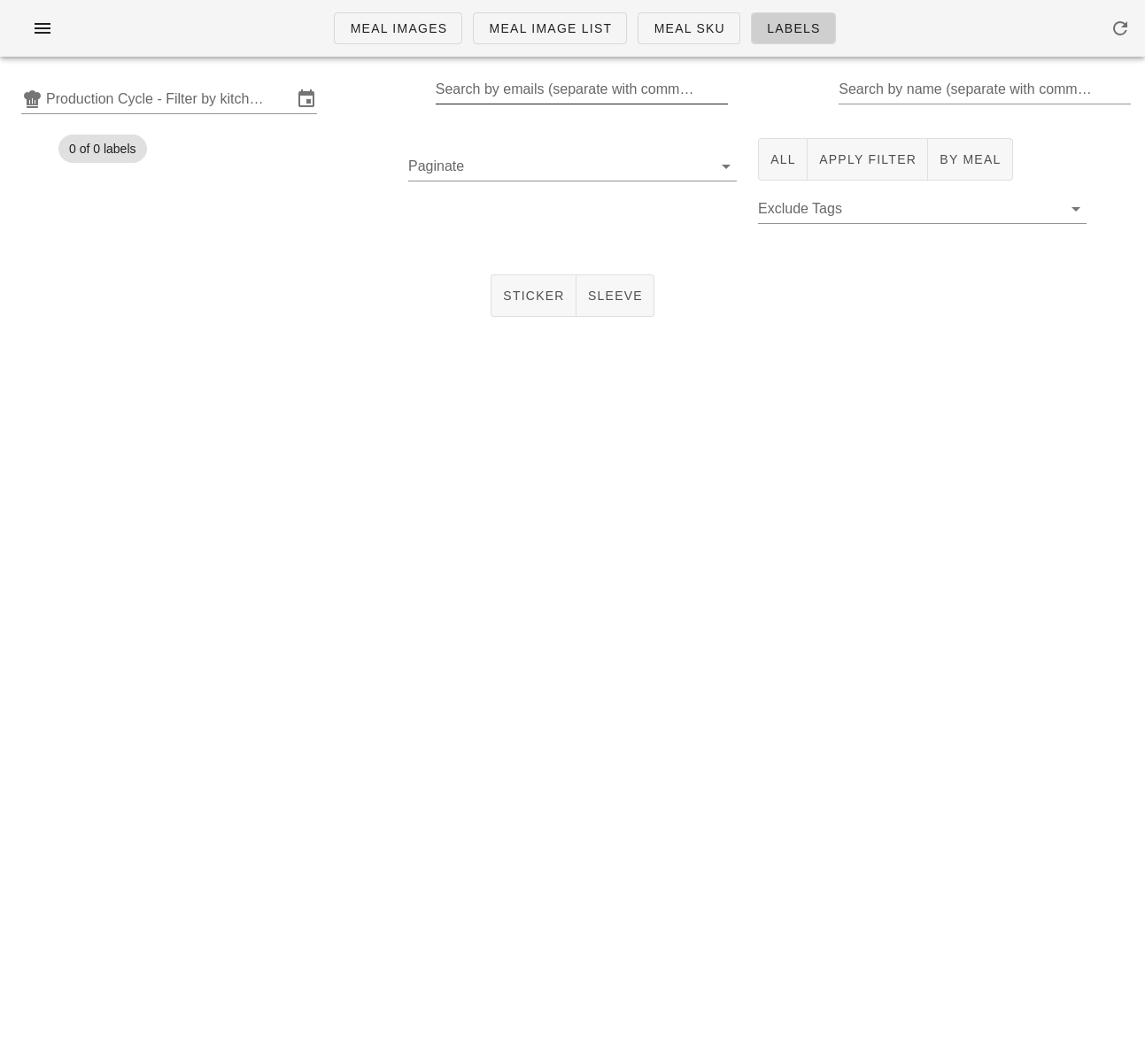
click at [571, 76] on div "Search by emails (separate with comma, can be partial)" at bounding box center [580, 89] width 289 height 28
type input "Vx5510@gmail.com"
click at [233, 98] on input "Production Cycle - Filter by kitchen production schedules" at bounding box center [170, 99] width 246 height 28
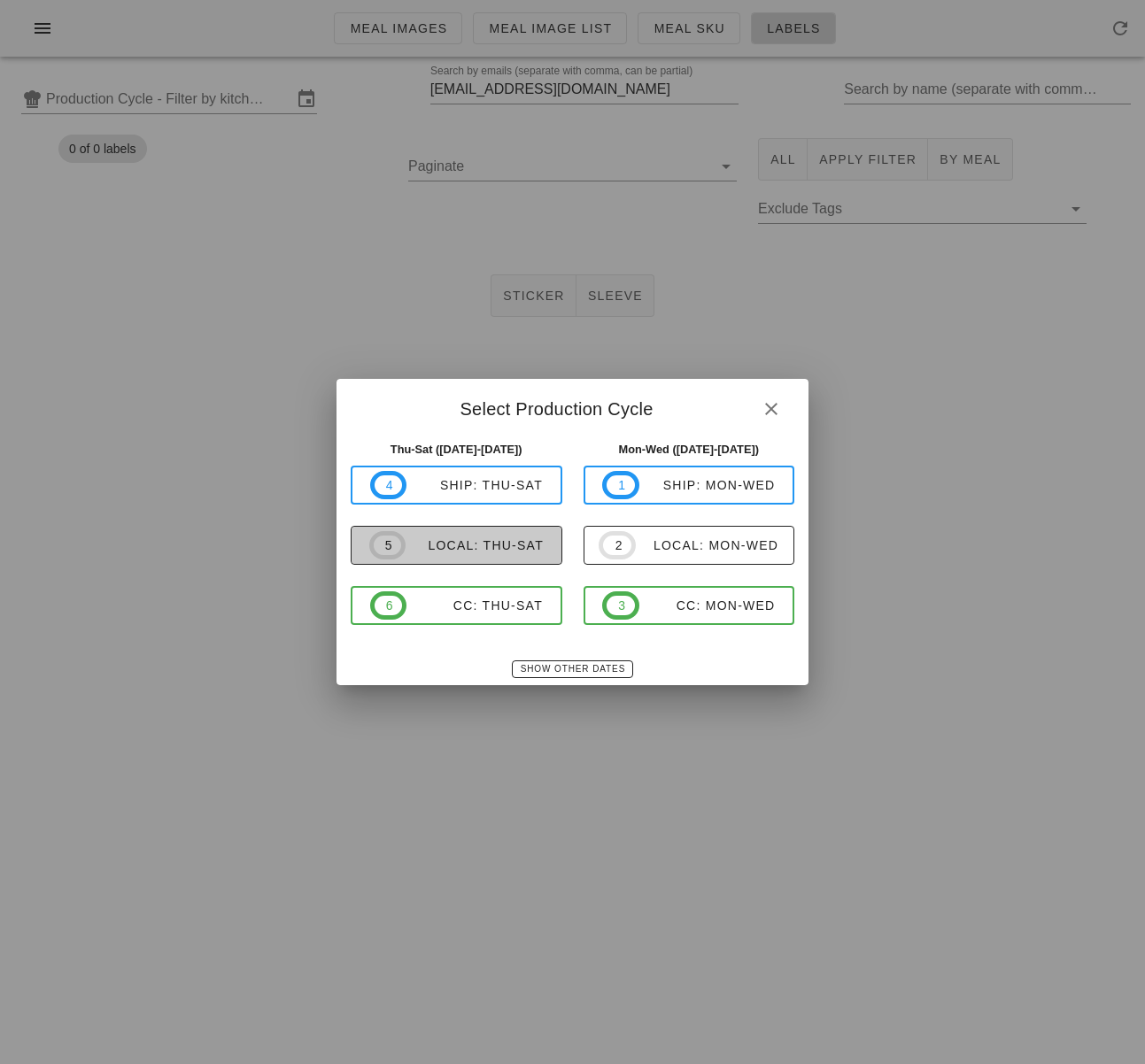
click at [520, 557] on span "5 local: Thu-Sat" at bounding box center [457, 546] width 174 height 28
type input "local: Thu-Sat (Aug 28-Aug 30)"
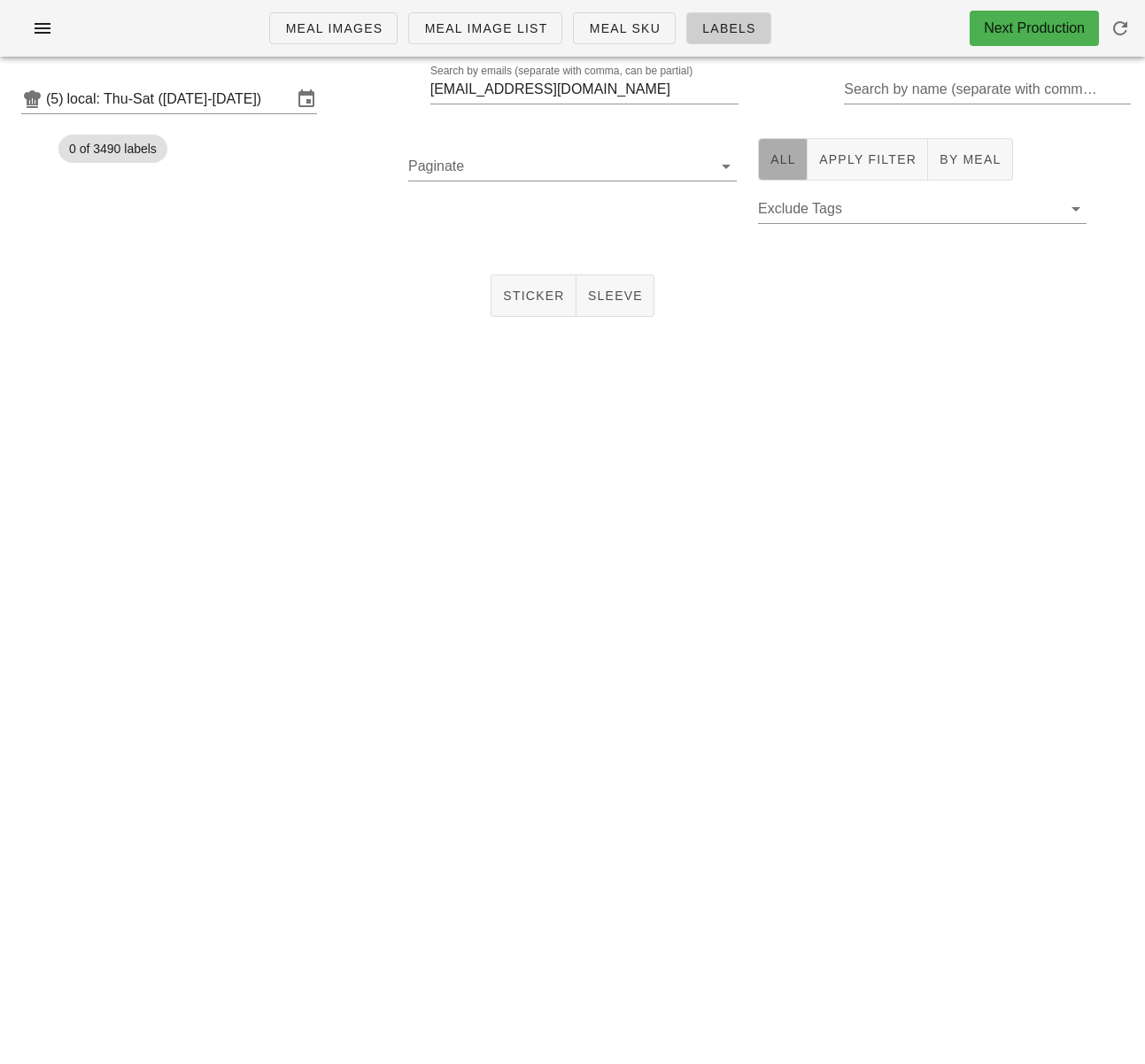
click at [778, 160] on span "All" at bounding box center [783, 159] width 27 height 14
click at [553, 166] on input "Paginate" at bounding box center [558, 167] width 300 height 28
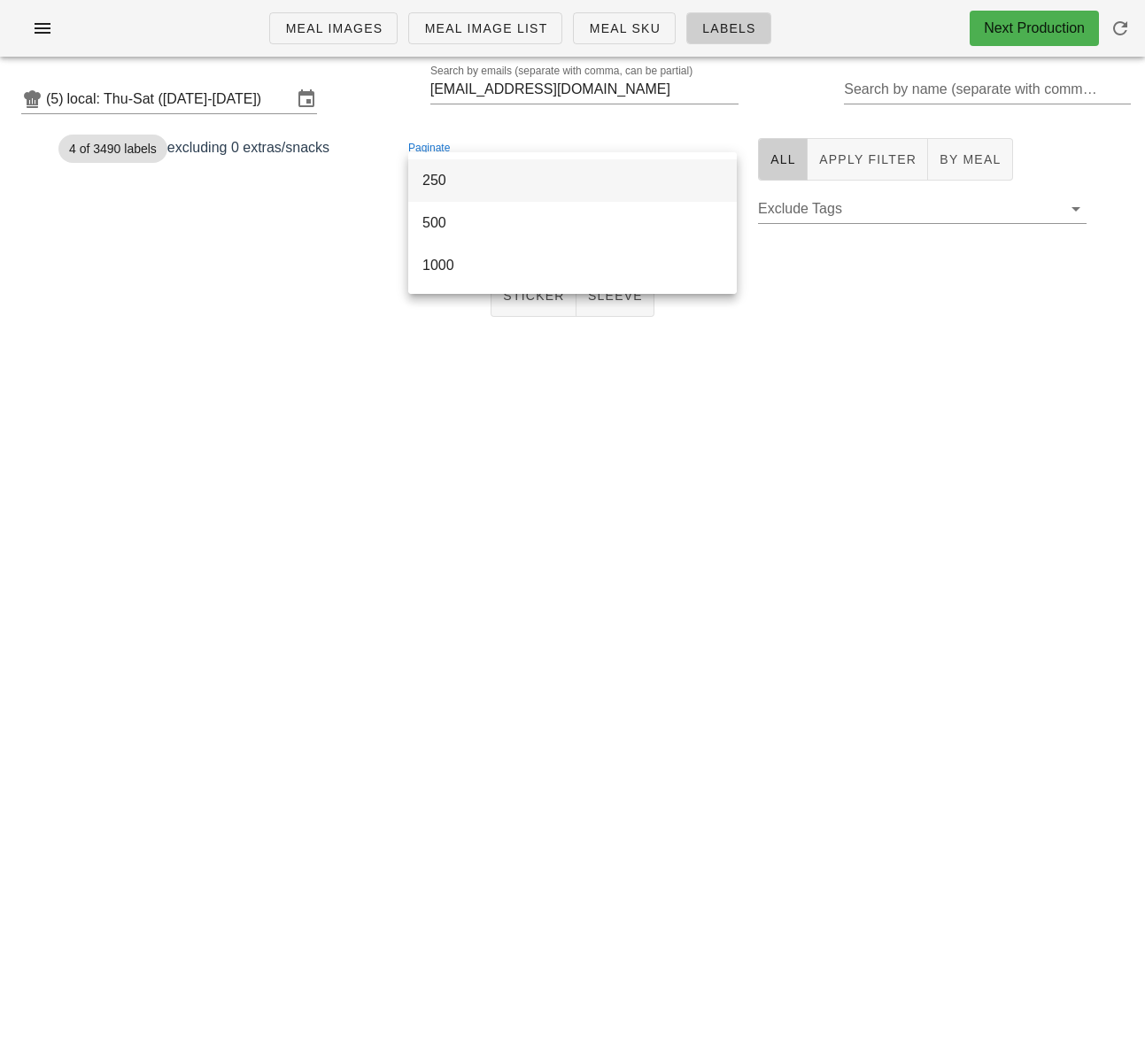
click at [535, 179] on div "250" at bounding box center [572, 180] width 300 height 17
drag, startPoint x: 430, startPoint y: 222, endPoint x: 451, endPoint y: 249, distance: 34.2
click at [431, 222] on span "1" at bounding box center [429, 221] width 20 height 14
drag, startPoint x: 529, startPoint y: 298, endPoint x: 517, endPoint y: 299, distance: 12.0
click at [529, 298] on span "Sticker" at bounding box center [534, 296] width 63 height 14
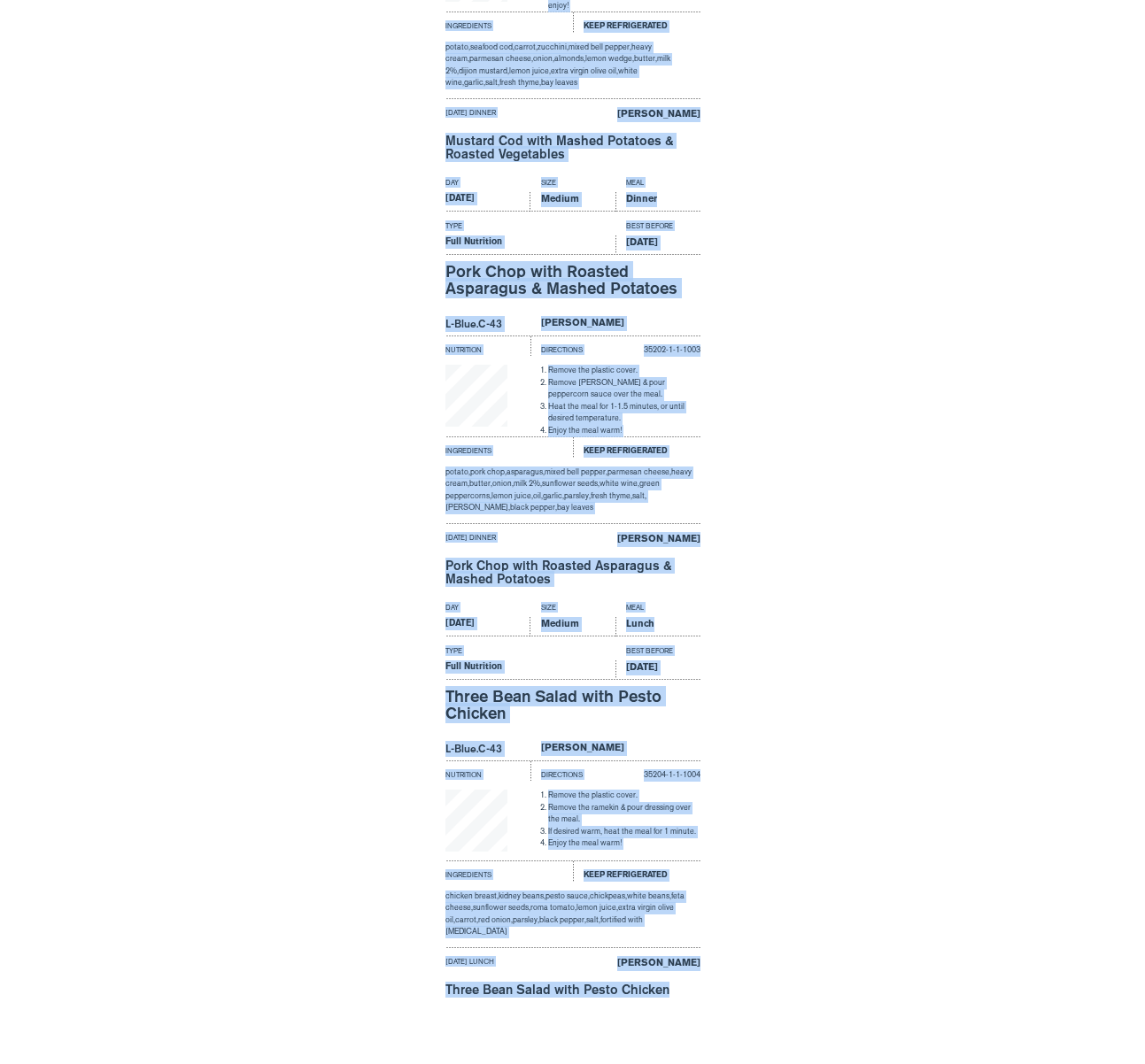
scroll to position [1031, 0]
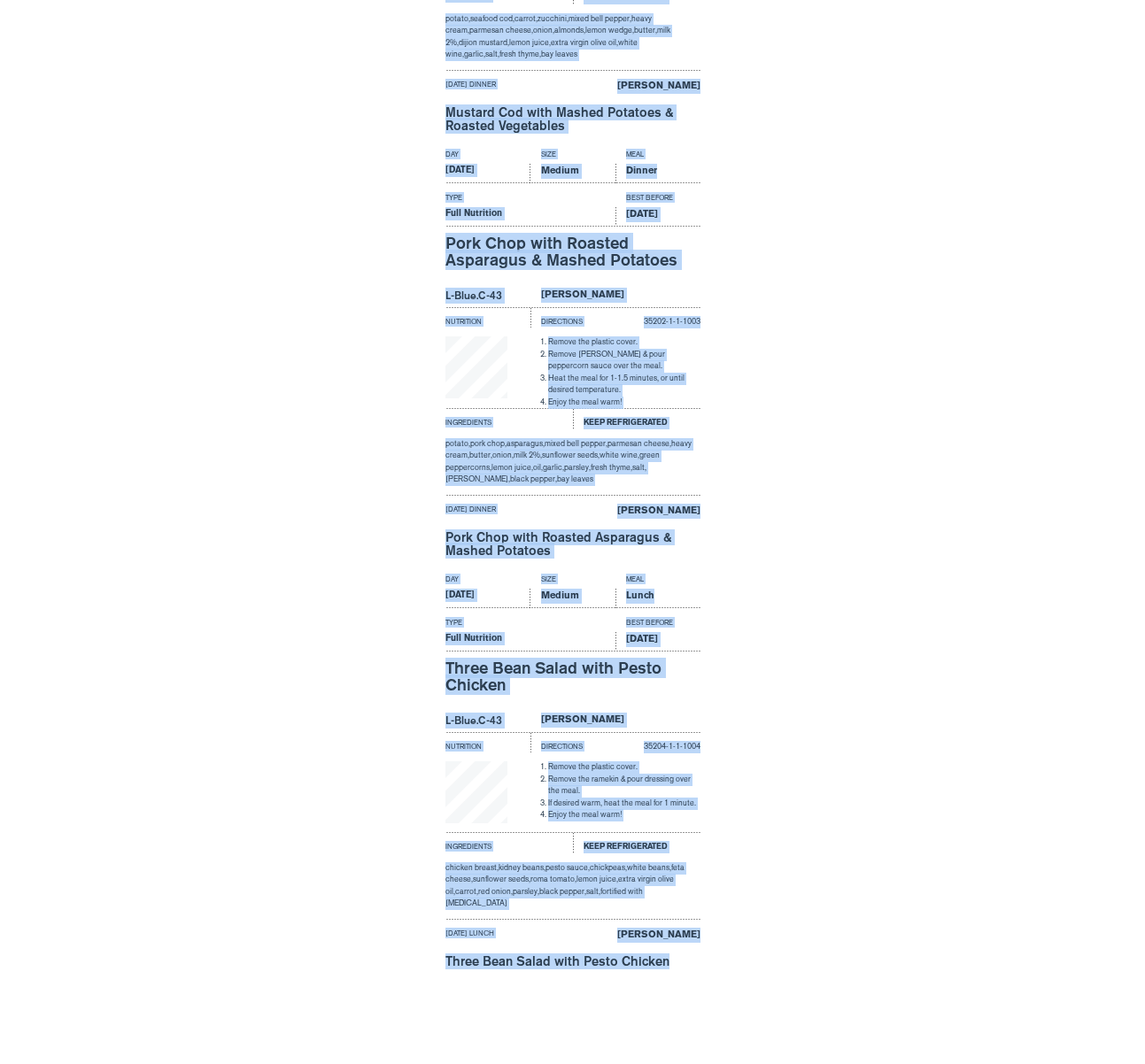
drag, startPoint x: 505, startPoint y: 388, endPoint x: 511, endPoint y: 1144, distance: 756.0
click at [511, 1063] on html "Meal Images Meal Image List Meal Sku Labels Next Production (5) local: Thu-Sat …" at bounding box center [572, 16] width 1145 height 2095
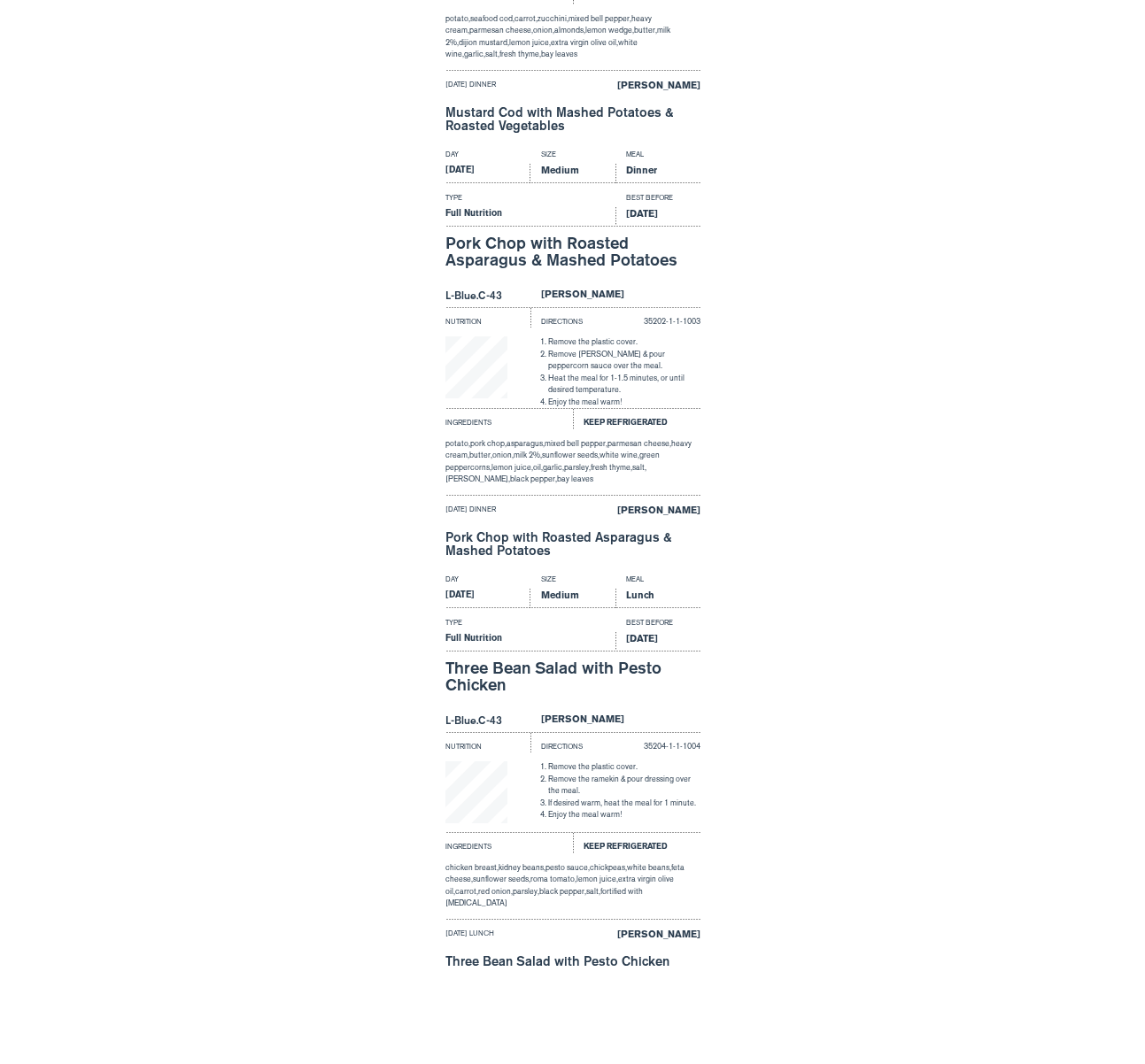
drag, startPoint x: 817, startPoint y: 838, endPoint x: 730, endPoint y: 714, distance: 151.5
click at [817, 838] on div "Day Size Meal Friday Medium Lunch Type Best Before Full Nutrition Aug 31, 2025 …" at bounding box center [572, 781] width 1145 height 425
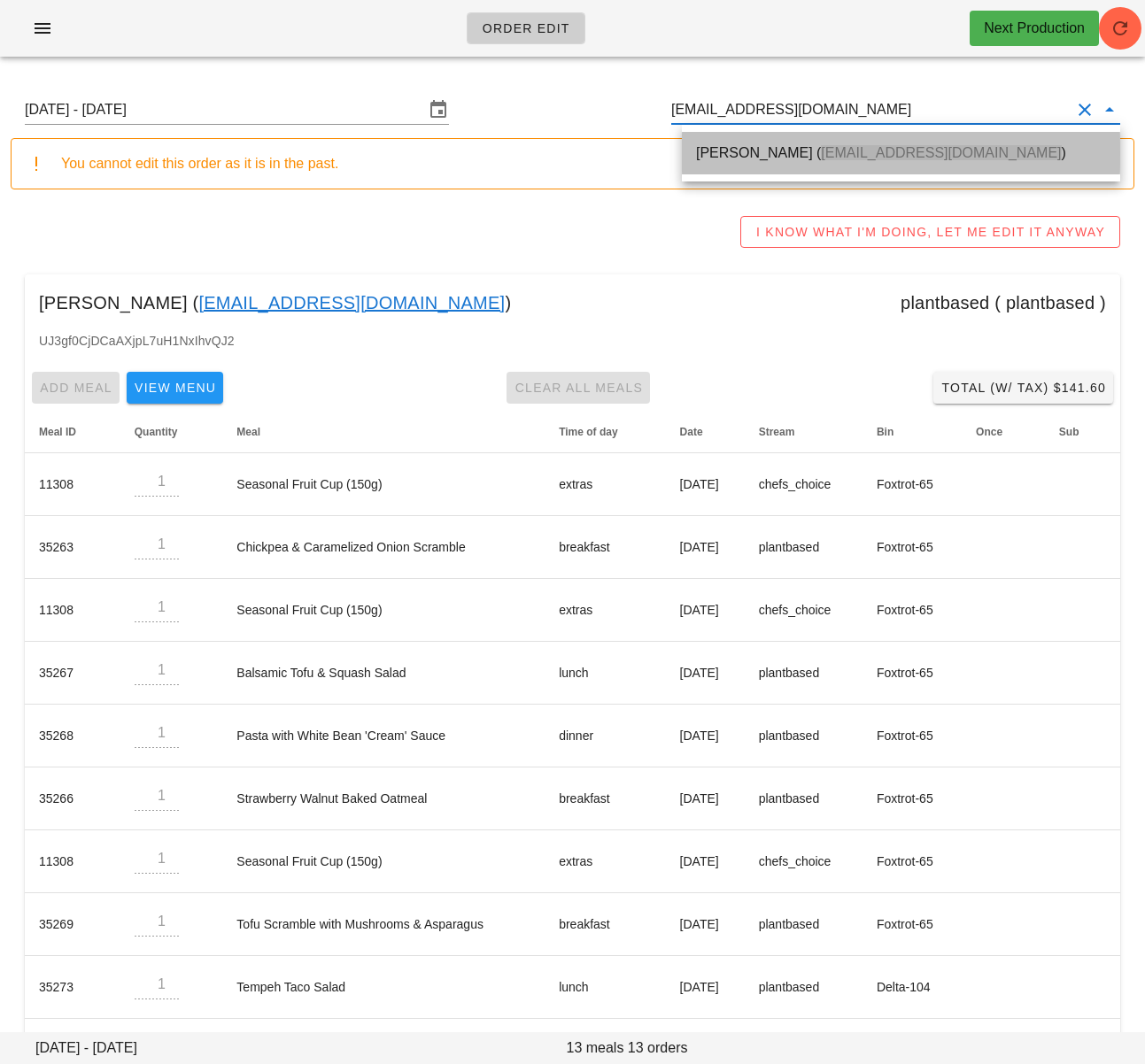
click at [741, 153] on div "[PERSON_NAME] ( [EMAIL_ADDRESS][DOMAIN_NAME] )" at bounding box center [900, 153] width 410 height 17
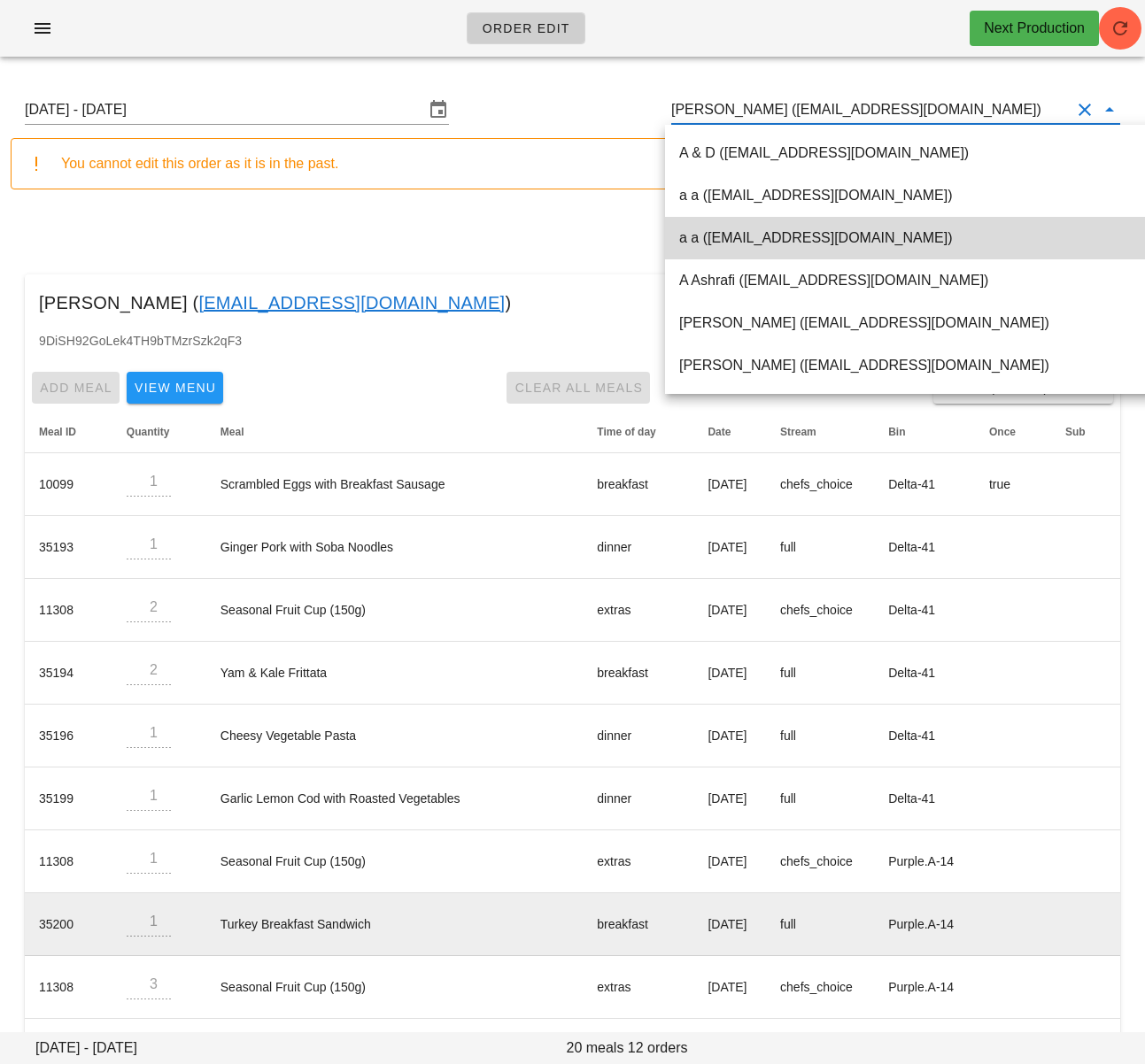
click at [367, 940] on td "Turkey Breakfast Sandwich" at bounding box center [395, 925] width 377 height 63
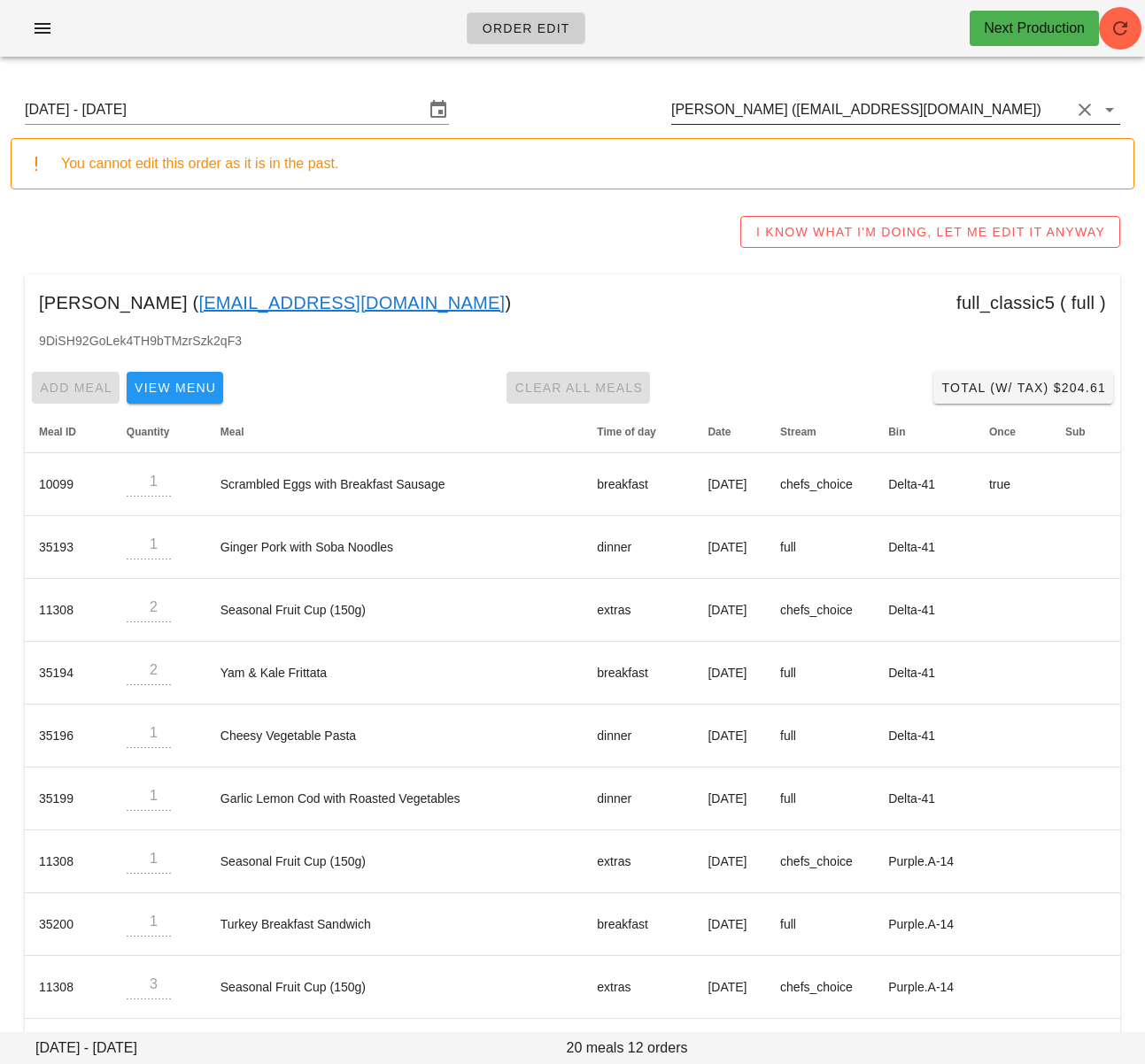
click at [807, 104] on input "David Bolton (victoriaraethompson@gmail.com)" at bounding box center [870, 110] width 399 height 28
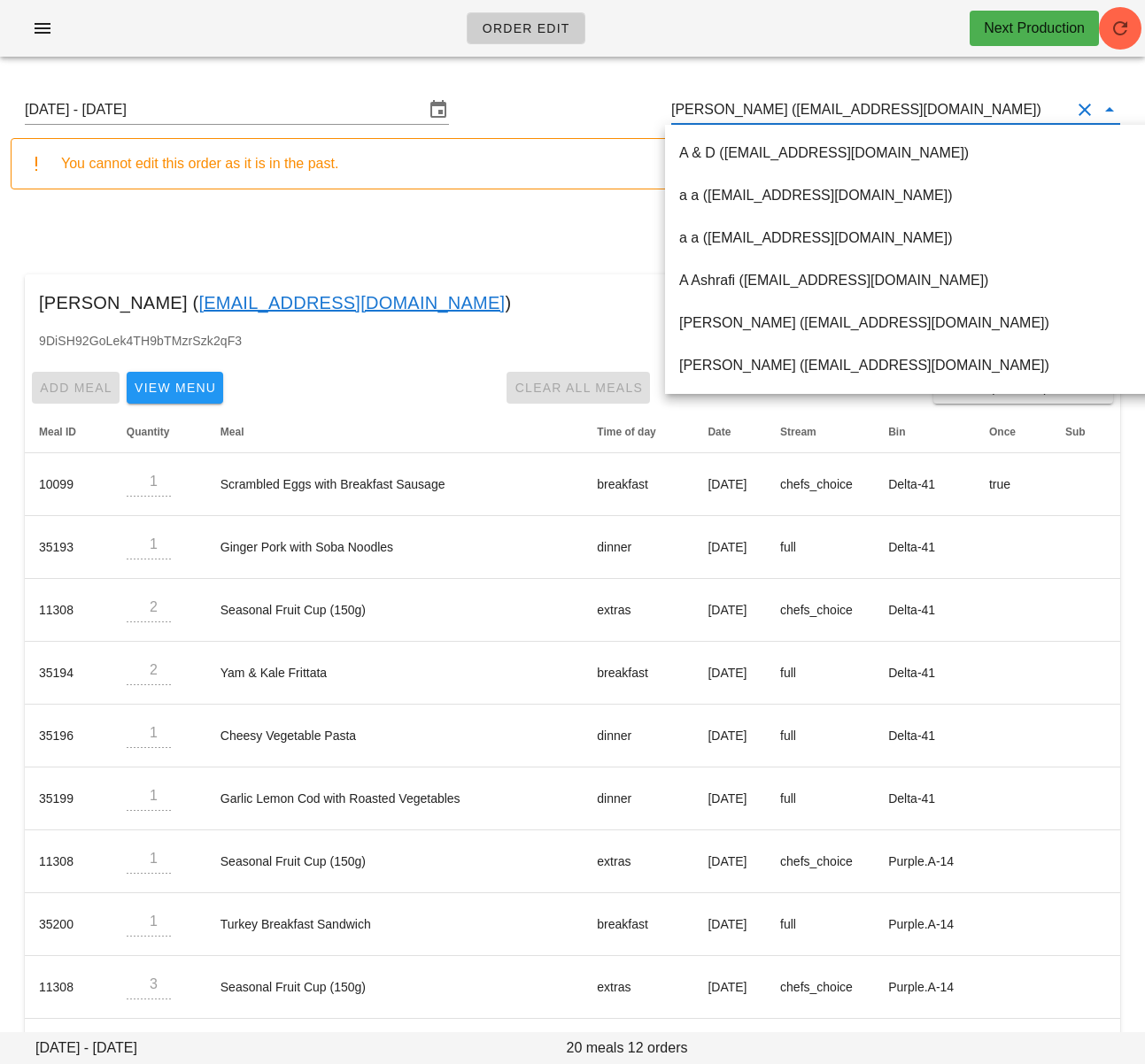
paste input "victoriaraethompson@gmail.com"
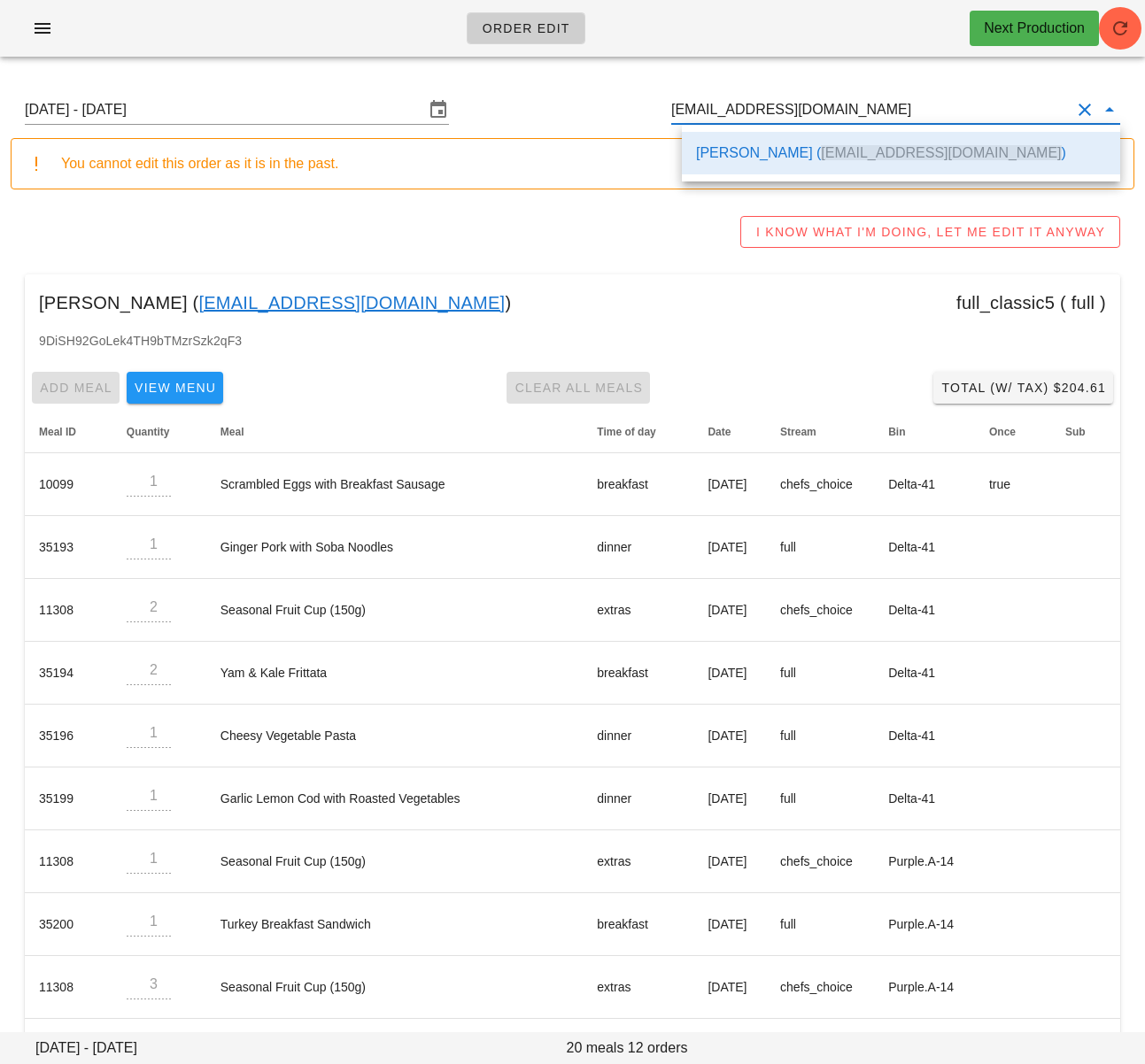
click at [581, 103] on div "Sunday August 24 - Saturday August 30 victoriaraethompson@gmail.com" at bounding box center [572, 110] width 1124 height 57
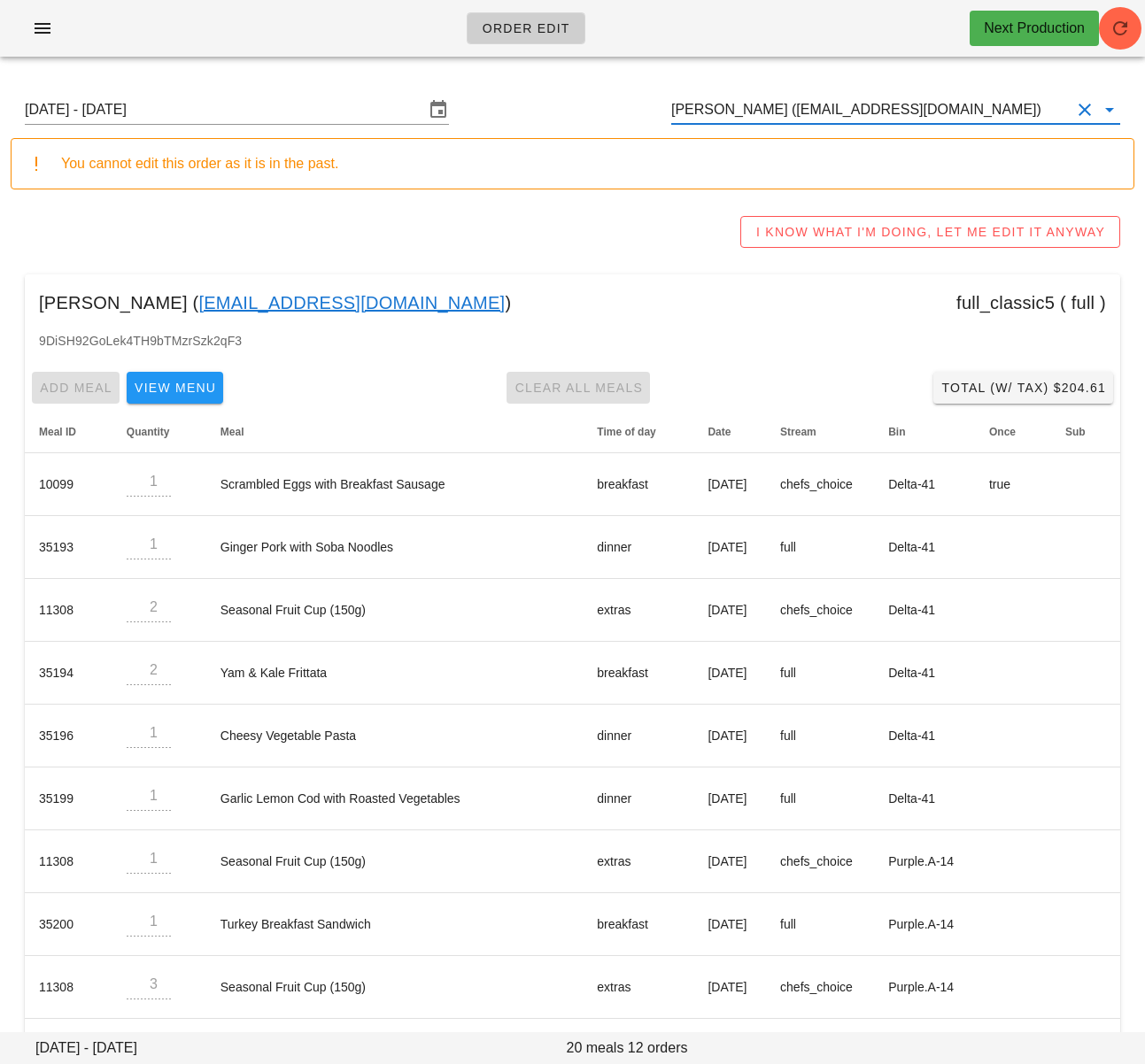
click at [802, 117] on input "David Bolton (victoriaraethompson@gmail.com)" at bounding box center [870, 110] width 399 height 28
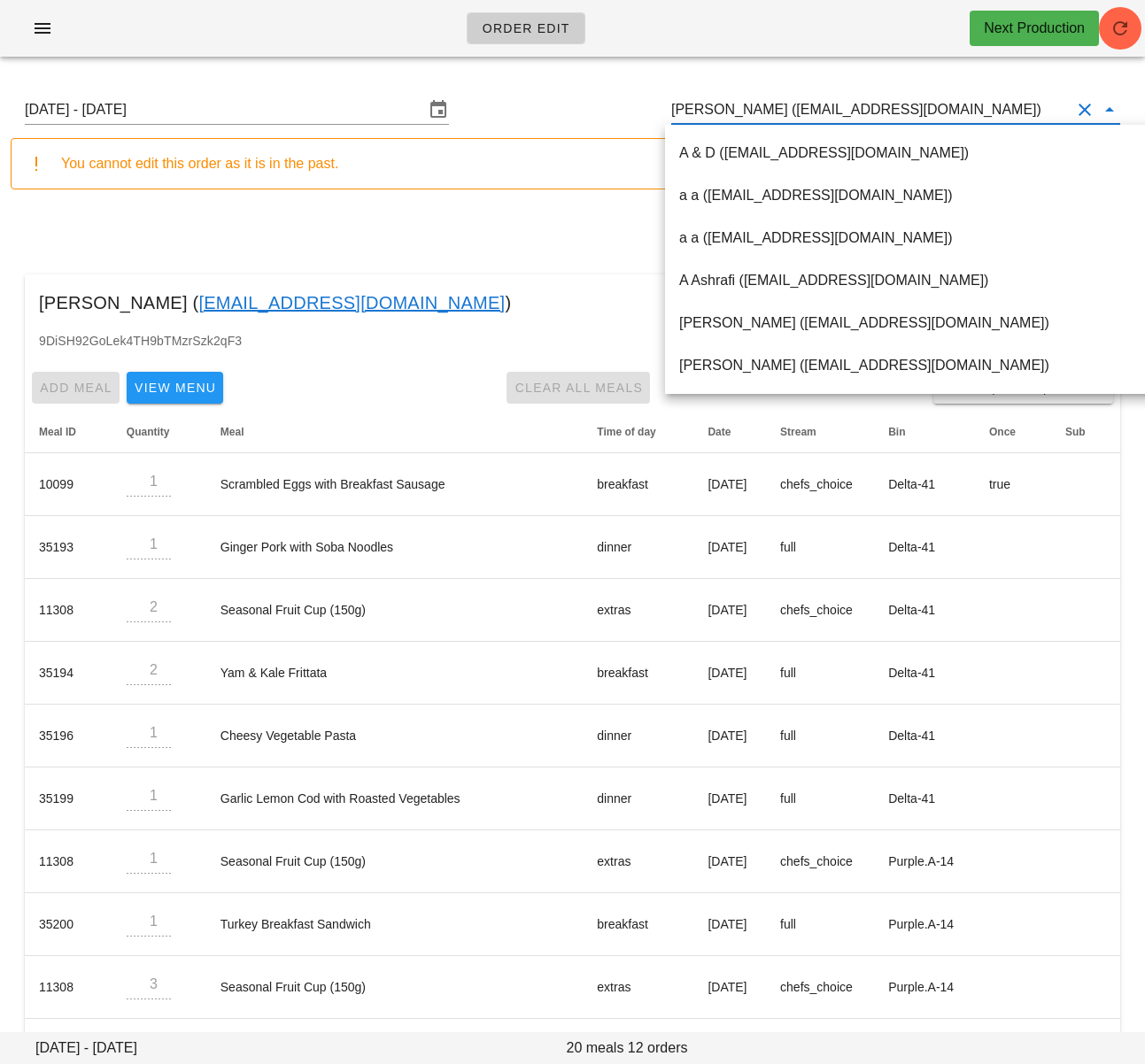
click at [802, 117] on input "David Bolton (victoriaraethompson@gmail.com)" at bounding box center [870, 110] width 399 height 28
paste input "vx5510@gmail.com"
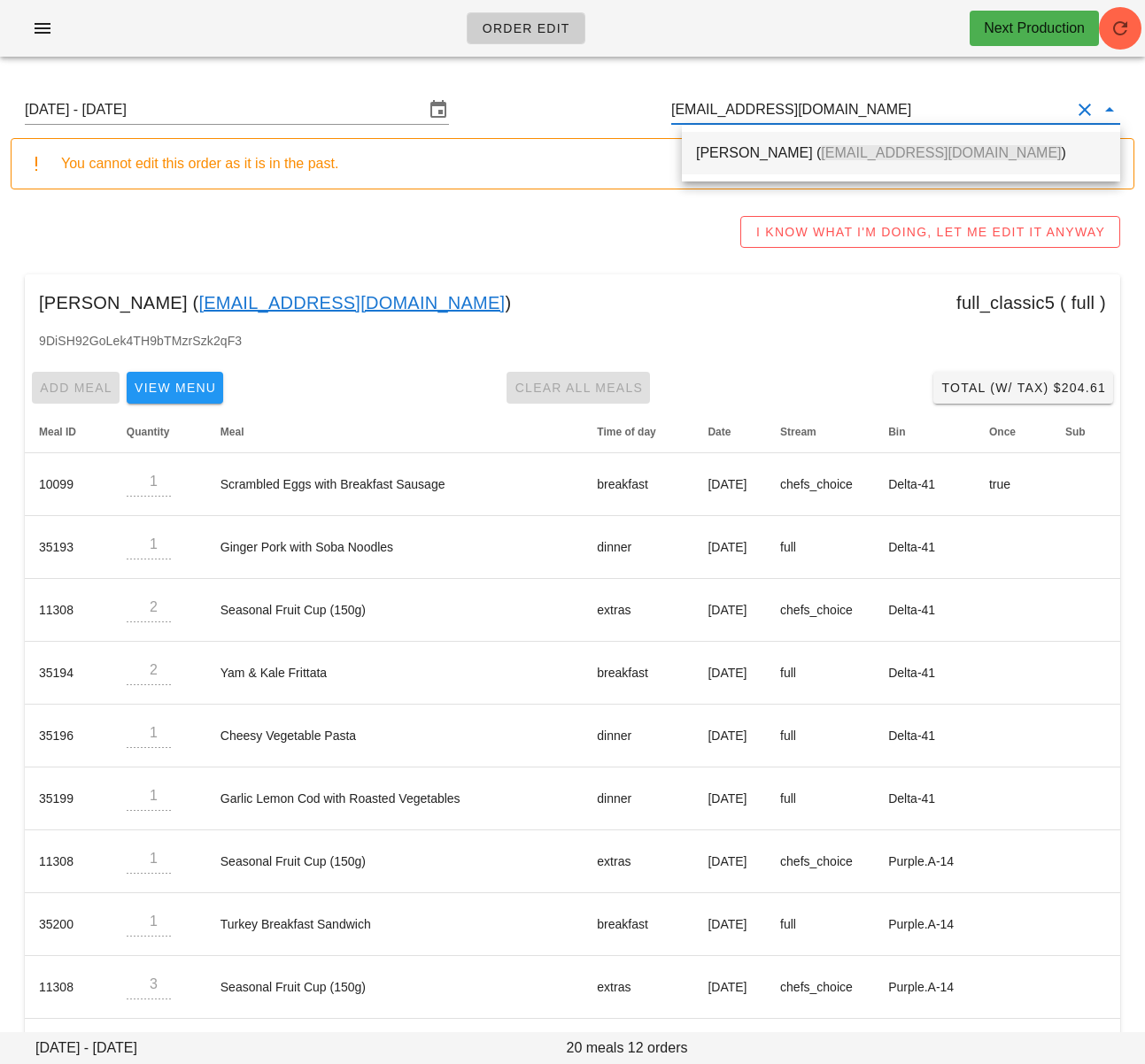
click at [821, 145] on span "[EMAIL_ADDRESS][DOMAIN_NAME]" at bounding box center [940, 153] width 240 height 15
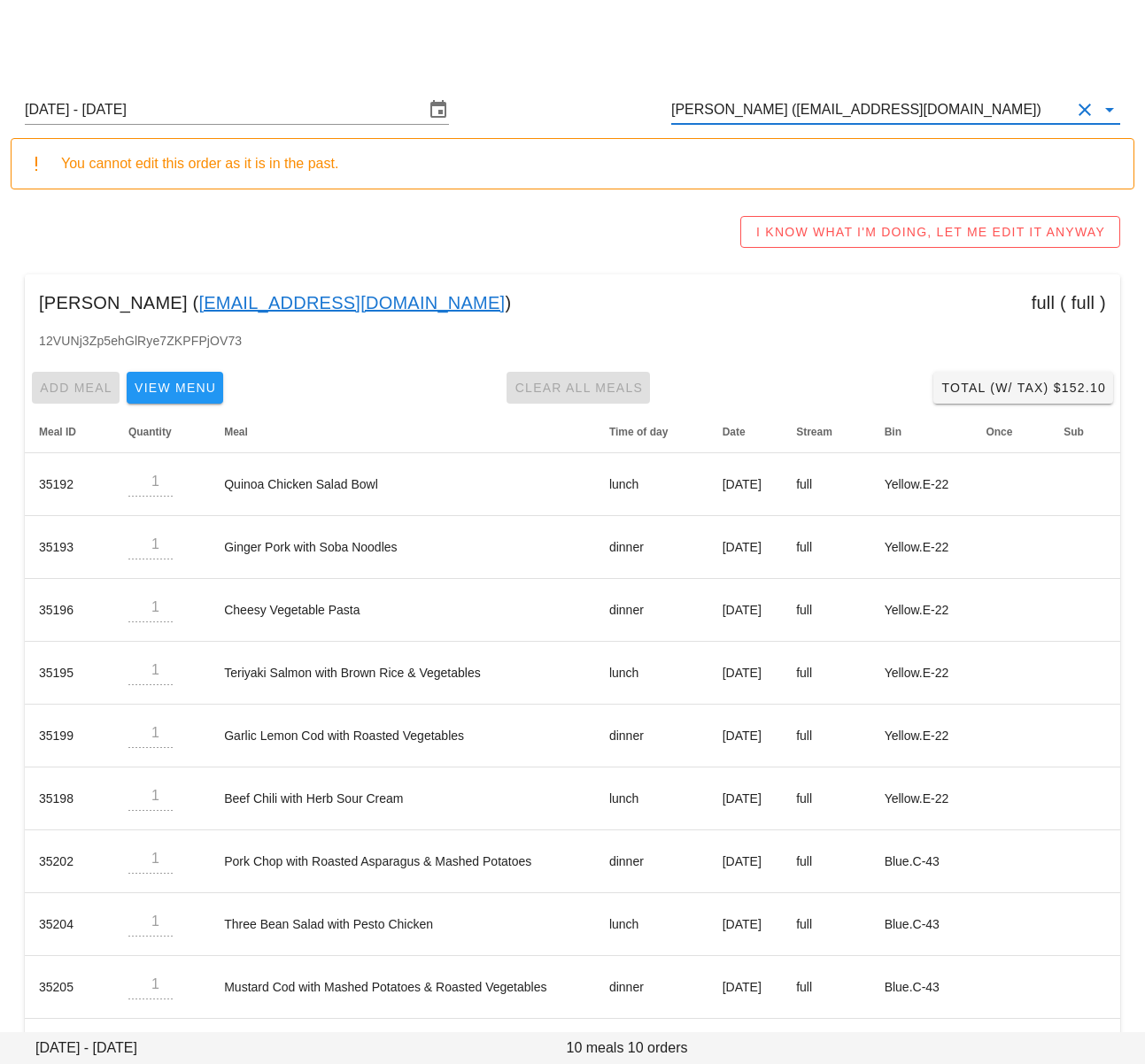
scroll to position [70, 0]
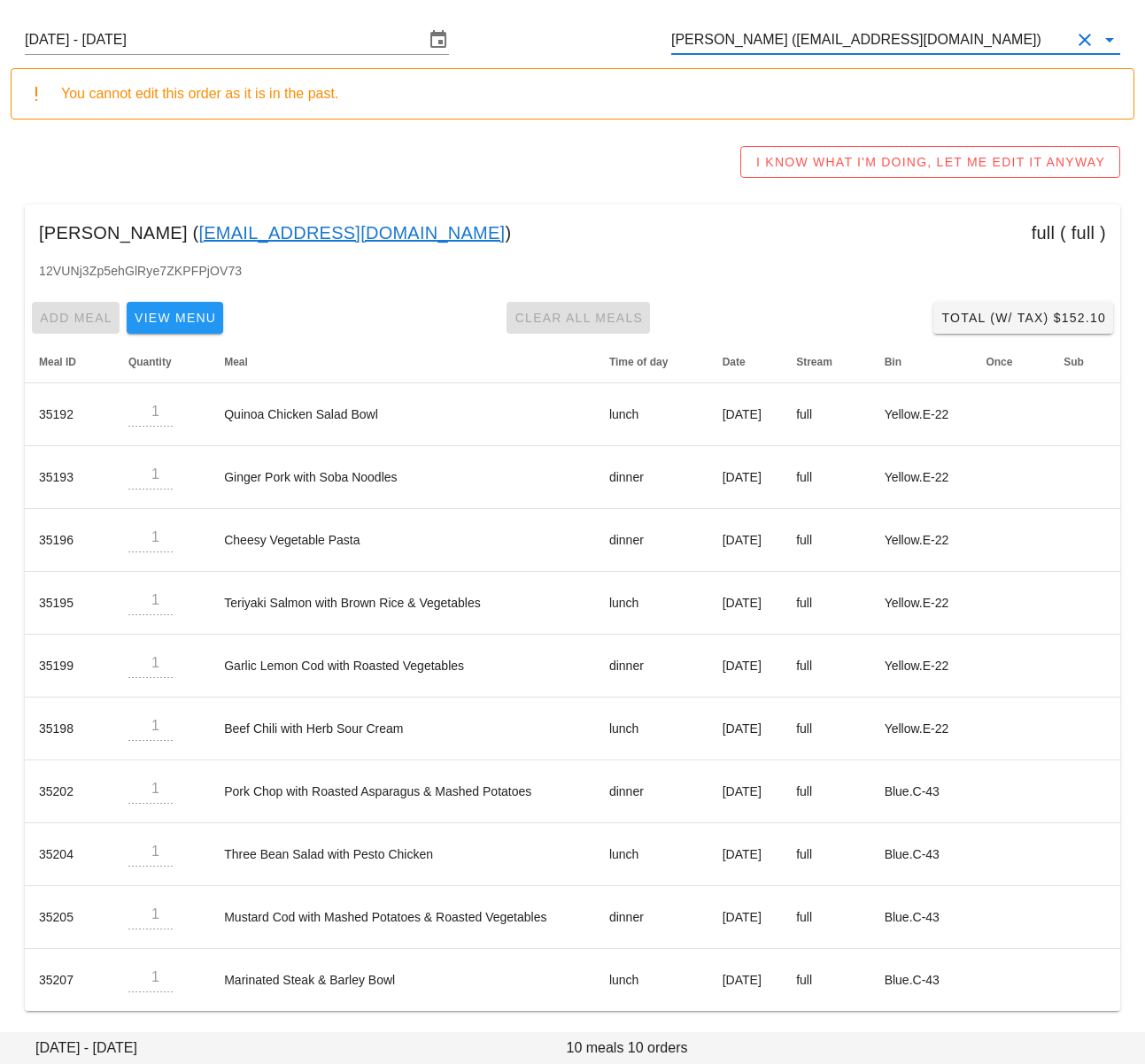
drag, startPoint x: 830, startPoint y: 40, endPoint x: 793, endPoint y: 38, distance: 37.1
click at [830, 40] on input "[PERSON_NAME] ([EMAIL_ADDRESS][DOMAIN_NAME])" at bounding box center [870, 40] width 399 height 28
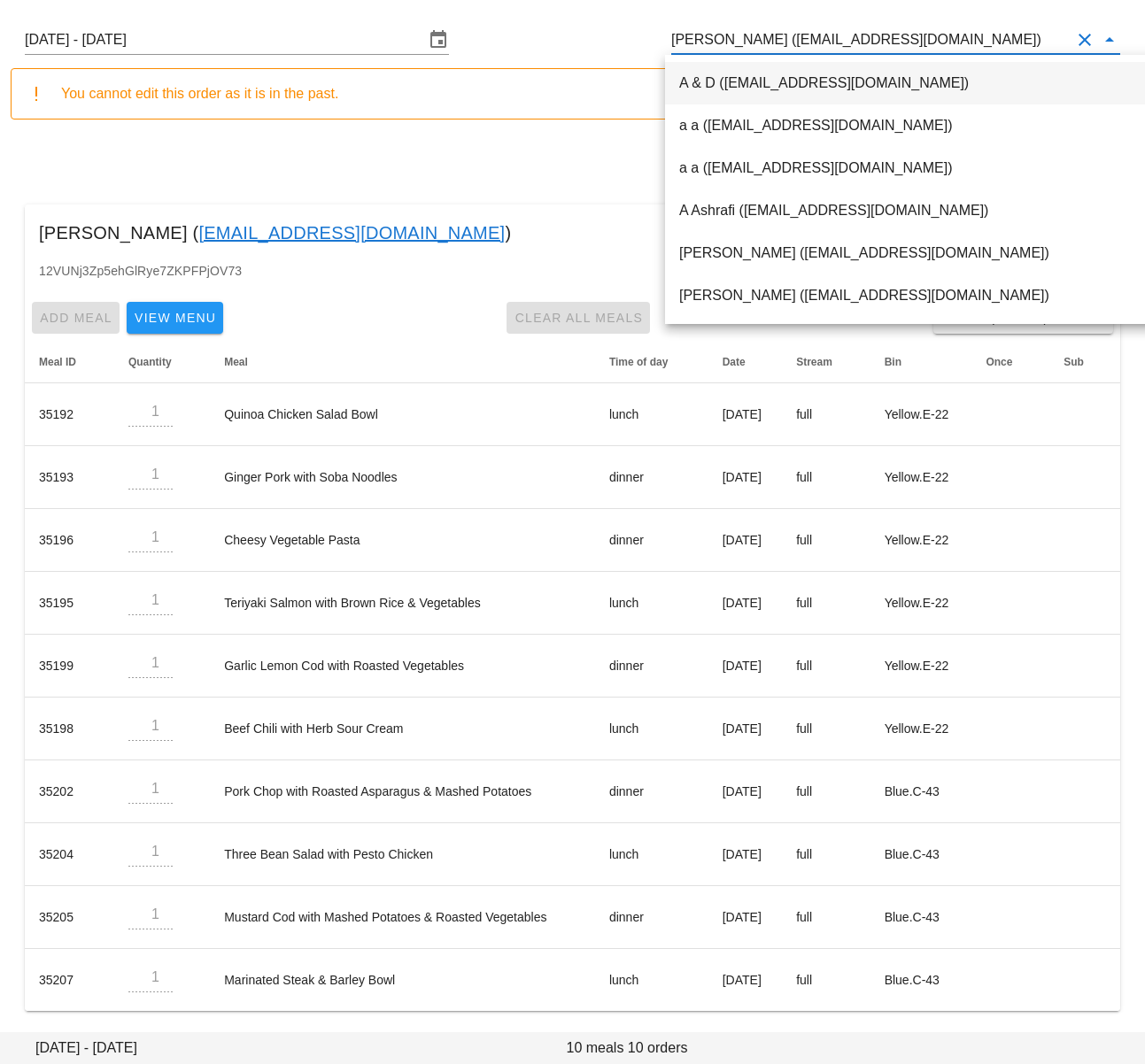
drag, startPoint x: 793, startPoint y: 38, endPoint x: 776, endPoint y: 38, distance: 17.0
click at [793, 38] on input "Suzanne Lo (Vx5510@gmail.com)" at bounding box center [870, 40] width 399 height 28
drag, startPoint x: 763, startPoint y: 40, endPoint x: 884, endPoint y: 42, distance: 121.0
click at [884, 42] on input "Suzanne Lo (Vx5510@gmail.com)" at bounding box center [870, 40] width 399 height 28
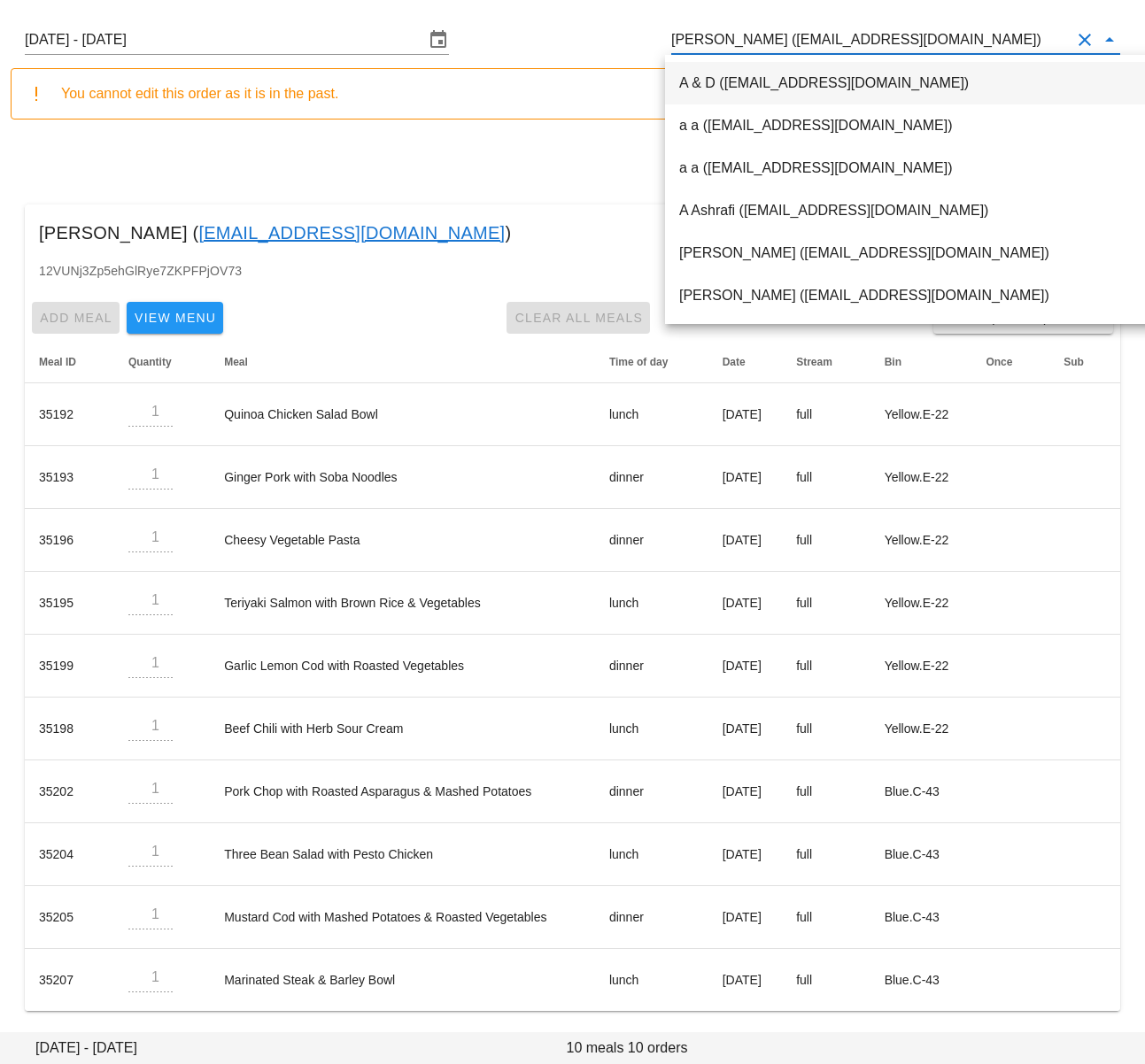
type input "Suzanne Lo (Vx5510@gmail.com)"
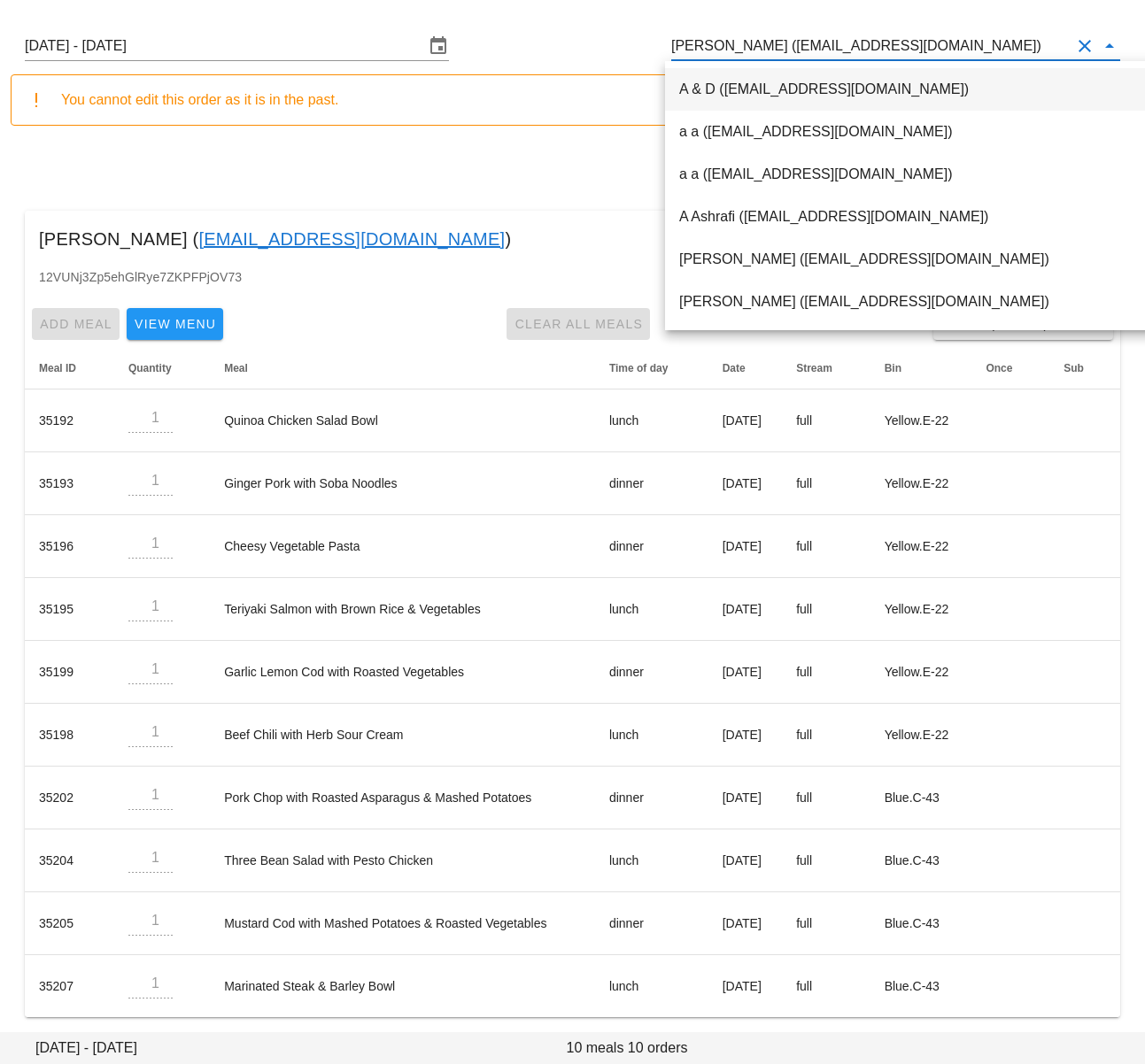
drag, startPoint x: 465, startPoint y: 158, endPoint x: 379, endPoint y: 128, distance: 91.1
click at [464, 158] on div "I KNOW WHAT I'M DOING, LET ME EDIT IT ANYWAY" at bounding box center [572, 169] width 1124 height 57
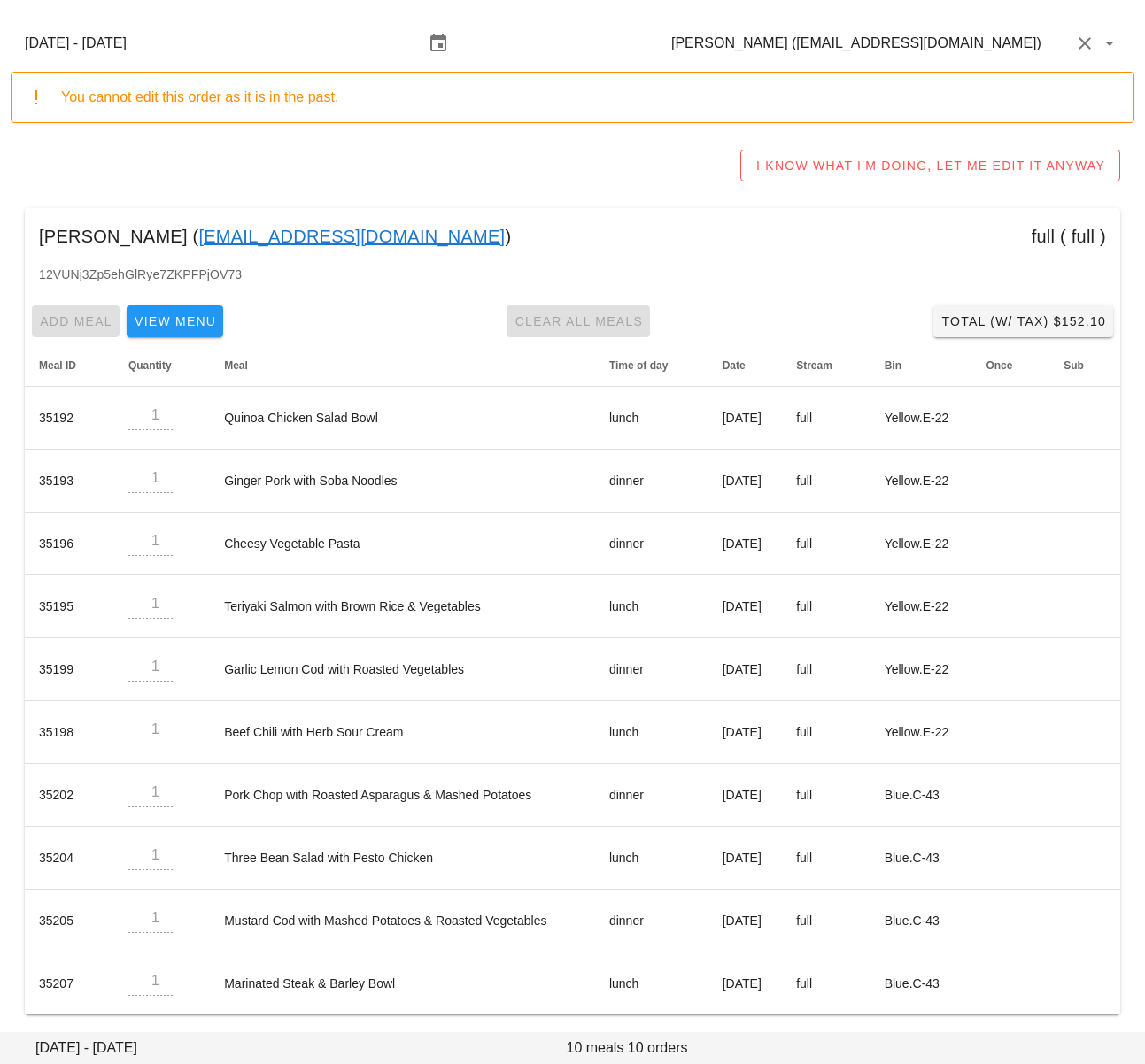
drag, startPoint x: 809, startPoint y: 53, endPoint x: 781, endPoint y: 47, distance: 28.6
click at [808, 52] on input "Suzanne Lo (Vx5510@gmail.com)" at bounding box center [870, 44] width 399 height 28
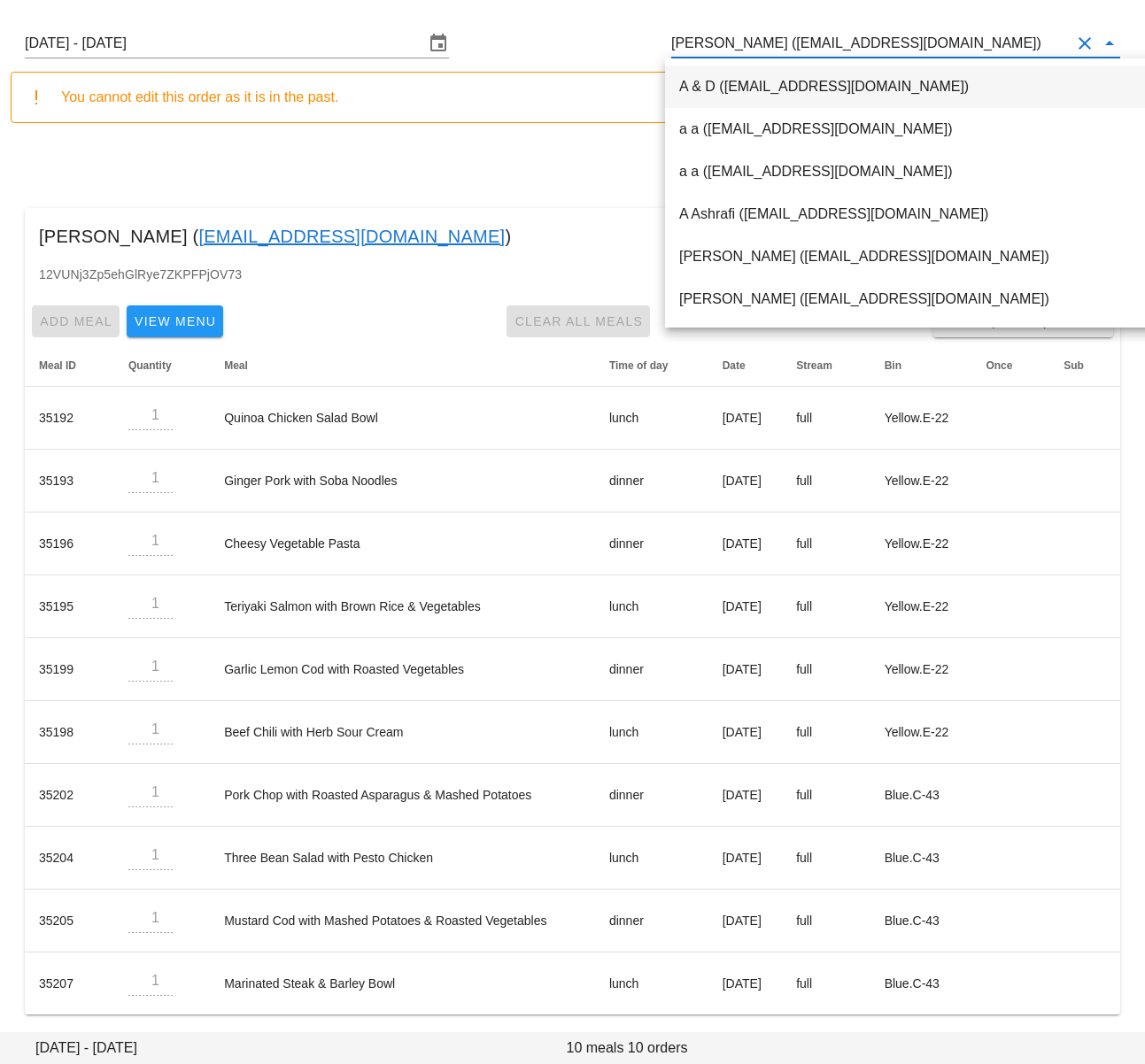
drag, startPoint x: 781, startPoint y: 47, endPoint x: 770, endPoint y: 41, distance: 12.5
click at [779, 47] on input "Suzanne Lo (Vx5510@gmail.com)" at bounding box center [870, 44] width 399 height 28
drag, startPoint x: 761, startPoint y: 42, endPoint x: 882, endPoint y: 43, distance: 121.0
click at [882, 43] on input "Suzanne Lo (Vx5510@gmail.com)" at bounding box center [870, 44] width 399 height 28
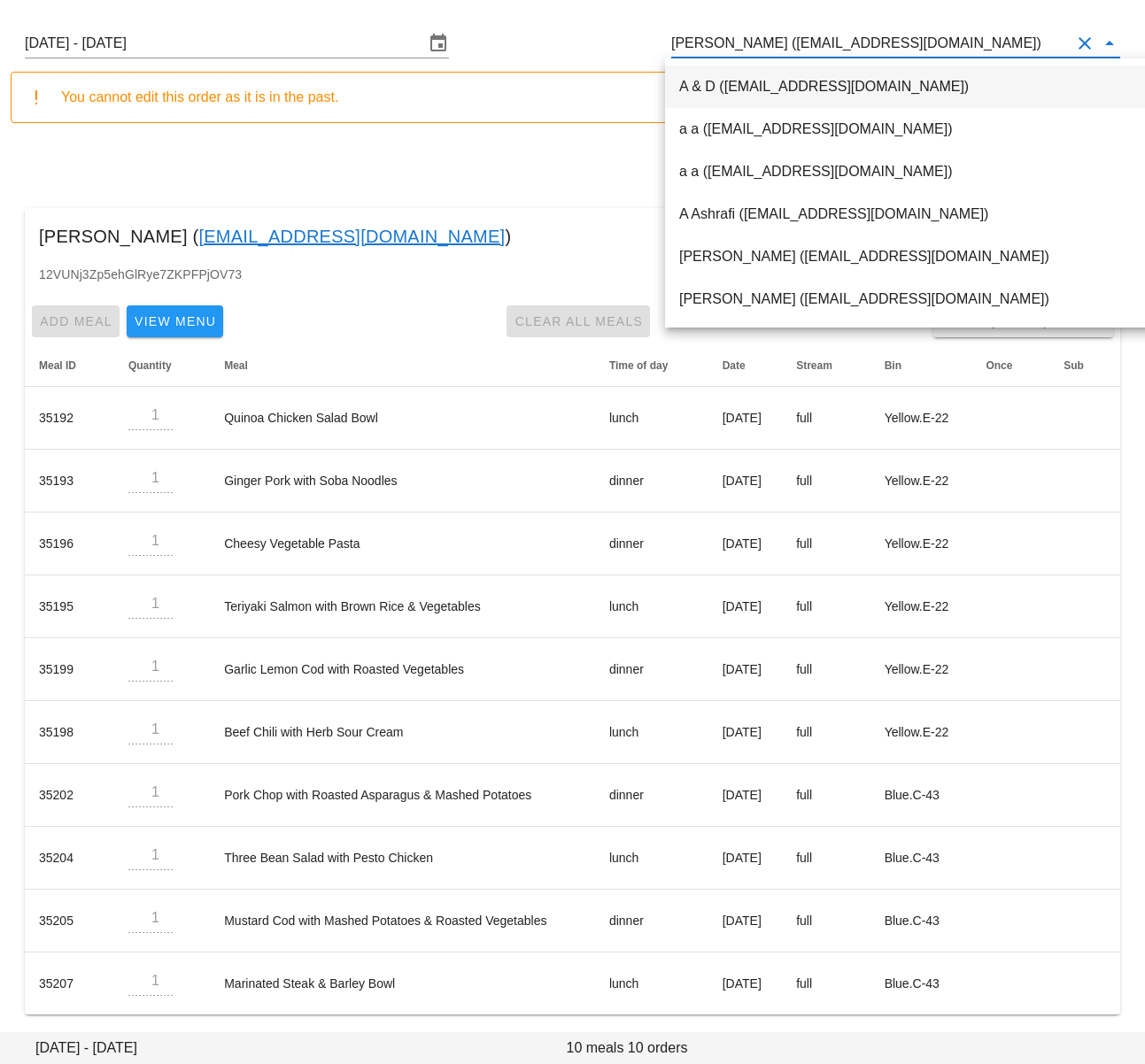
drag, startPoint x: 616, startPoint y: 45, endPoint x: 631, endPoint y: 75, distance: 33.5
click at [616, 44] on div "Sunday August 24 - Saturday August 30 Suzanne Lo (Vx5510@gmail.com)" at bounding box center [572, 44] width 1124 height 57
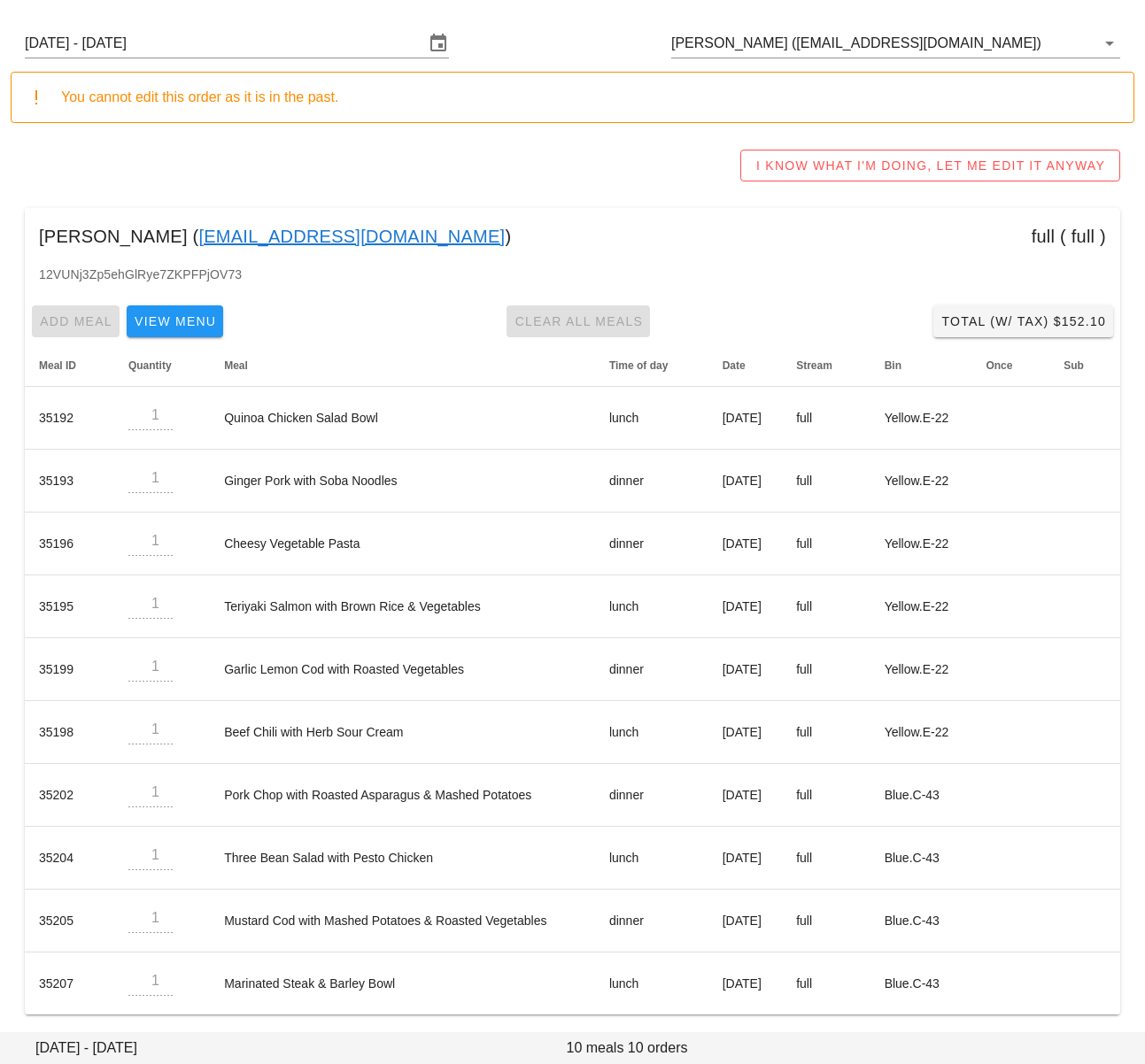
drag, startPoint x: 581, startPoint y: 135, endPoint x: 722, endPoint y: 166, distance: 144.4
click at [581, 135] on div "Sunday August 24 - Saturday August 30 Suzanne Lo (Vx5510@gmail.com) You cannot …" at bounding box center [572, 522] width 1145 height 1035
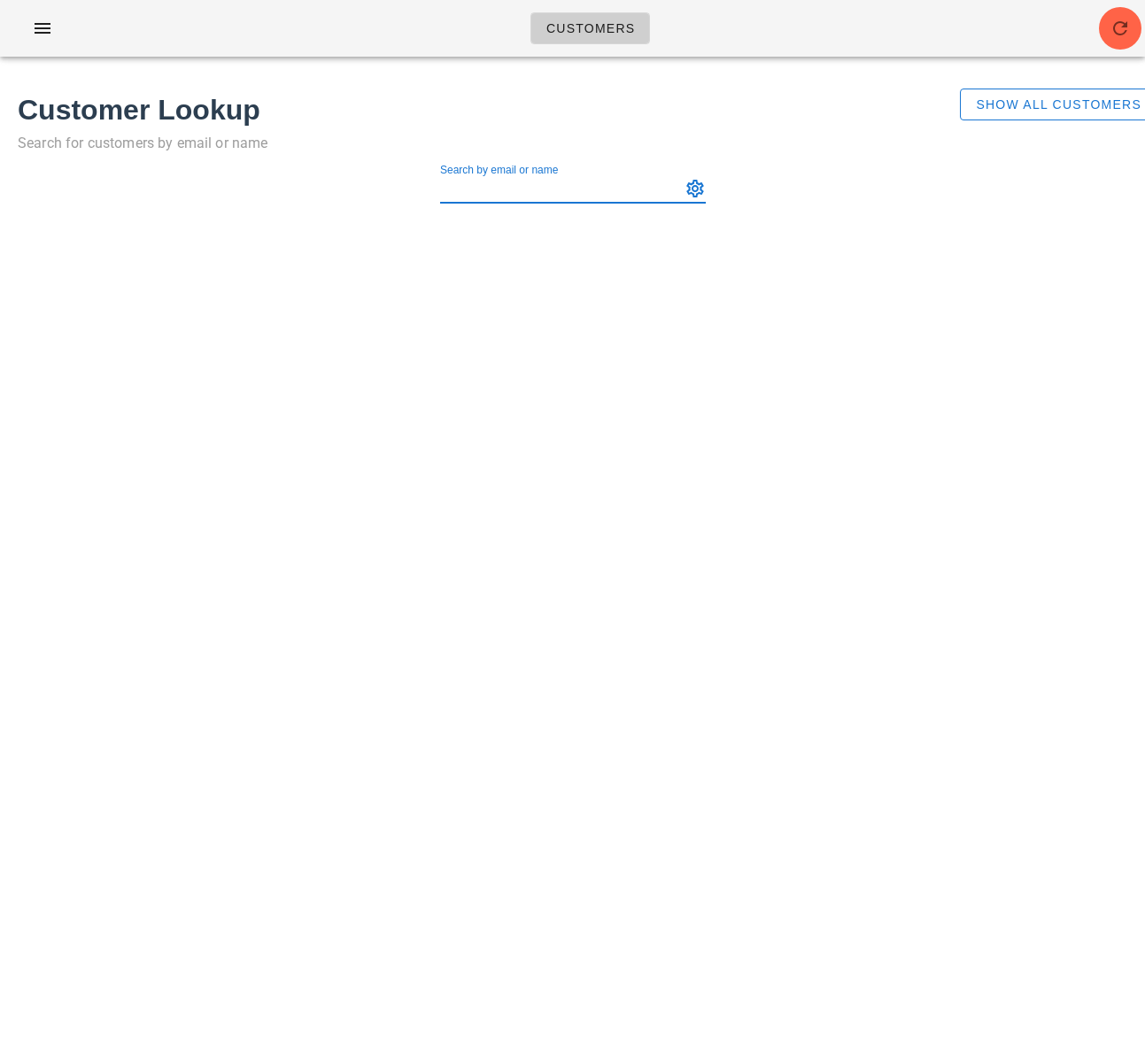
paste input "[EMAIL_ADDRESS][DOMAIN_NAME]"
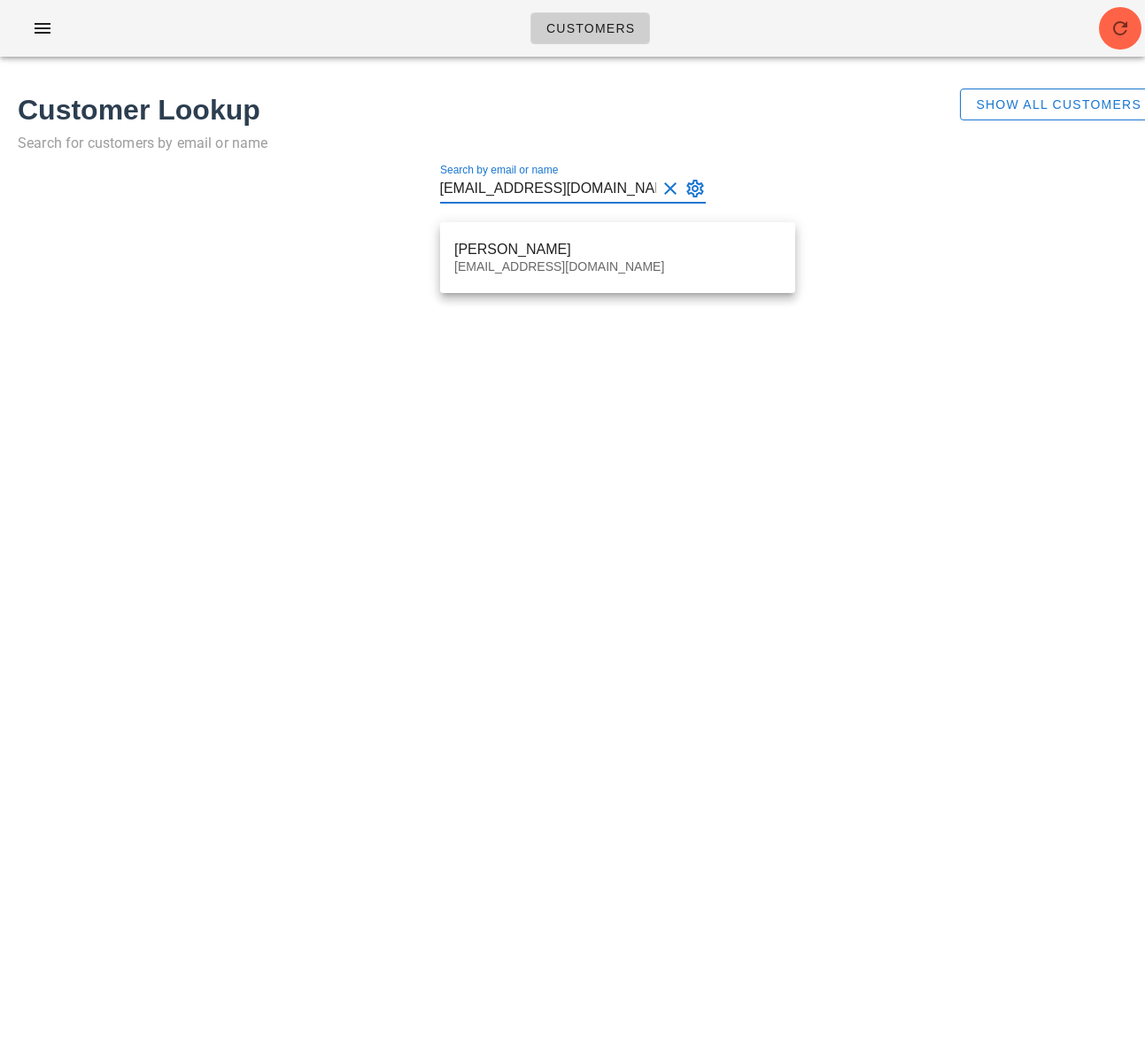
type input "[EMAIL_ADDRESS][DOMAIN_NAME]"
click at [493, 225] on div "[PERSON_NAME] [EMAIL_ADDRESS][DOMAIN_NAME]" at bounding box center [617, 258] width 355 height 71
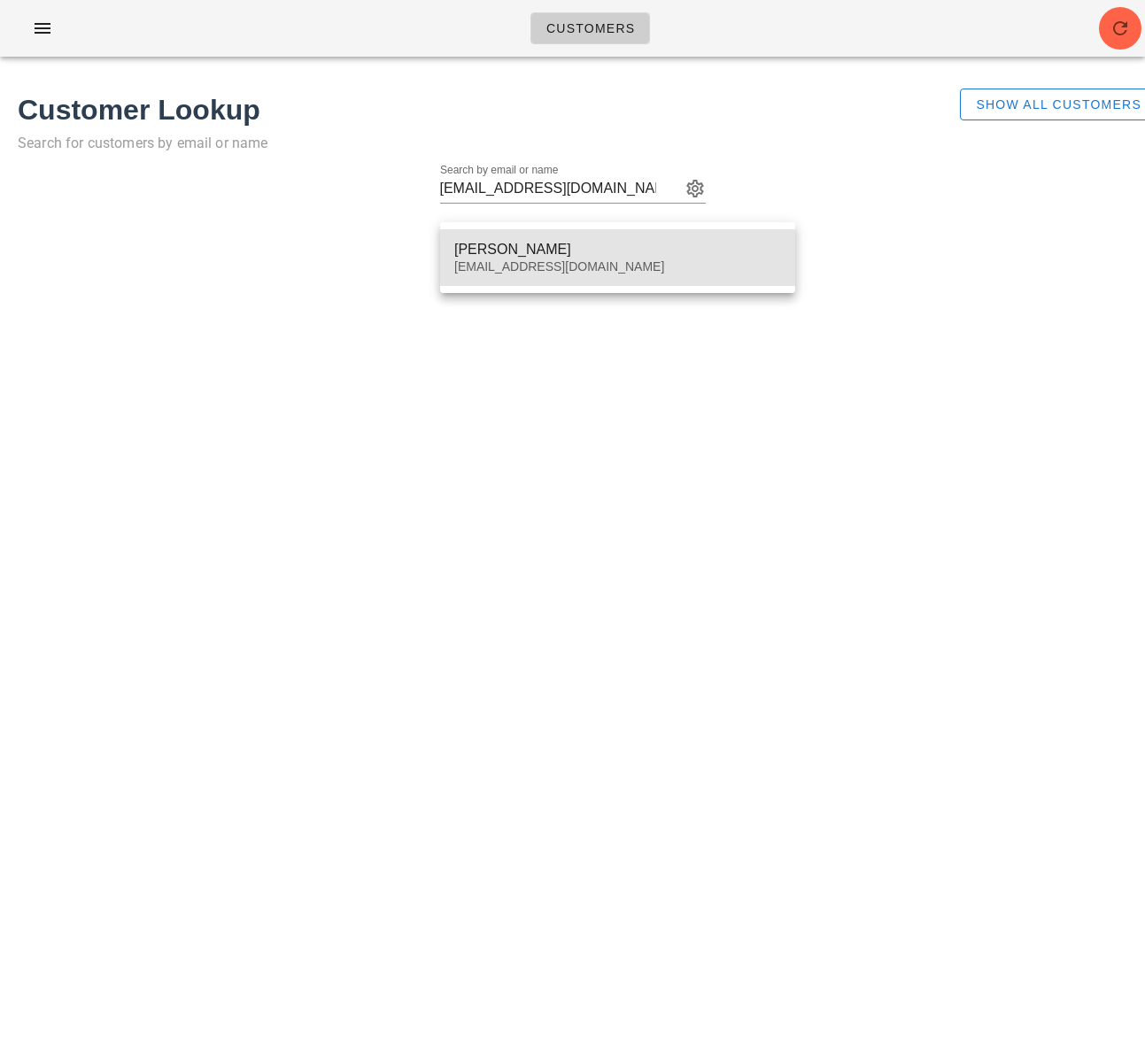
click at [507, 247] on div "[PERSON_NAME]" at bounding box center [617, 249] width 327 height 17
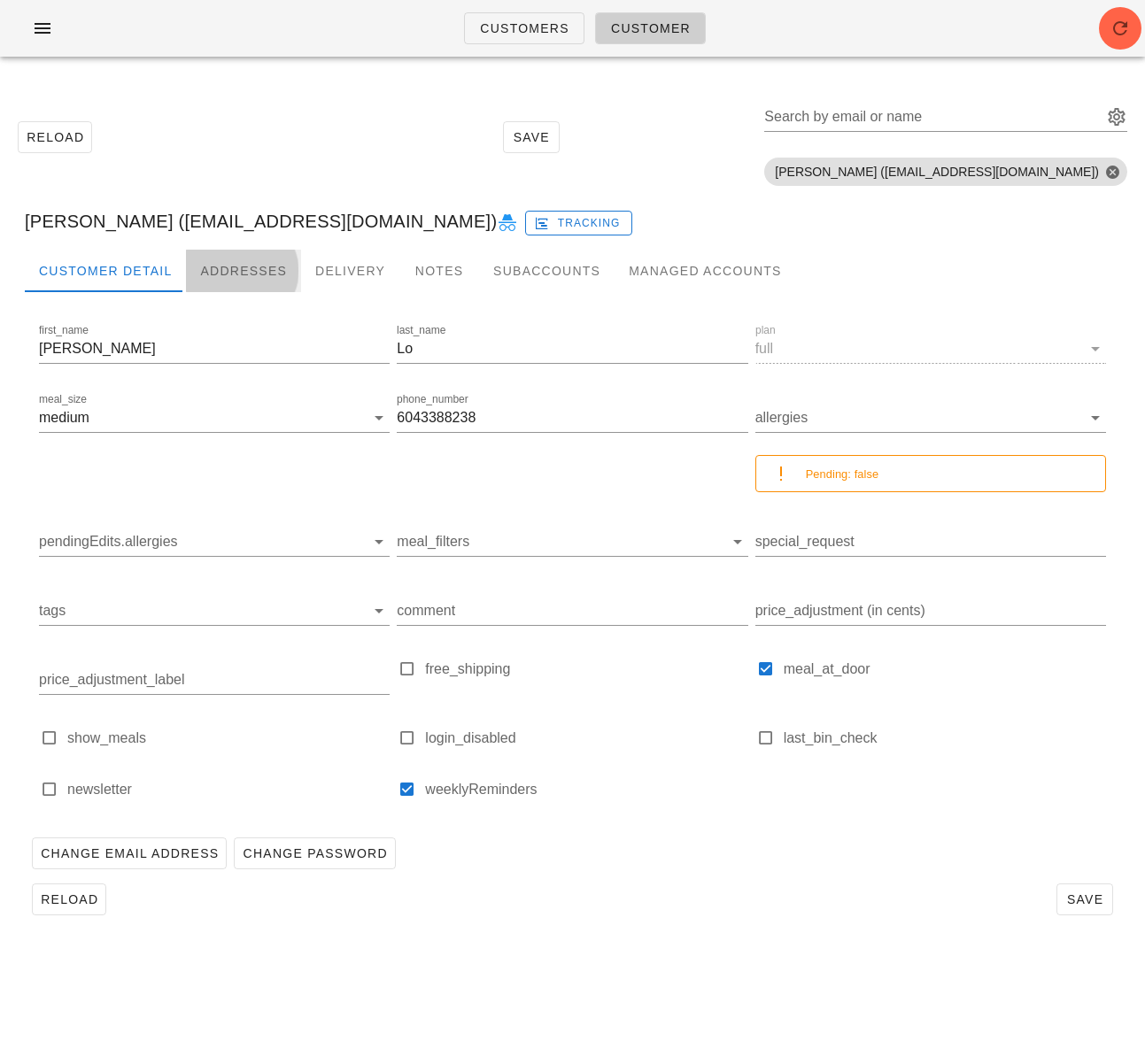
click at [215, 274] on div "Addresses" at bounding box center [243, 271] width 115 height 43
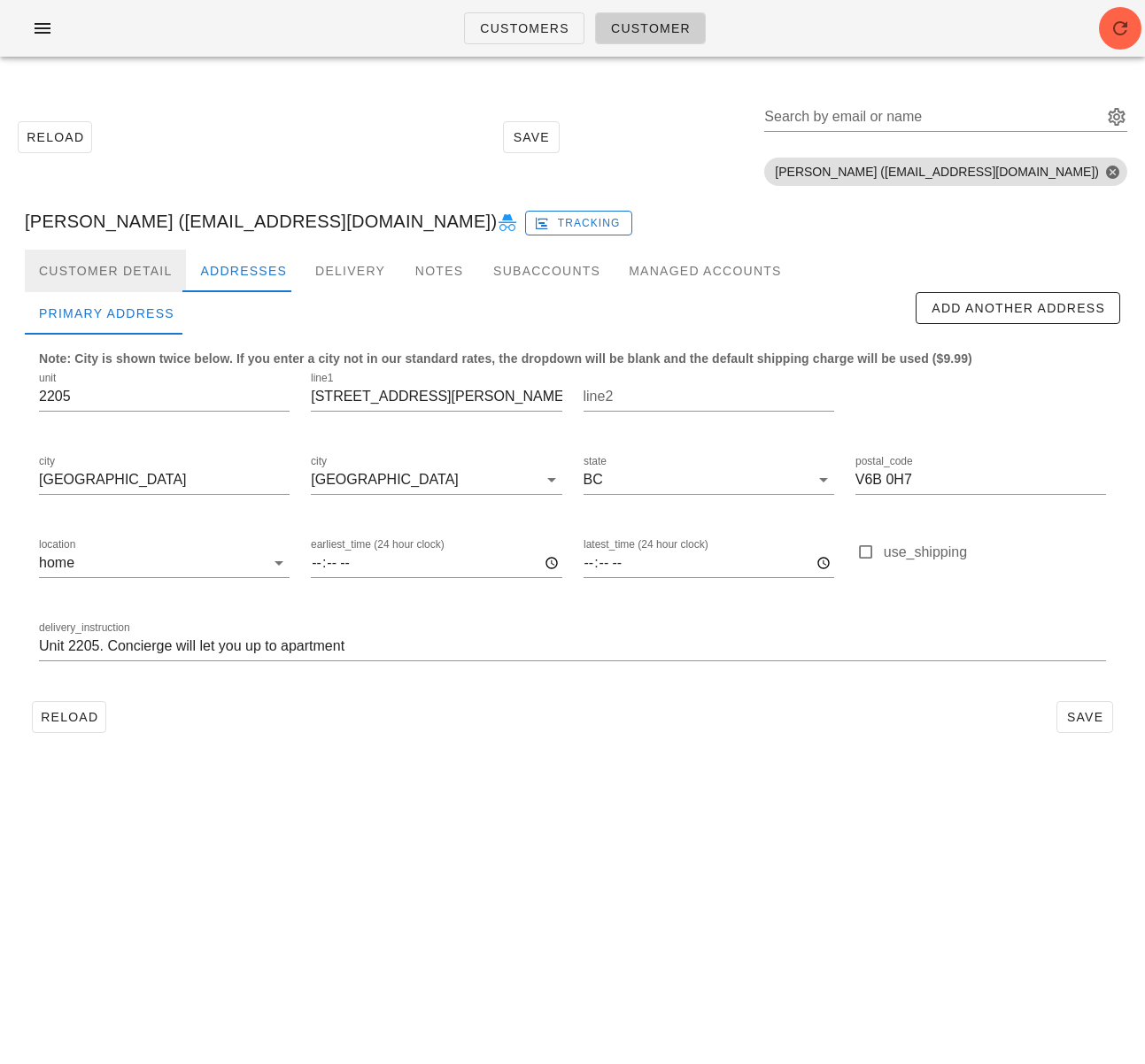
click at [116, 269] on div "Customer Detail" at bounding box center [105, 271] width 161 height 43
